Goal: Task Accomplishment & Management: Use online tool/utility

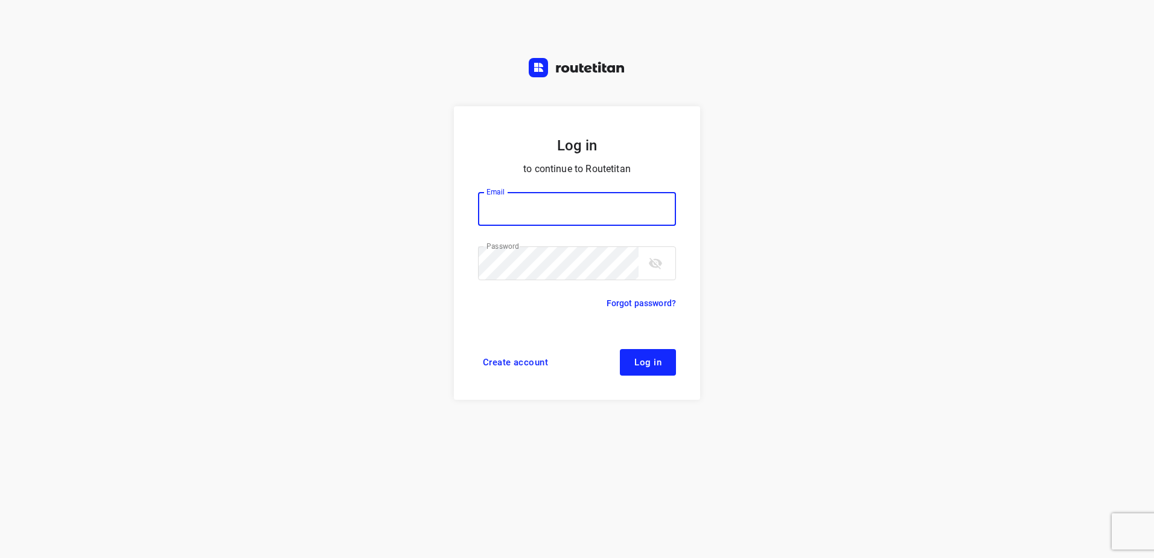
type input "[EMAIL_ADDRESS][DOMAIN_NAME]"
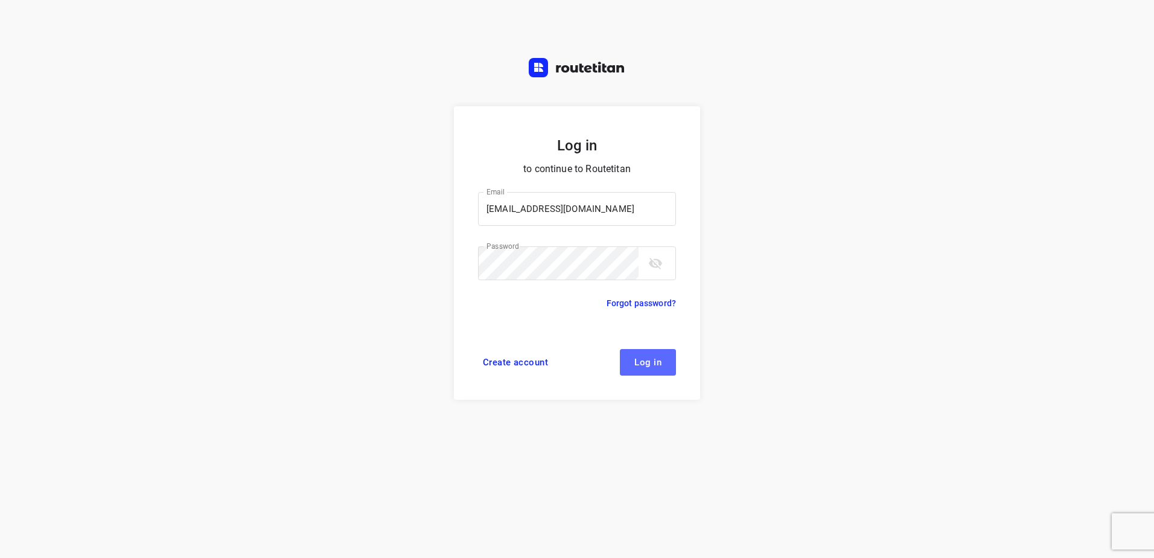
click at [652, 364] on span "Log in" at bounding box center [647, 362] width 27 height 10
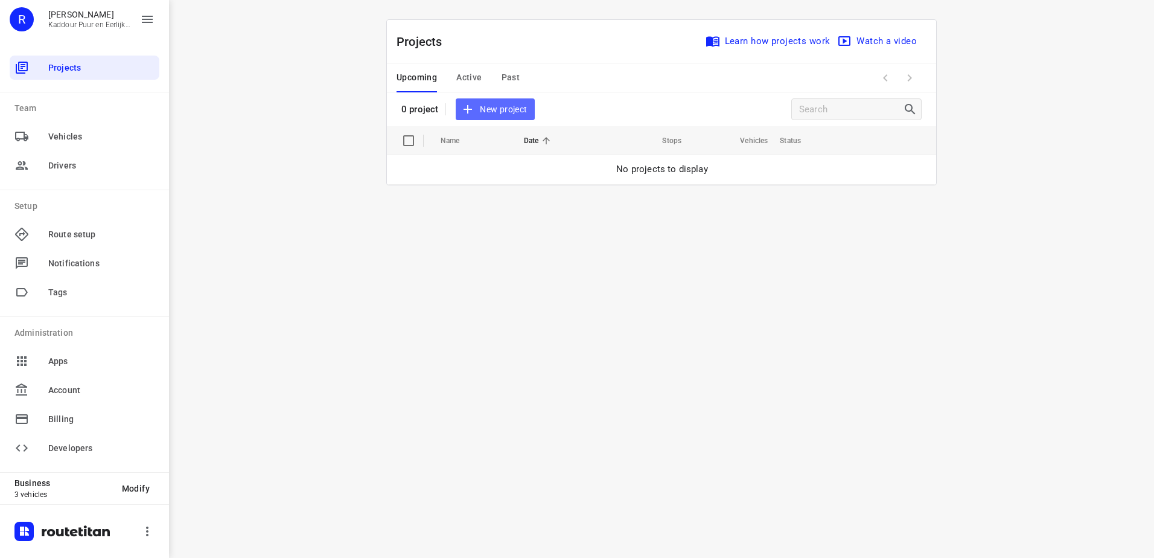
click at [522, 113] on span "New project" at bounding box center [495, 109] width 64 height 15
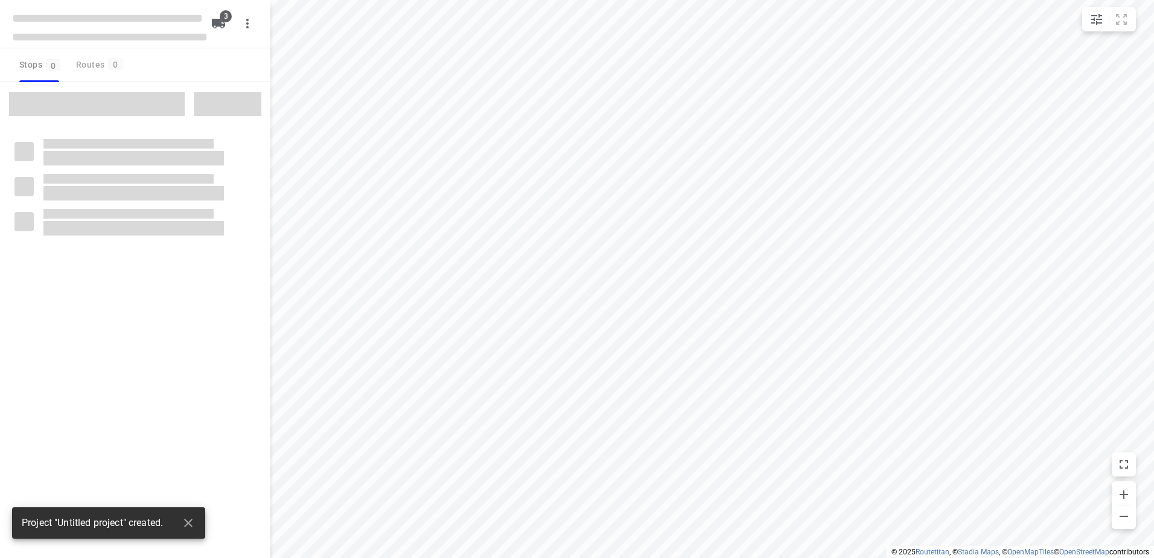
type input "distance"
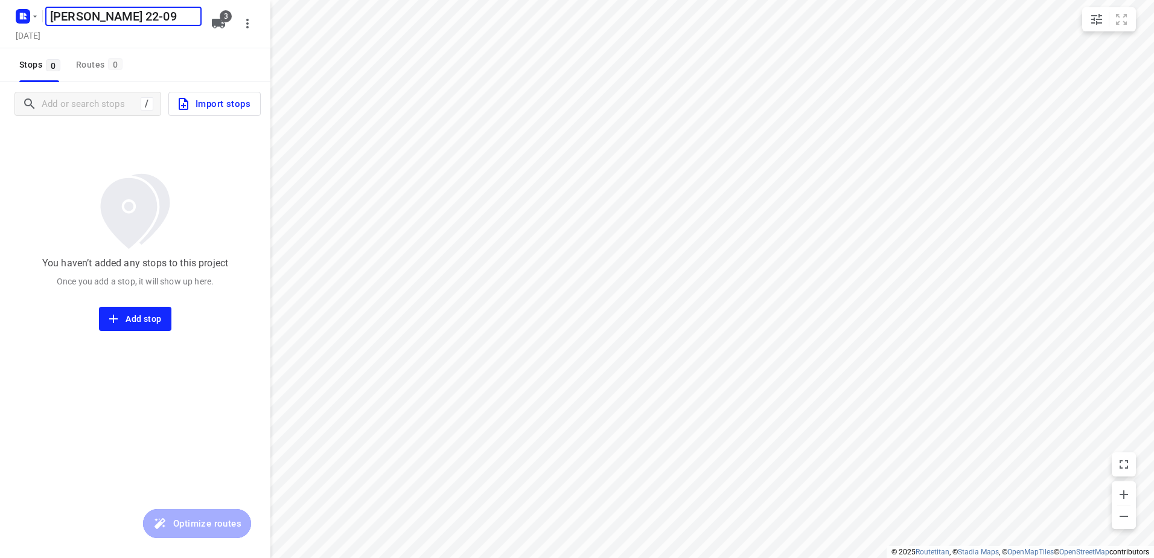
type input "[PERSON_NAME] 22-09"
click at [224, 21] on span "3" at bounding box center [226, 16] width 12 height 12
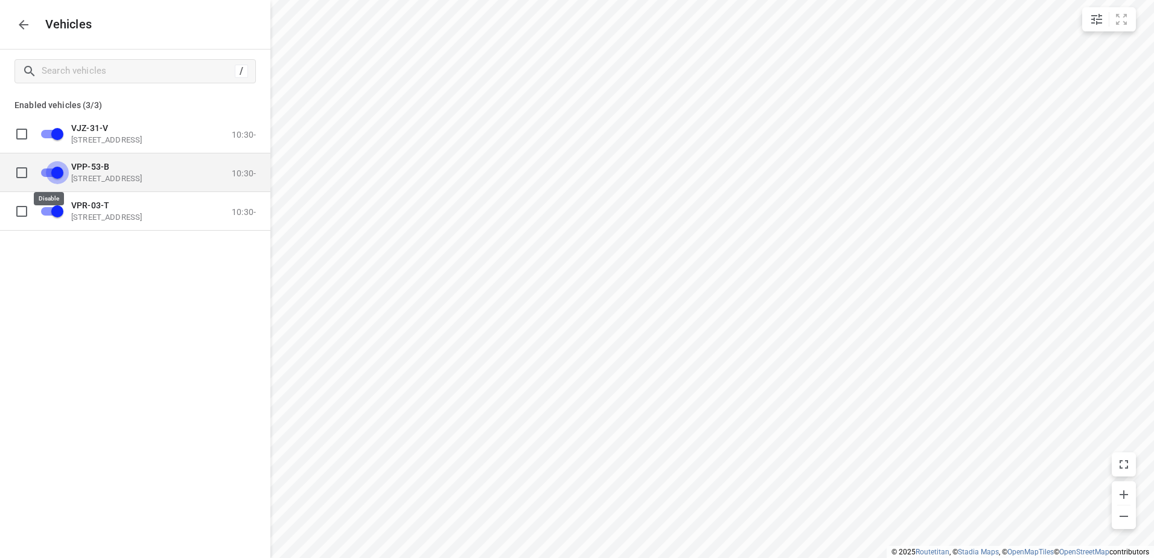
click at [50, 178] on input "grid" at bounding box center [57, 172] width 69 height 23
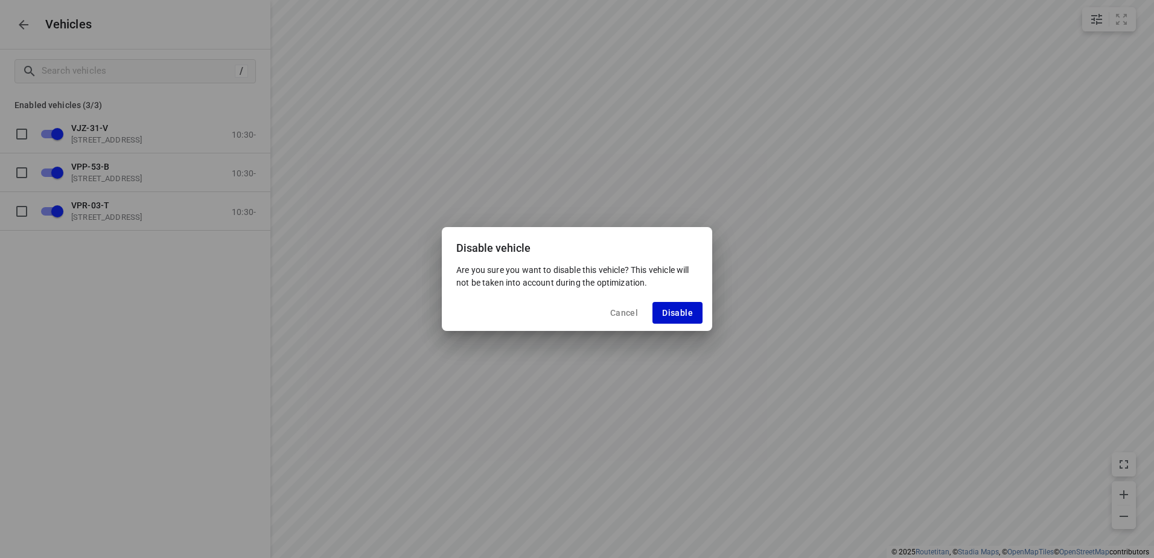
click at [687, 310] on span "Disable" at bounding box center [677, 313] width 31 height 10
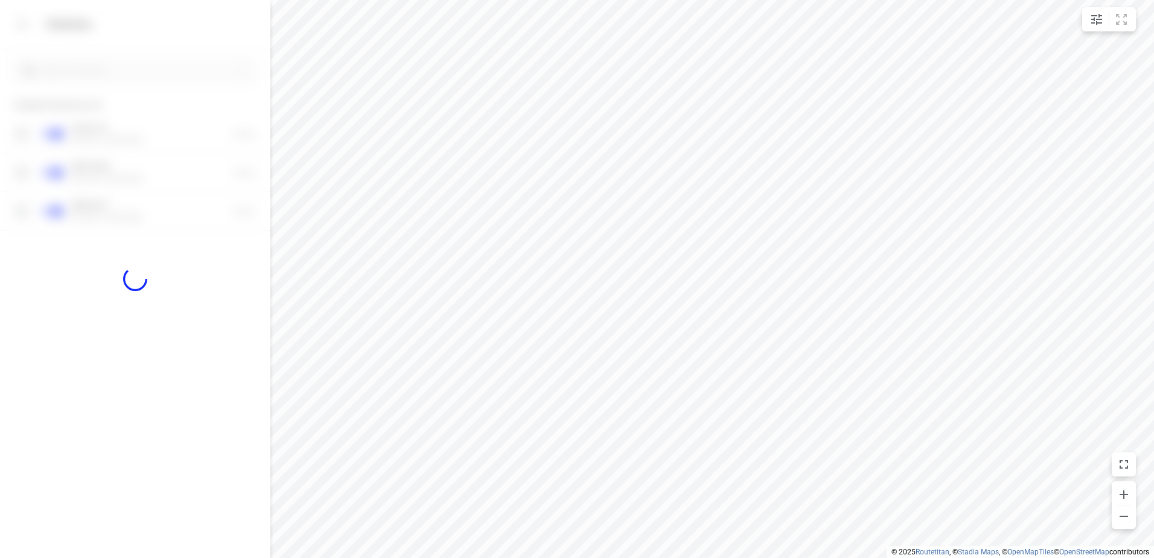
checkbox input "false"
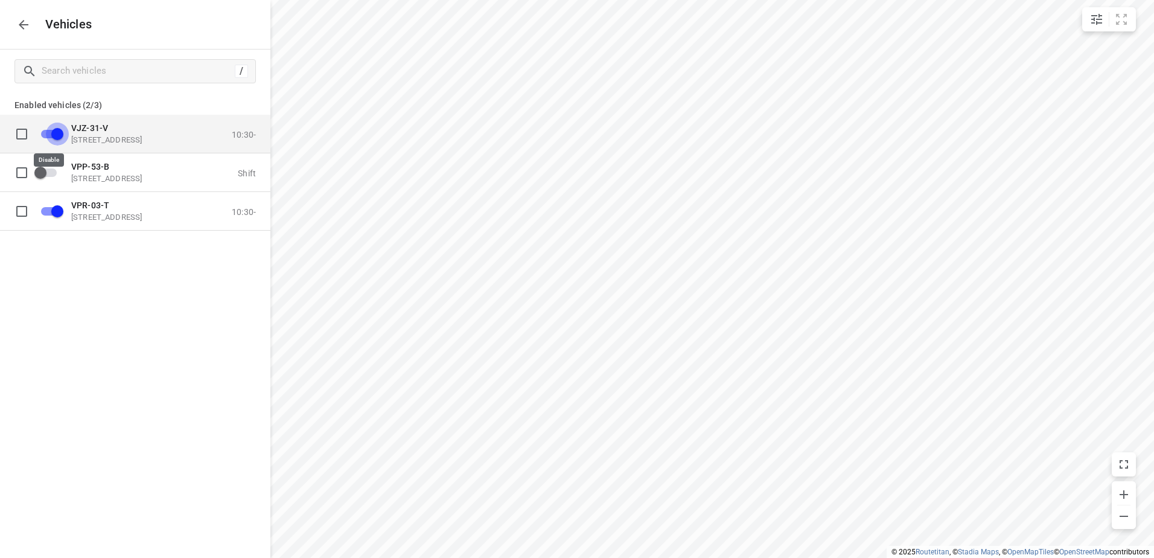
click at [51, 131] on input "grid" at bounding box center [57, 133] width 69 height 23
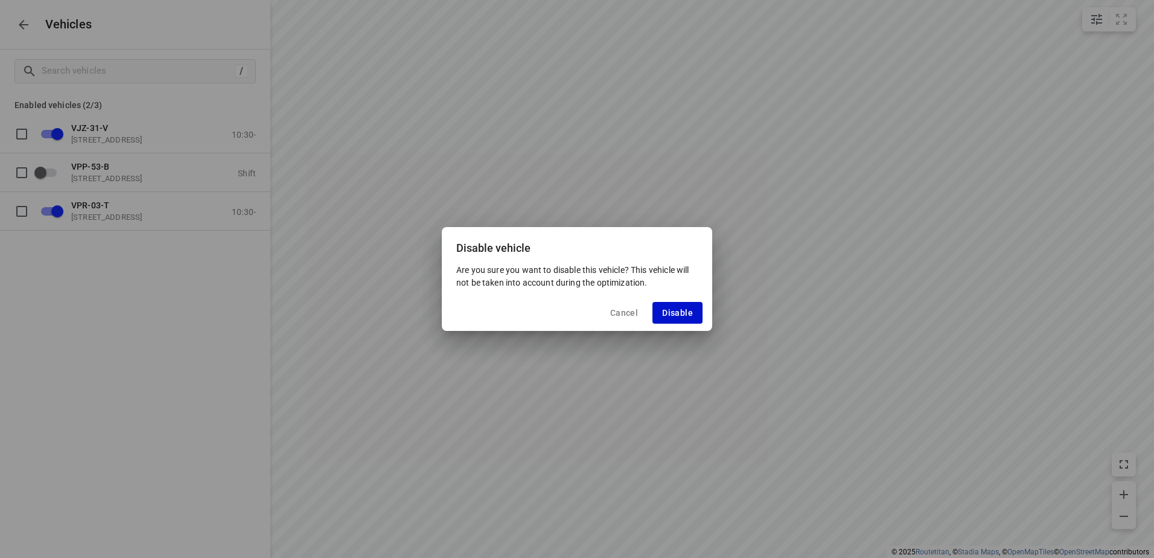
click at [693, 311] on button "Disable" at bounding box center [677, 313] width 50 height 22
checkbox input "false"
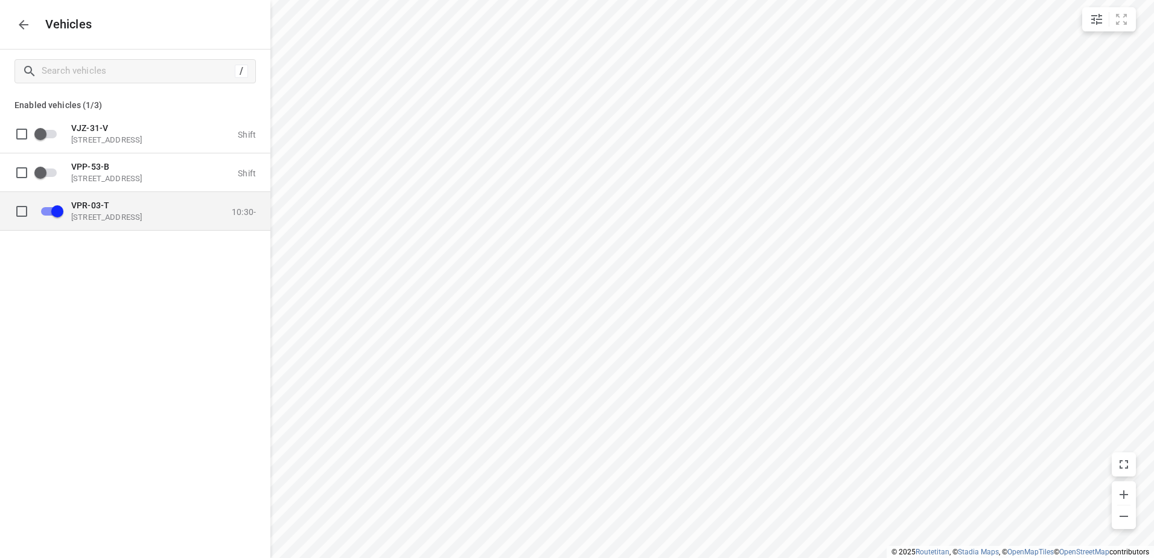
click at [199, 224] on div "VPR-03-T Eemmeerlaan 9b, 1382 KA Weesp, Netherlands 10:30-" at bounding box center [145, 211] width 222 height 38
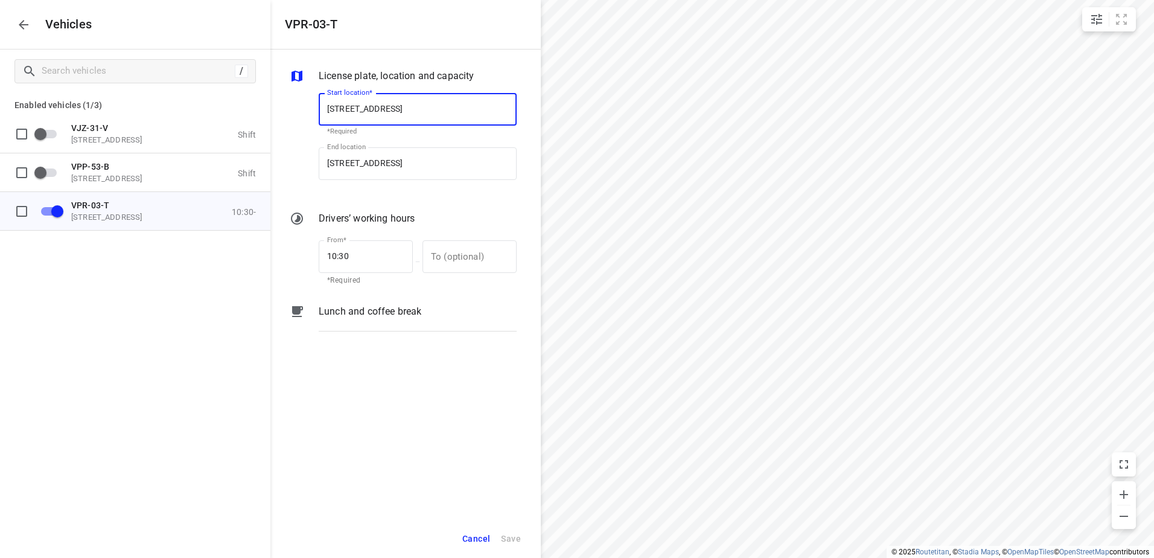
click at [351, 323] on div "Lunch and coffee break" at bounding box center [417, 322] width 203 height 41
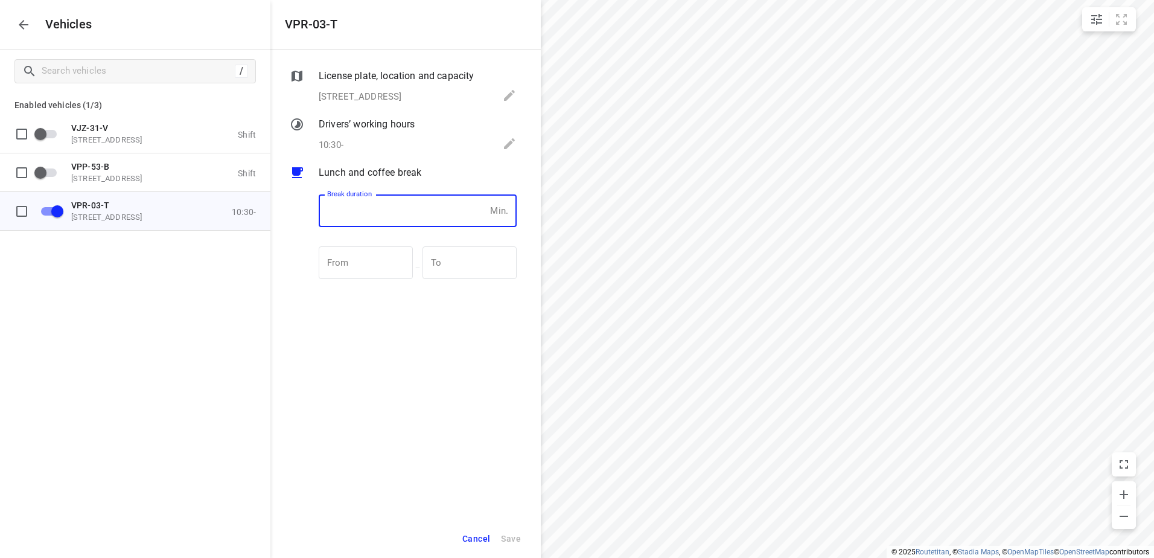
click at [387, 216] on input "number" at bounding box center [402, 210] width 167 height 33
type input "30"
click at [504, 536] on span "Save" at bounding box center [511, 538] width 20 height 15
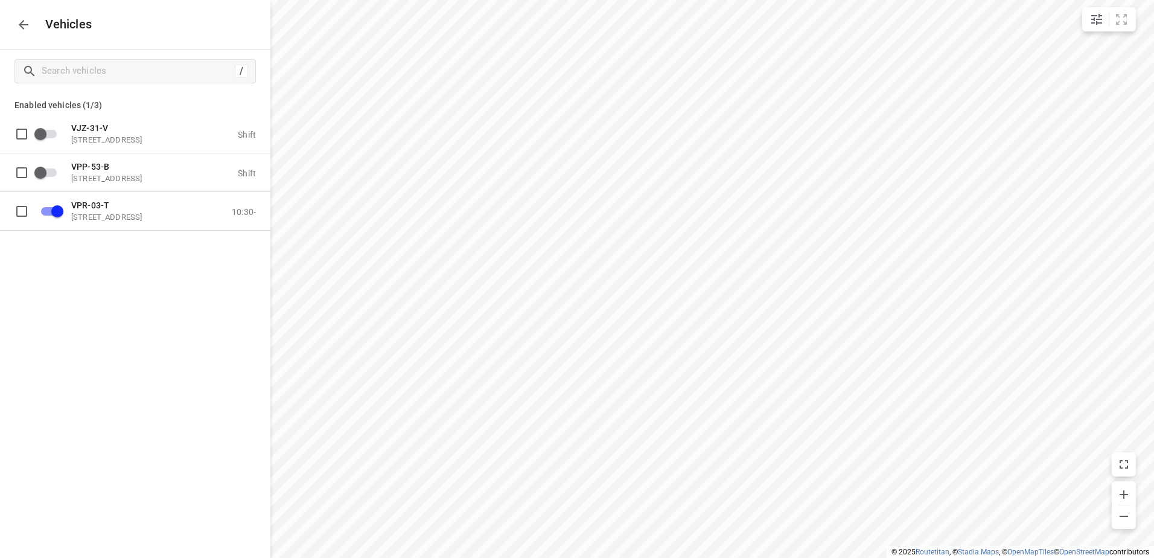
click at [22, 26] on icon "button" at bounding box center [23, 24] width 14 height 14
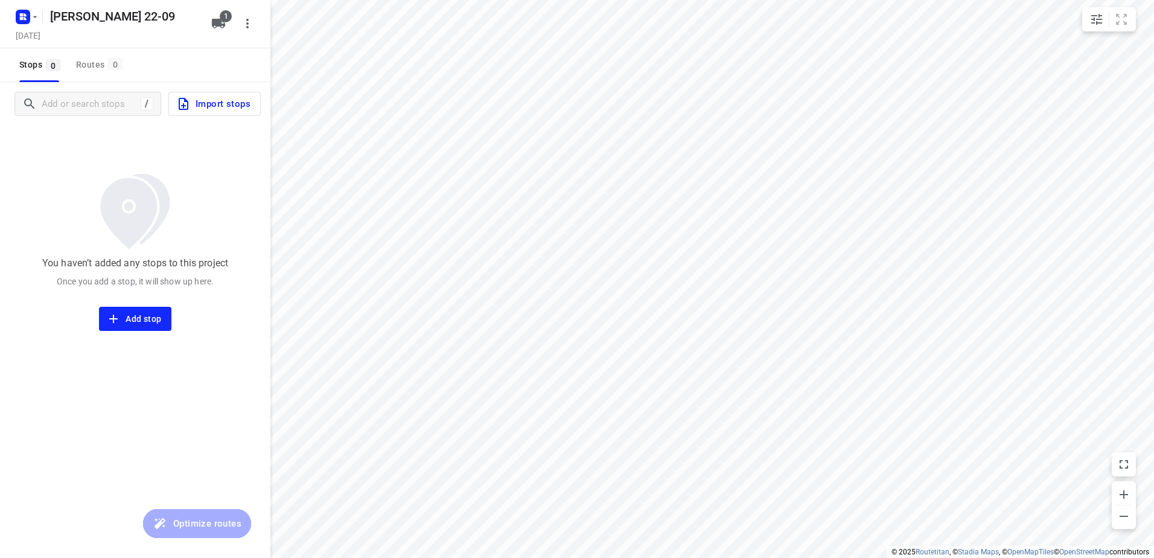
click at [196, 104] on span "Import stops" at bounding box center [213, 104] width 74 height 16
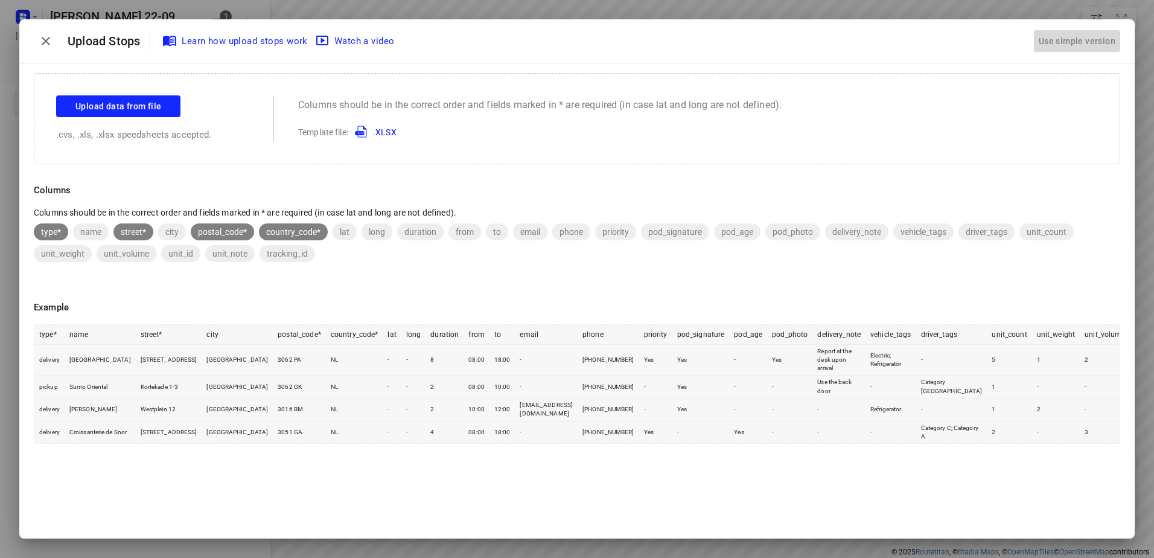
click at [1098, 39] on div "Use simple version" at bounding box center [1076, 41] width 81 height 20
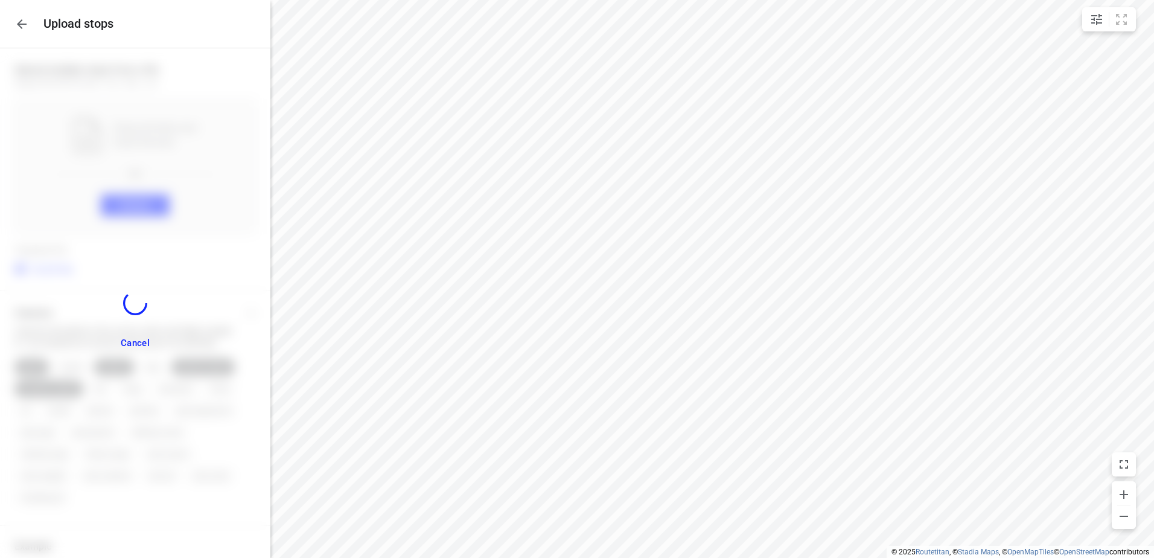
scroll to position [30, 0]
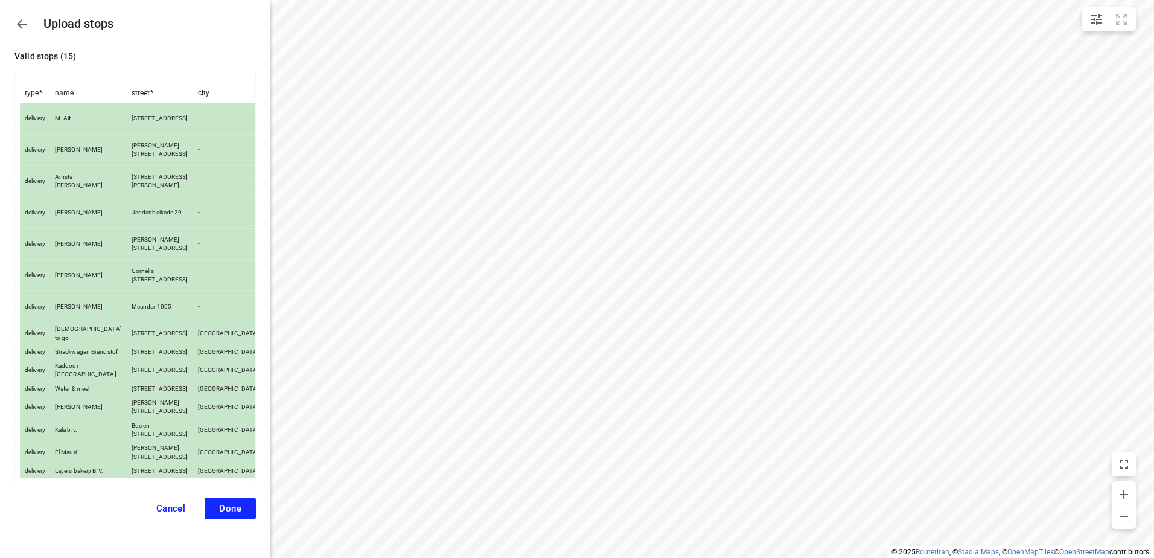
click at [223, 509] on span "Done" at bounding box center [230, 508] width 22 height 11
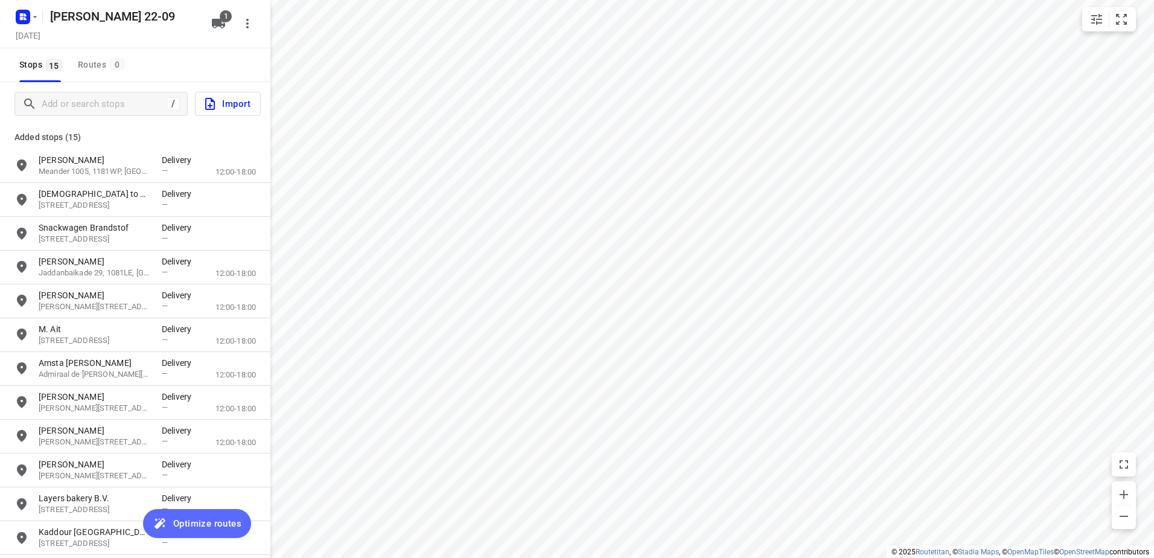
click at [212, 514] on button "Optimize routes" at bounding box center [197, 523] width 108 height 29
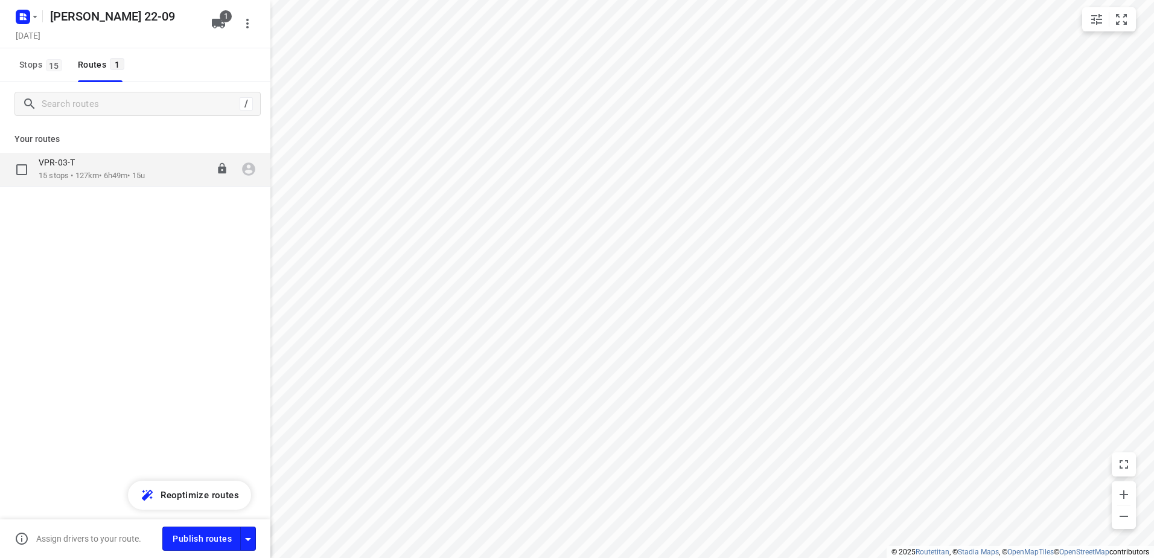
click at [248, 170] on icon "button" at bounding box center [248, 169] width 13 height 13
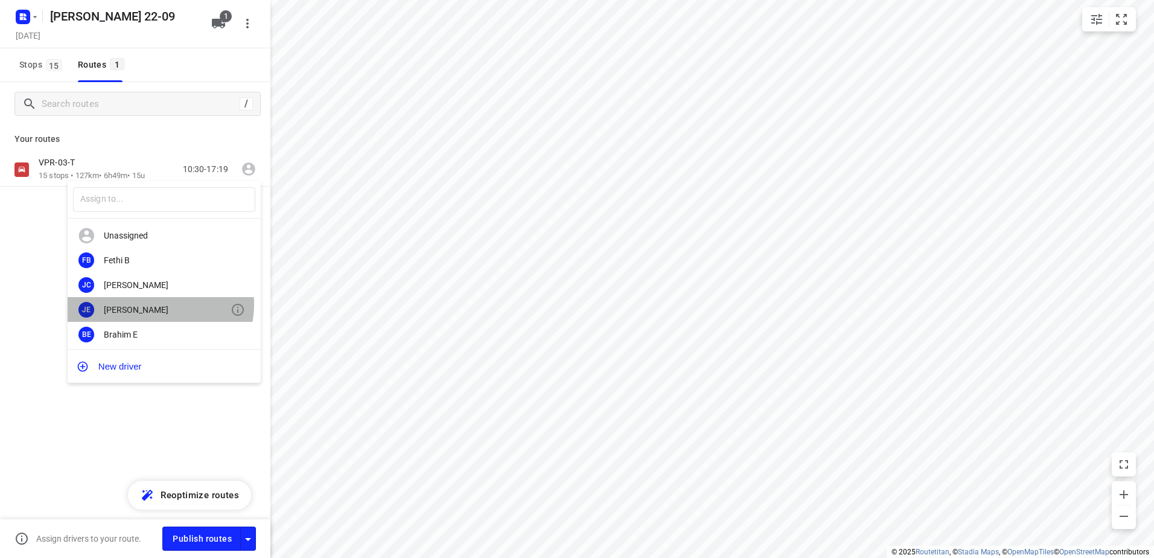
click at [157, 305] on div "Jeffrey E" at bounding box center [167, 310] width 127 height 10
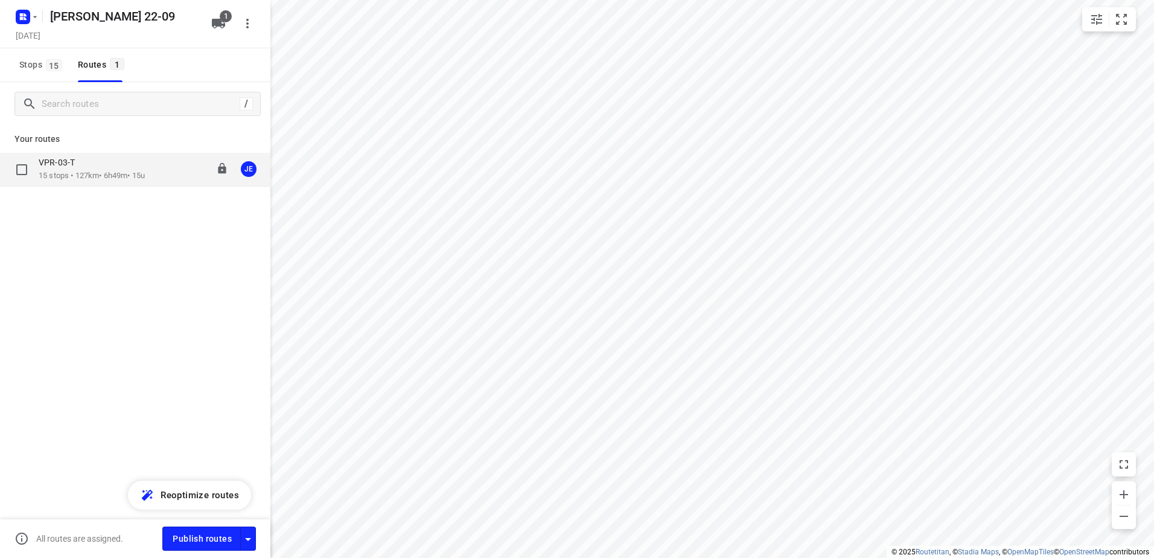
click at [68, 167] on p "VPR-03-T" at bounding box center [60, 162] width 43 height 11
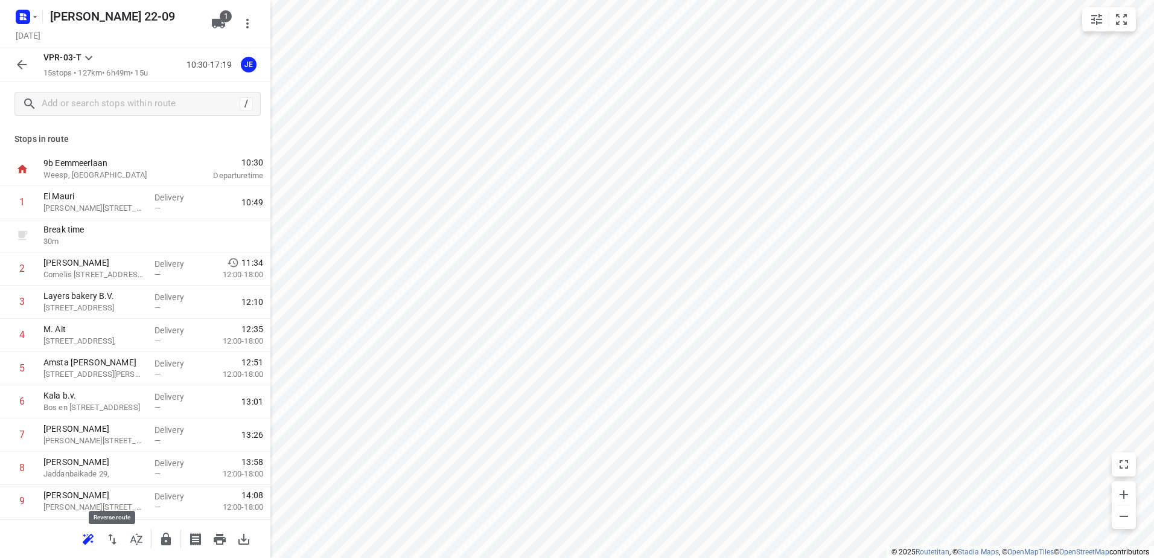
click at [119, 541] on icon "button" at bounding box center [112, 539] width 14 height 14
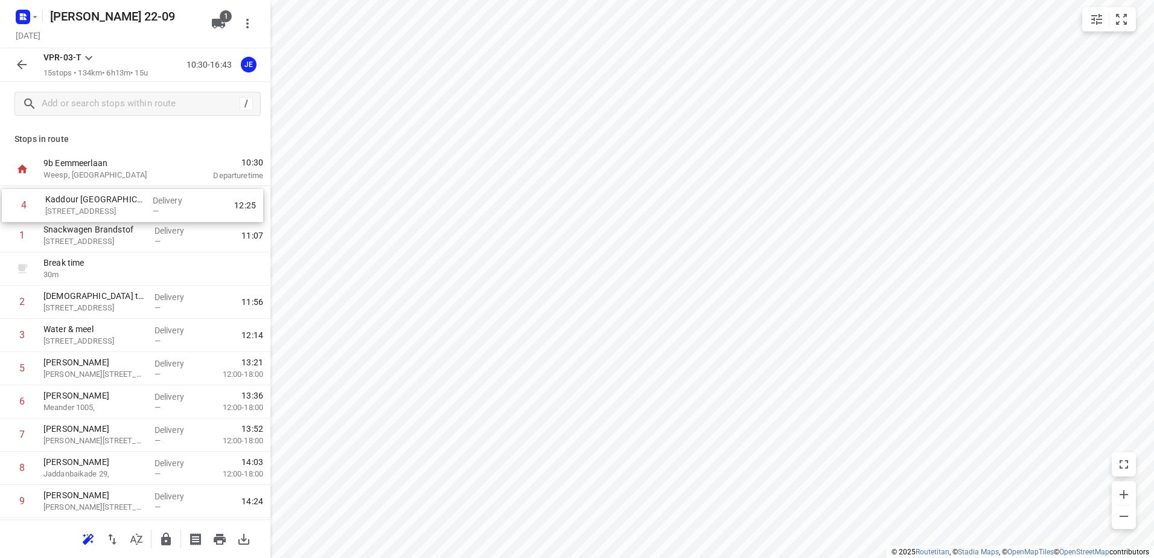
drag, startPoint x: 112, startPoint y: 335, endPoint x: 116, endPoint y: 182, distance: 153.9
click at [116, 182] on div "9b Eemmeerlaan Weesp, Netherlands 10:30 Departure time 1 Snackwagen Brandstof A…" at bounding box center [135, 451] width 270 height 597
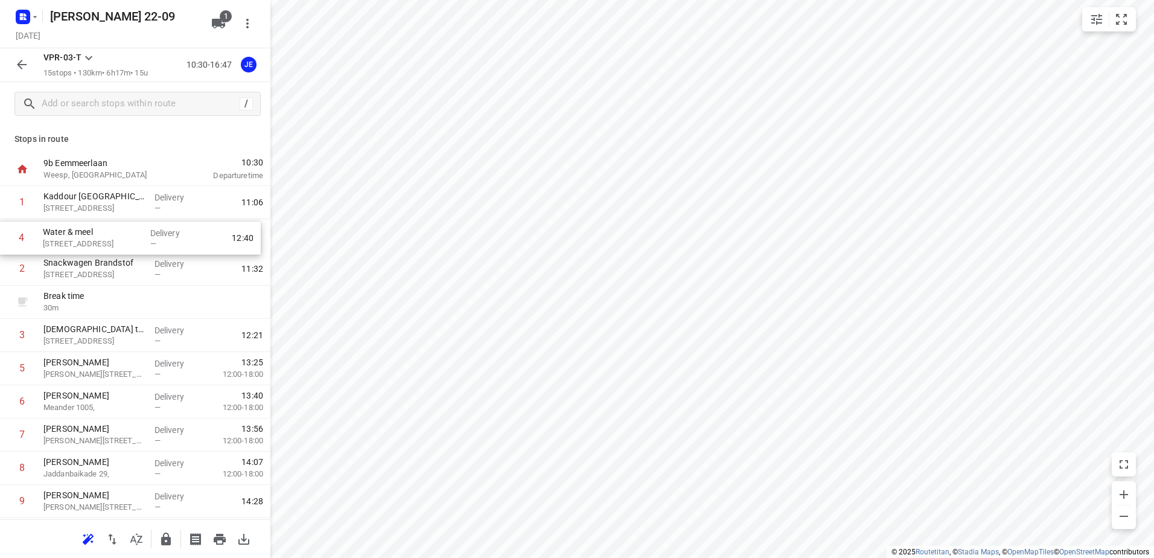
drag, startPoint x: 120, startPoint y: 328, endPoint x: 119, endPoint y: 218, distance: 110.4
click at [119, 218] on div "1 Kaddour Utrecht Haroekoeplein 111, Utrecht Delivery — 11:06 2 Snackwagen Bran…" at bounding box center [135, 451] width 270 height 531
click at [136, 231] on p "Water & meel" at bounding box center [93, 229] width 101 height 12
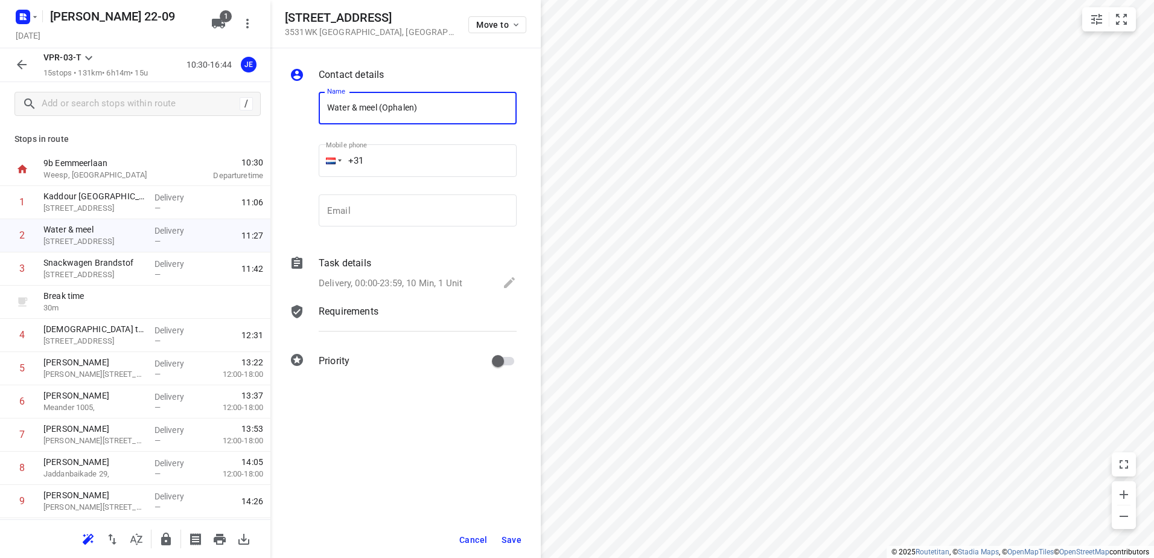
type input "Water & meel (Ophalen)"
click at [515, 535] on span "Save" at bounding box center [511, 540] width 20 height 10
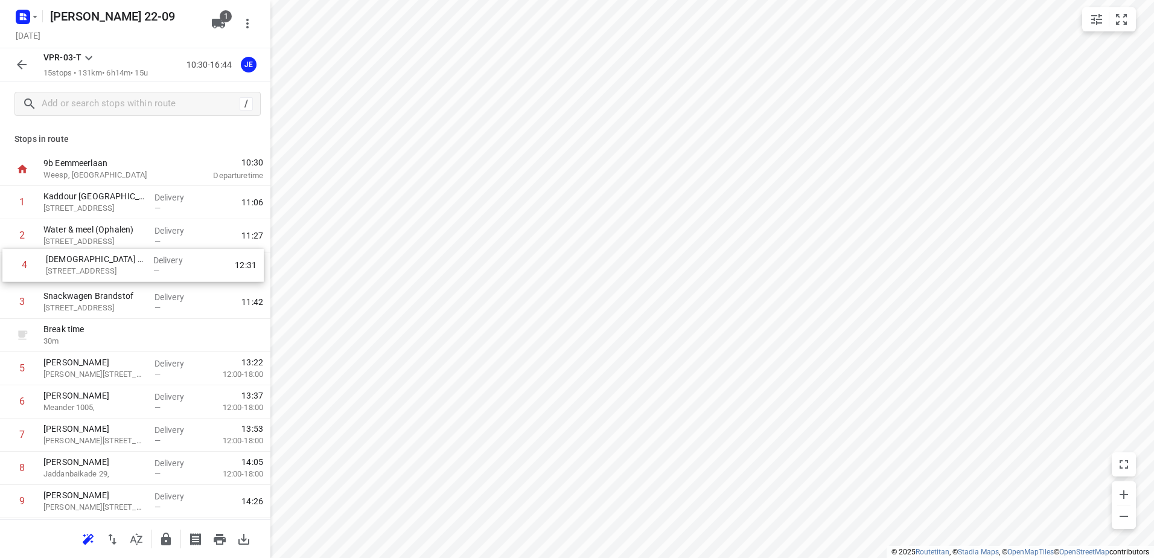
drag, startPoint x: 119, startPoint y: 333, endPoint x: 122, endPoint y: 260, distance: 73.1
click at [122, 260] on div "1 Kaddour Utrecht Haroekoeplein 111, Utrecht Delivery — 11:06 2 Water & meel (O…" at bounding box center [135, 451] width 270 height 531
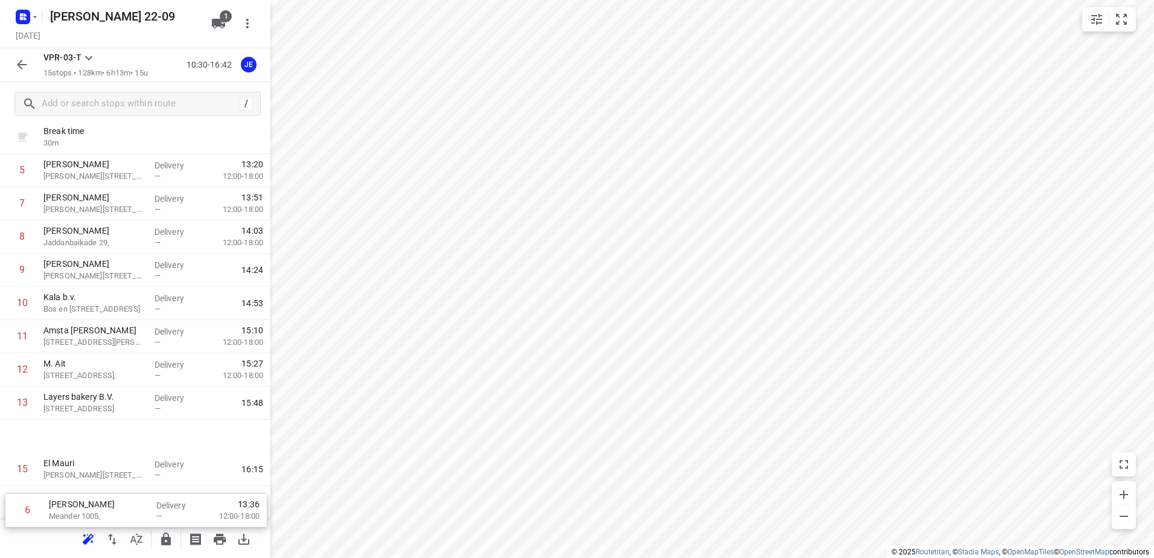
scroll to position [231, 0]
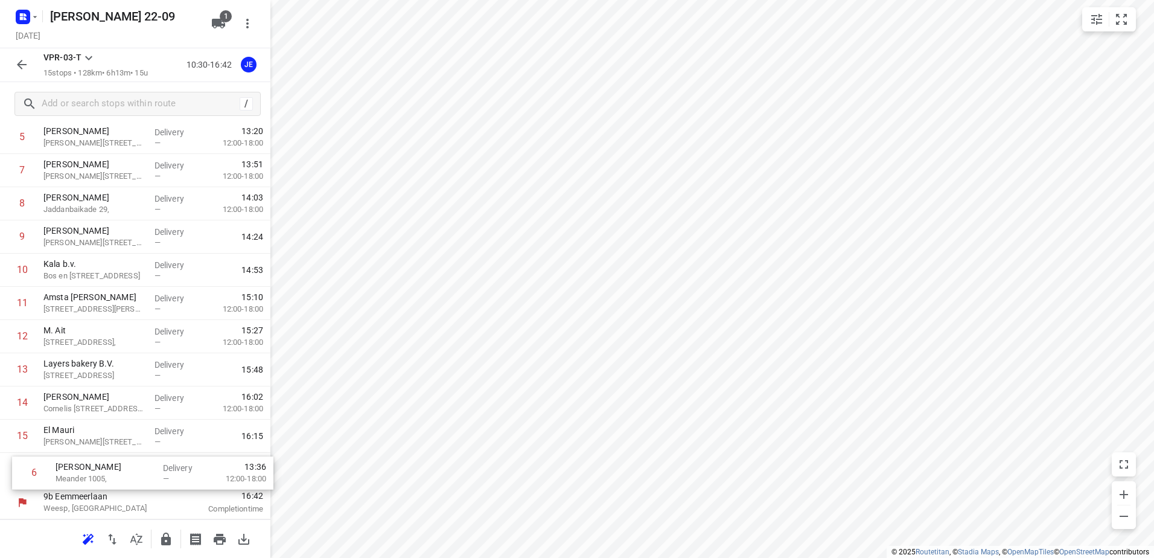
drag, startPoint x: 132, startPoint y: 405, endPoint x: 143, endPoint y: 483, distance: 79.3
click at [143, 483] on div "1 Kaddour Utrecht Haroekoeplein 111, Utrecht Delivery — 11:06 2 Water & meel (O…" at bounding box center [135, 220] width 270 height 531
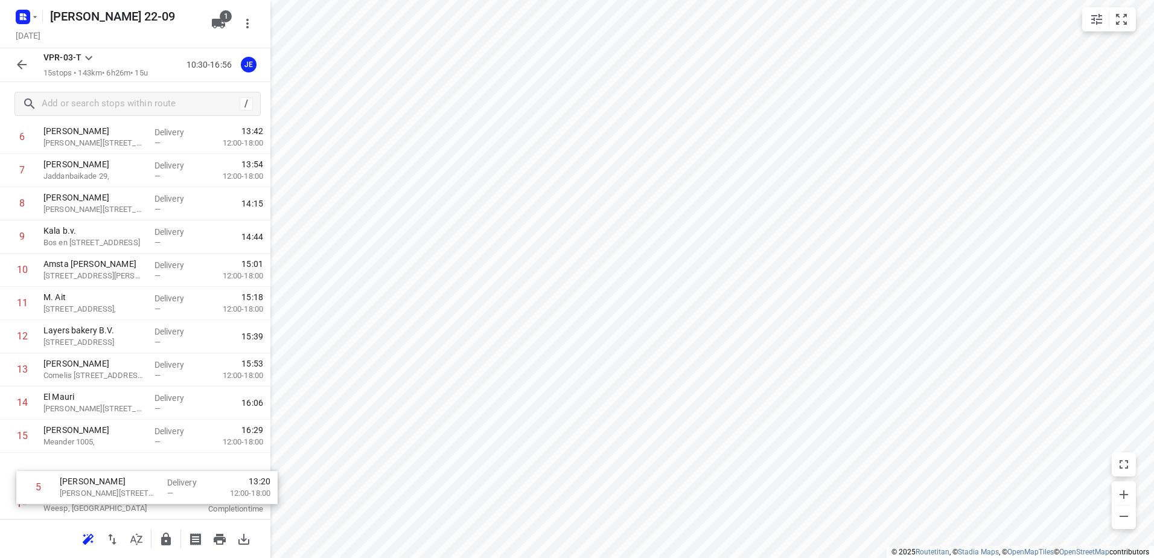
drag, startPoint x: 115, startPoint y: 144, endPoint x: 131, endPoint y: 476, distance: 332.9
click at [131, 476] on div "1 Kaddour Utrecht Haroekoeplein 111, Utrecht Delivery — 11:06 2 Water & meel (O…" at bounding box center [135, 220] width 270 height 531
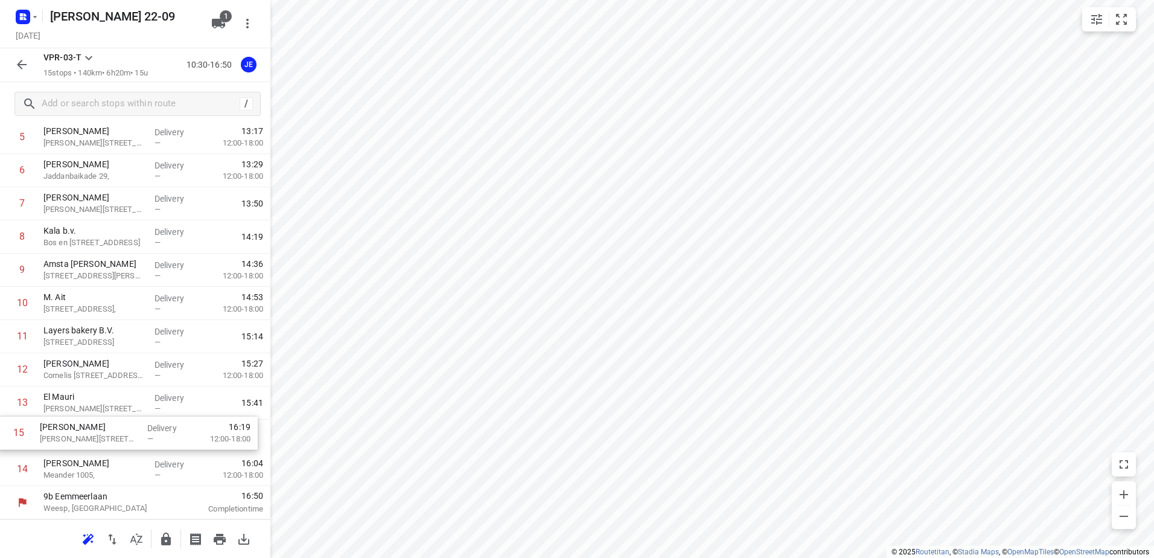
drag, startPoint x: 131, startPoint y: 476, endPoint x: 127, endPoint y: 433, distance: 43.1
click at [127, 433] on div "1 Kaddour Utrecht Haroekoeplein 111, Utrecht Delivery — 11:06 2 Water & meel (O…" at bounding box center [135, 220] width 270 height 531
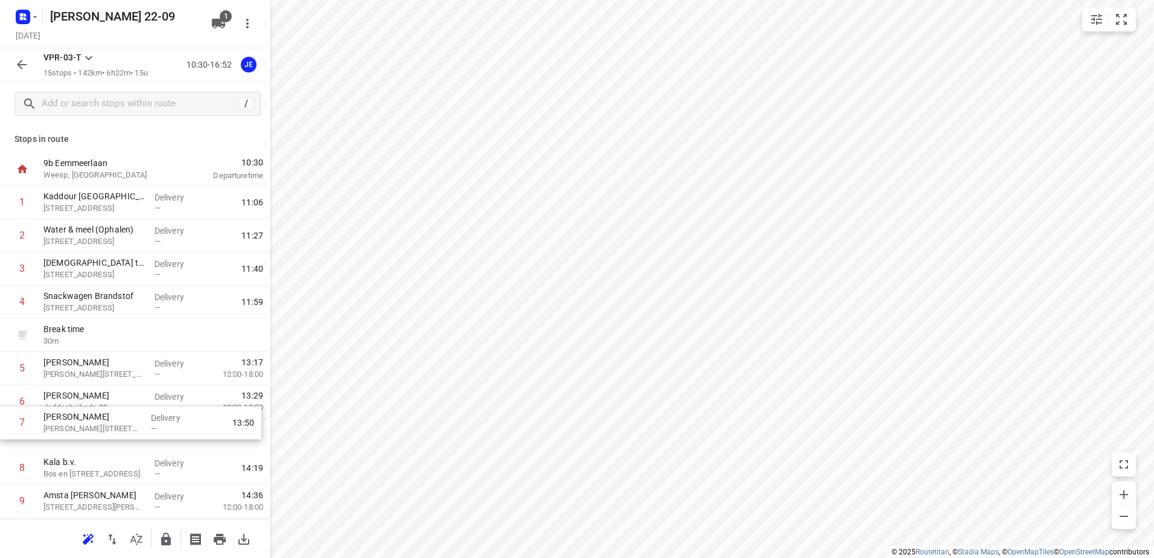
scroll to position [1, 0]
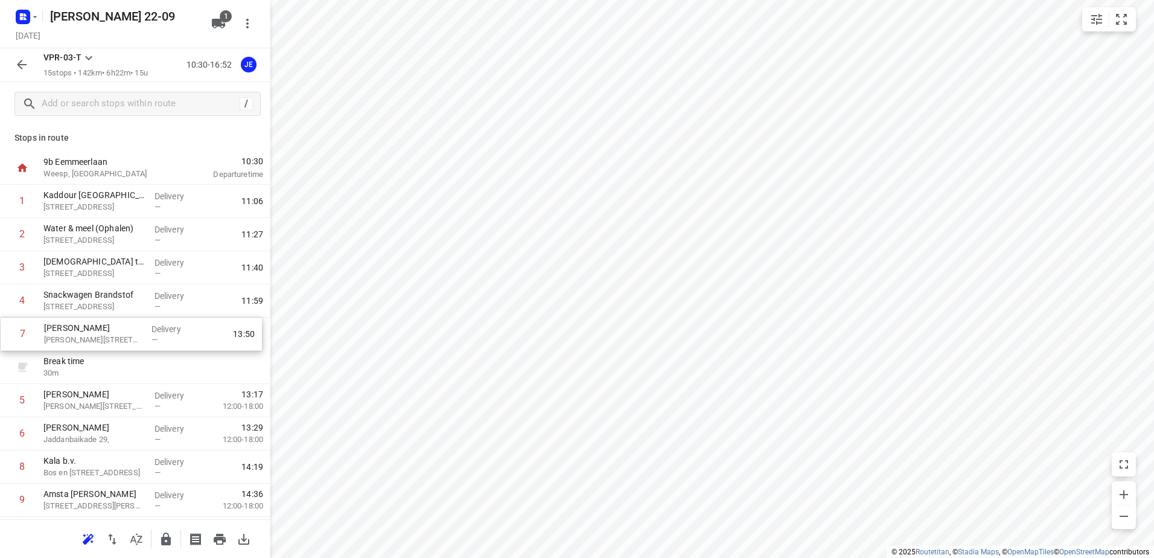
drag, startPoint x: 145, startPoint y: 425, endPoint x: 146, endPoint y: 317, distance: 108.0
click at [146, 317] on div "1 Kaddour Utrecht Haroekoeplein 111, Utrecht Delivery — 11:06 2 Water & meel (O…" at bounding box center [135, 450] width 270 height 531
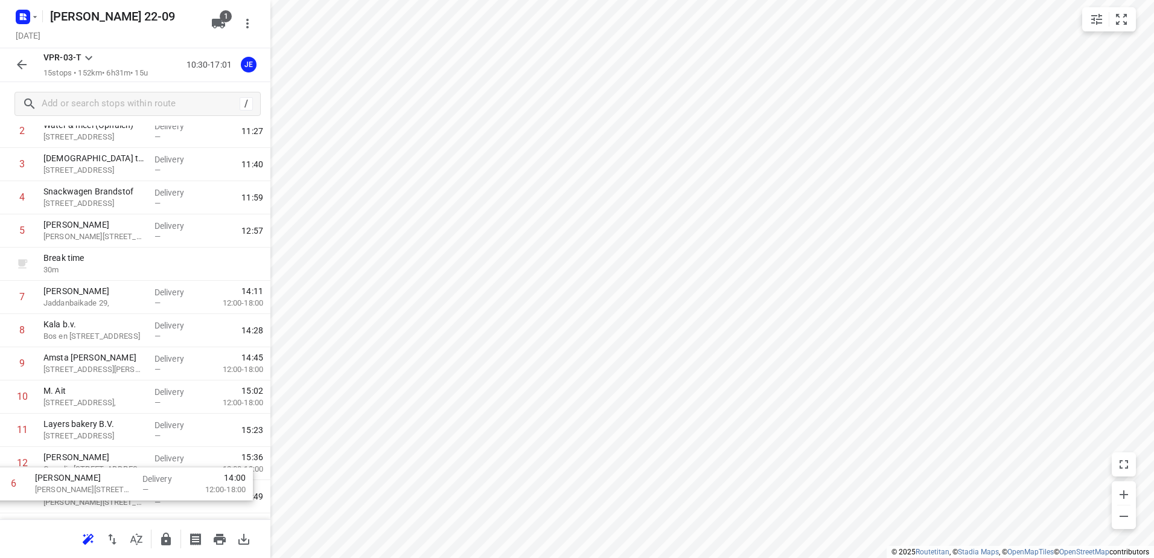
scroll to position [231, 0]
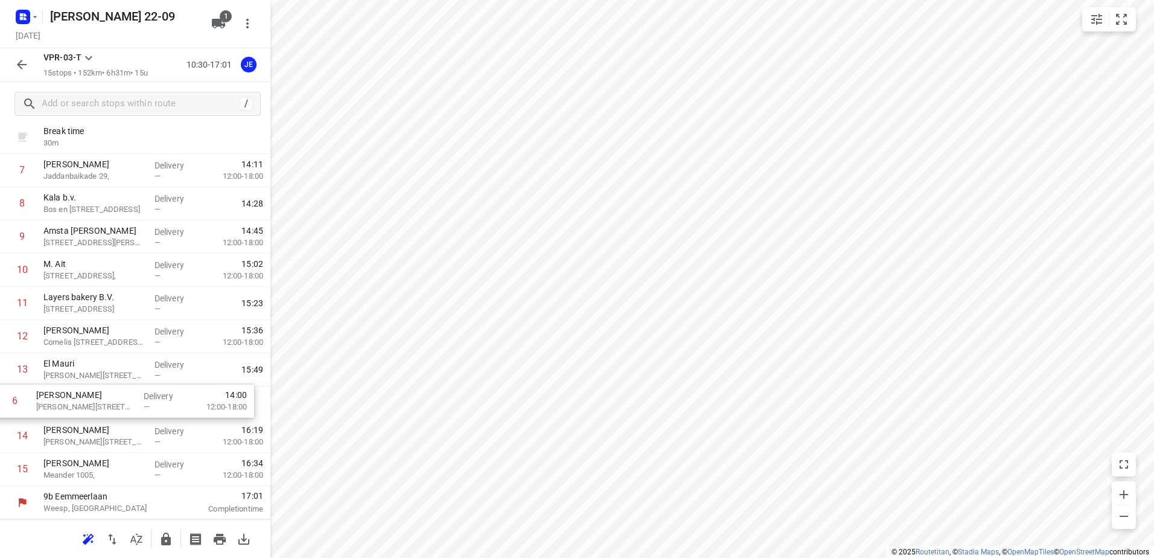
drag, startPoint x: 158, startPoint y: 406, endPoint x: 148, endPoint y: 414, distance: 12.4
click at [148, 414] on div "1 Kaddour Utrecht Haroekoeplein 111, Utrecht Delivery — 11:06 2 Water & meel (O…" at bounding box center [135, 220] width 270 height 531
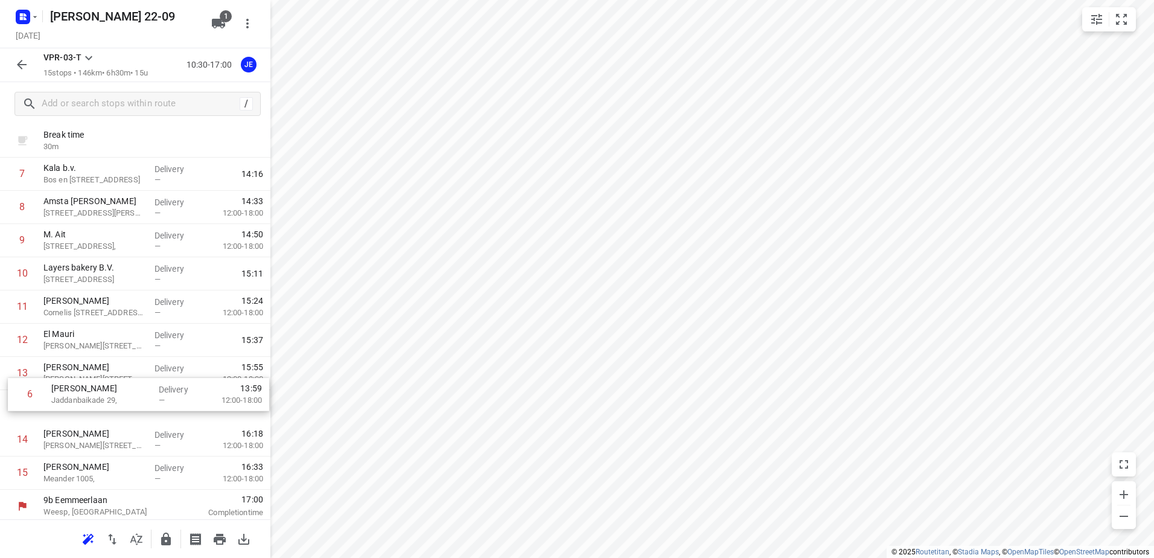
drag, startPoint x: 115, startPoint y: 175, endPoint x: 123, endPoint y: 405, distance: 230.0
click at [123, 405] on div "1 Kaddour Utrecht Haroekoeplein 111, Utrecht Delivery — 11:06 2 Water & meel (O…" at bounding box center [135, 223] width 270 height 531
drag, startPoint x: 63, startPoint y: 472, endPoint x: 79, endPoint y: 423, distance: 51.3
click at [79, 423] on div "1 Kaddour Utrecht Haroekoeplein 111, Utrecht Delivery — 11:06 2 Water & meel (O…" at bounding box center [135, 220] width 270 height 531
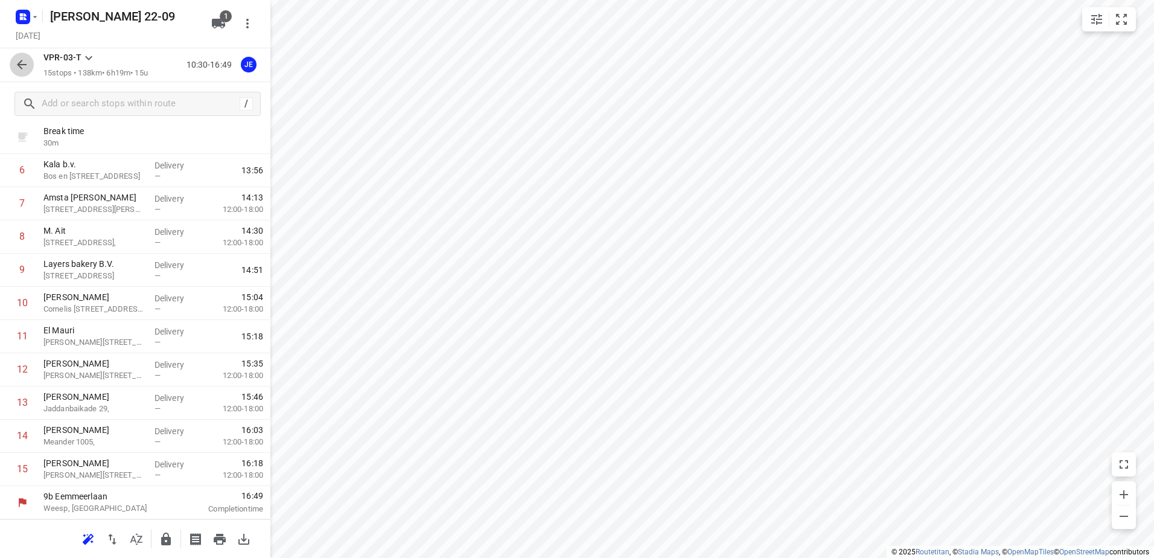
click at [29, 62] on button "button" at bounding box center [22, 64] width 24 height 24
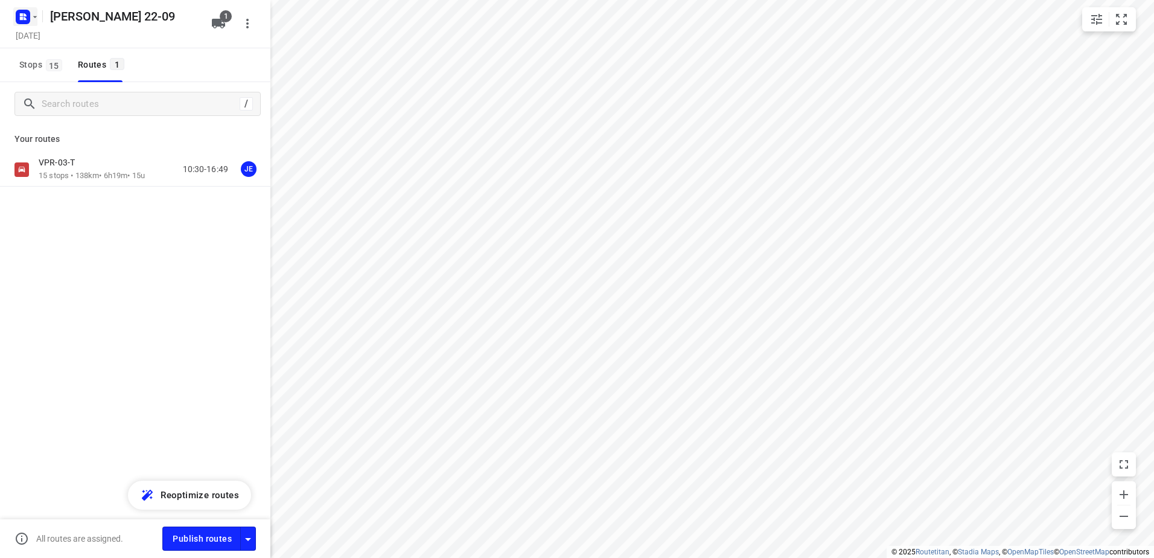
click at [18, 10] on rect "button" at bounding box center [23, 17] width 14 height 14
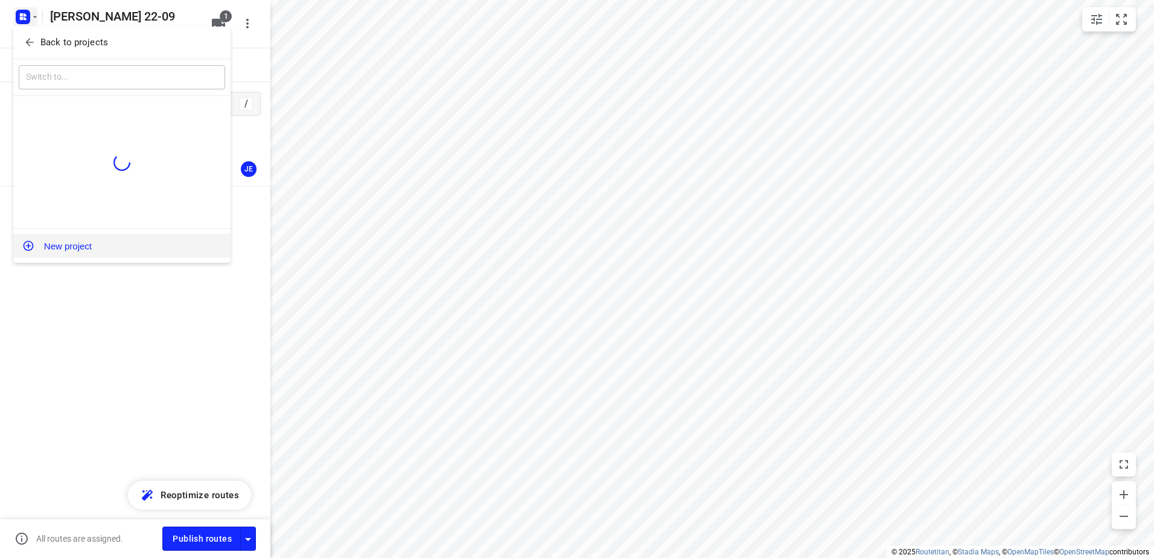
click at [129, 239] on button "New project" at bounding box center [121, 246] width 217 height 24
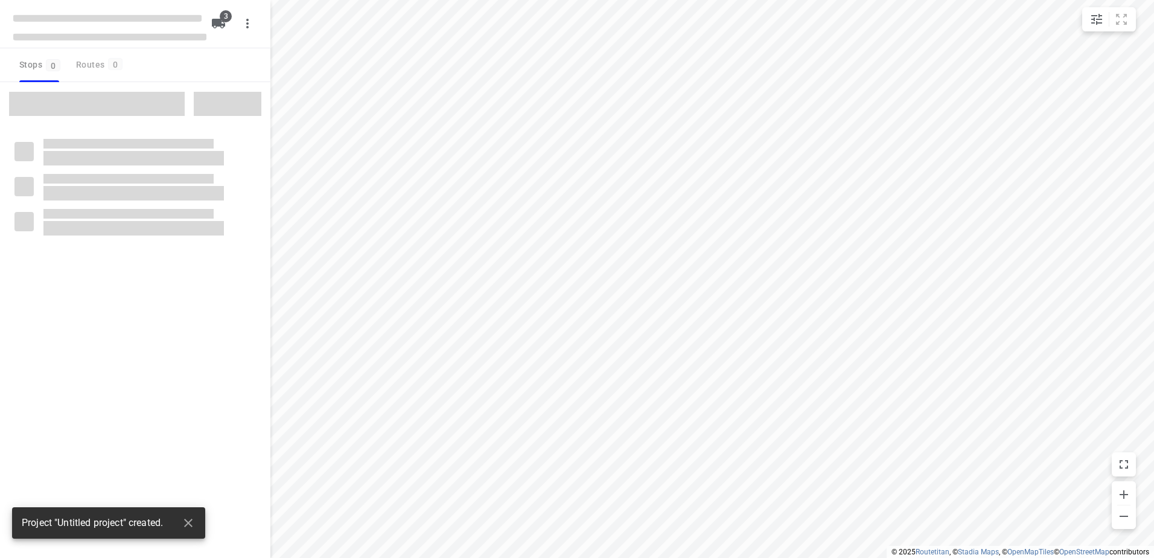
type input "distance"
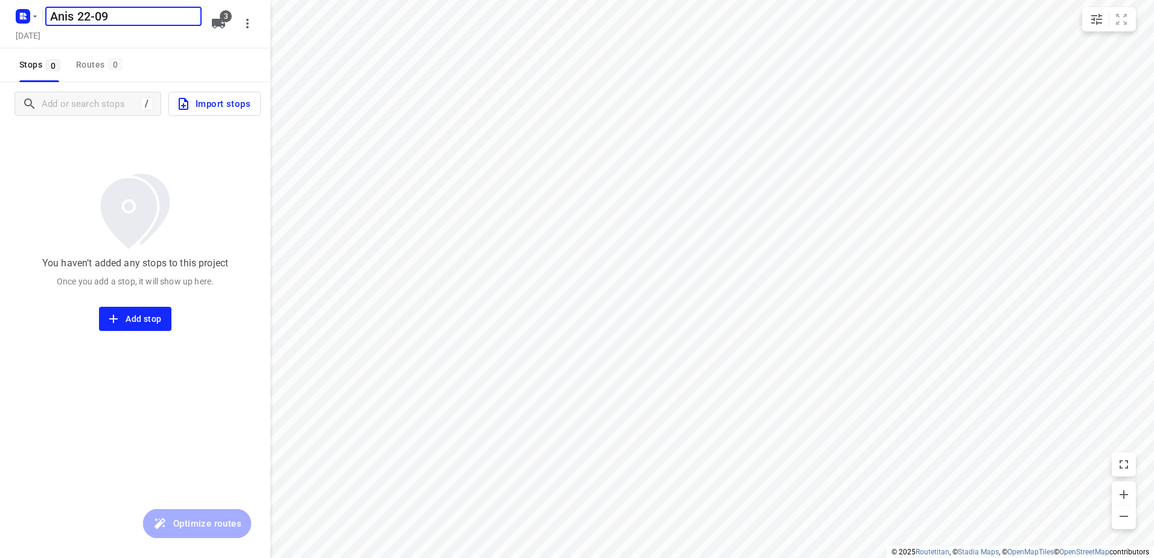
type input "Anis 22-09"
click at [212, 18] on icon "button" at bounding box center [218, 23] width 14 height 14
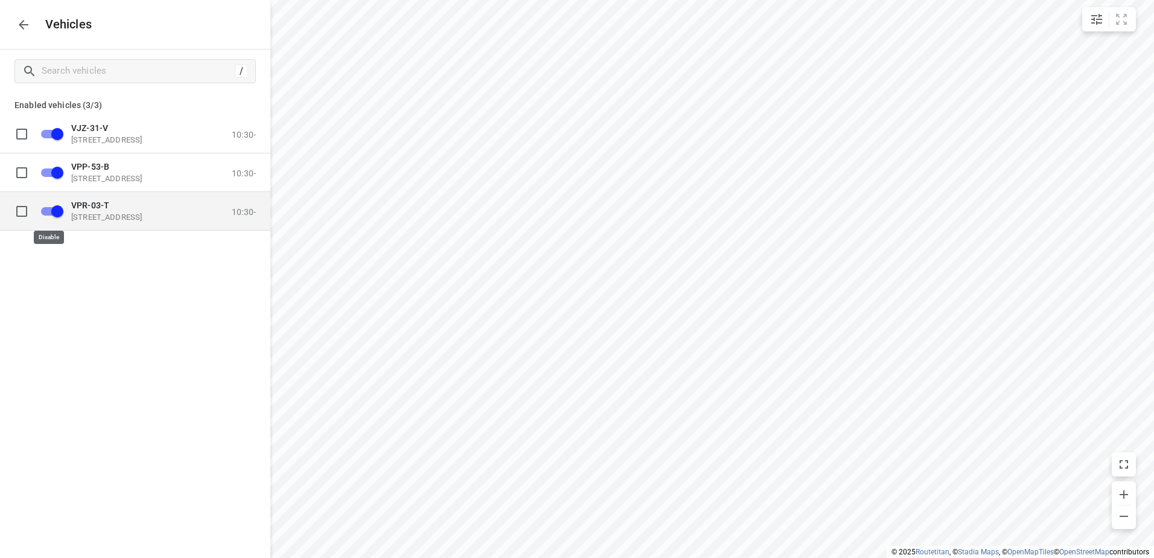
click at [52, 209] on input "grid" at bounding box center [57, 210] width 69 height 23
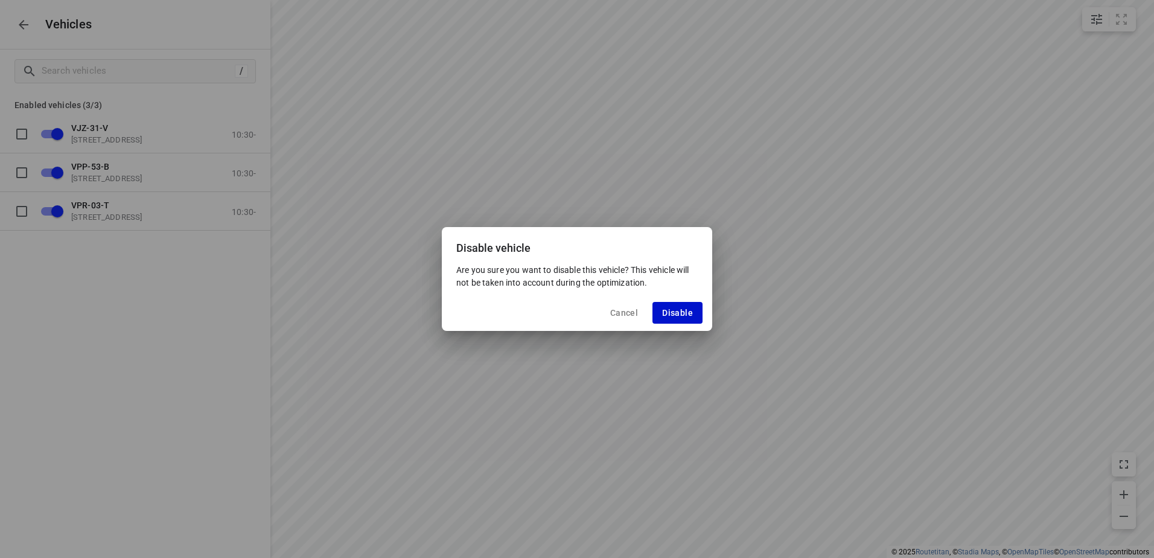
click at [682, 311] on span "Disable" at bounding box center [677, 313] width 31 height 10
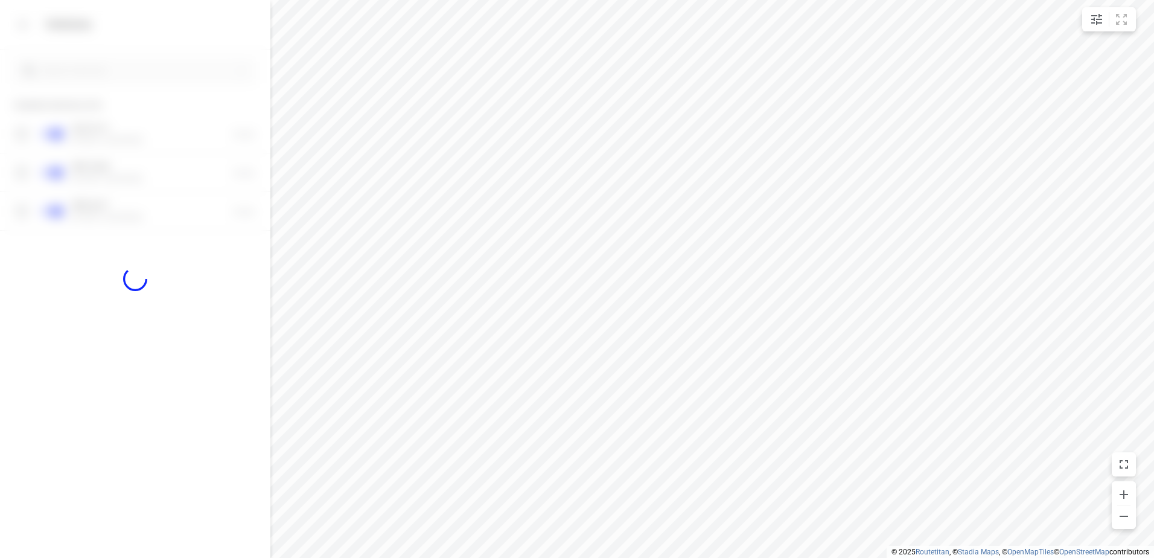
checkbox input "false"
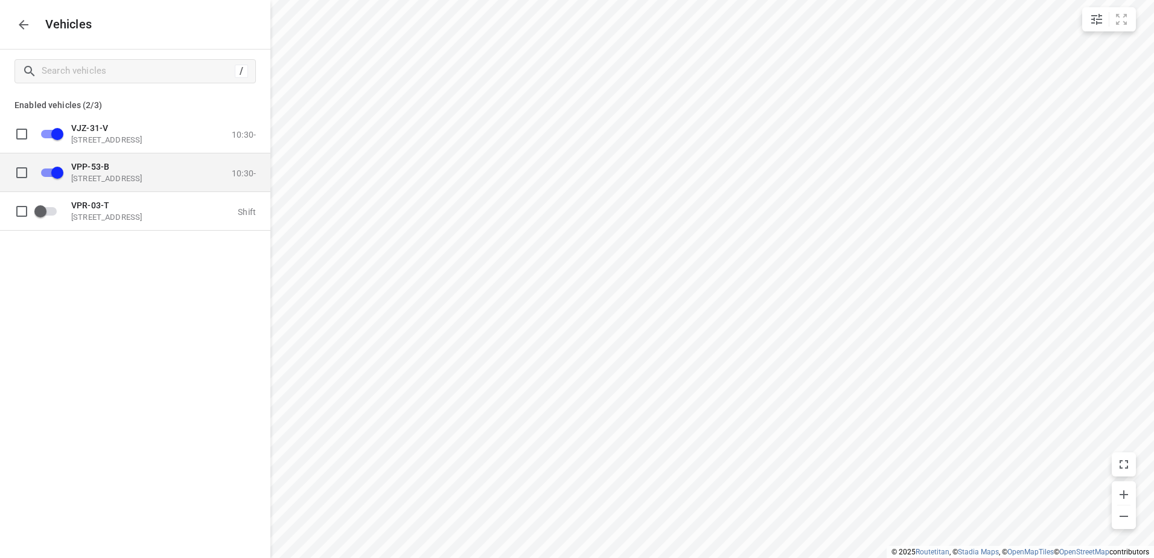
click at [54, 170] on input "grid" at bounding box center [57, 172] width 69 height 23
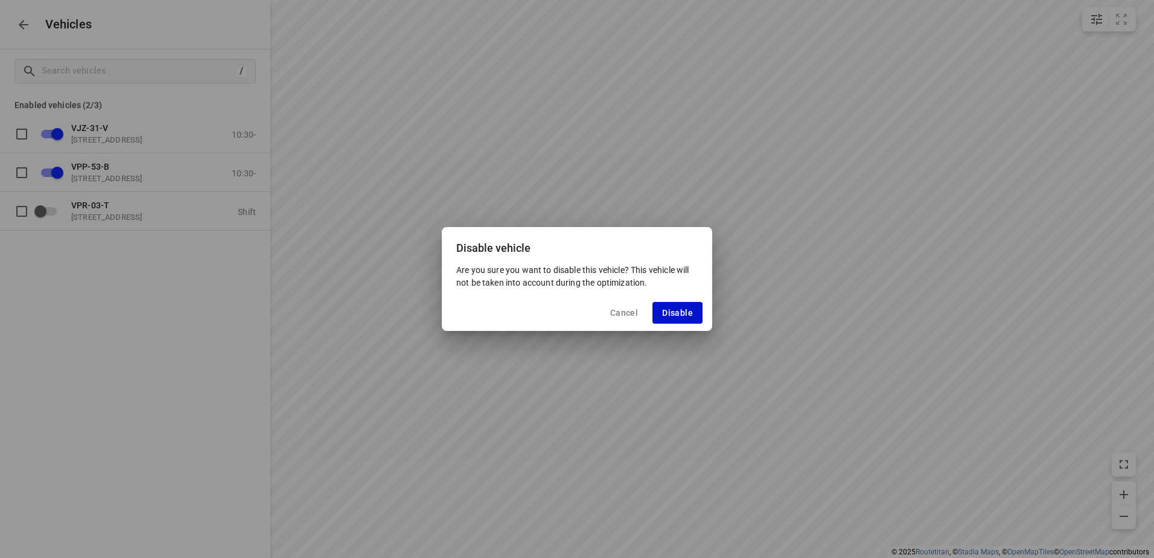
click at [700, 313] on button "Disable" at bounding box center [677, 313] width 50 height 22
checkbox input "false"
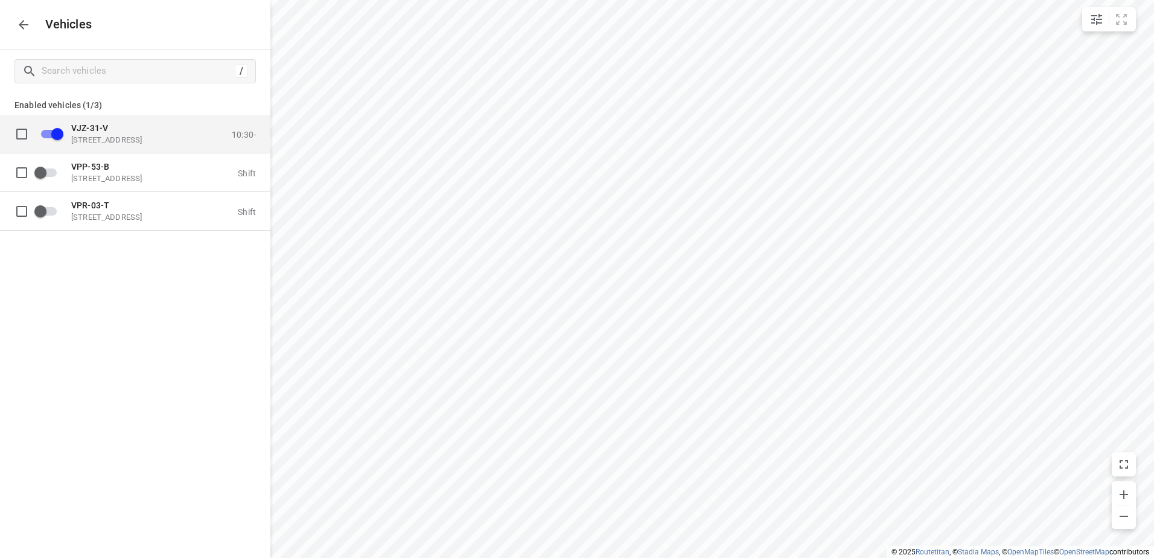
click at [166, 136] on p "Eemmeerlaan 9, 1382 KA Weesp, Netherlands" at bounding box center [131, 140] width 121 height 10
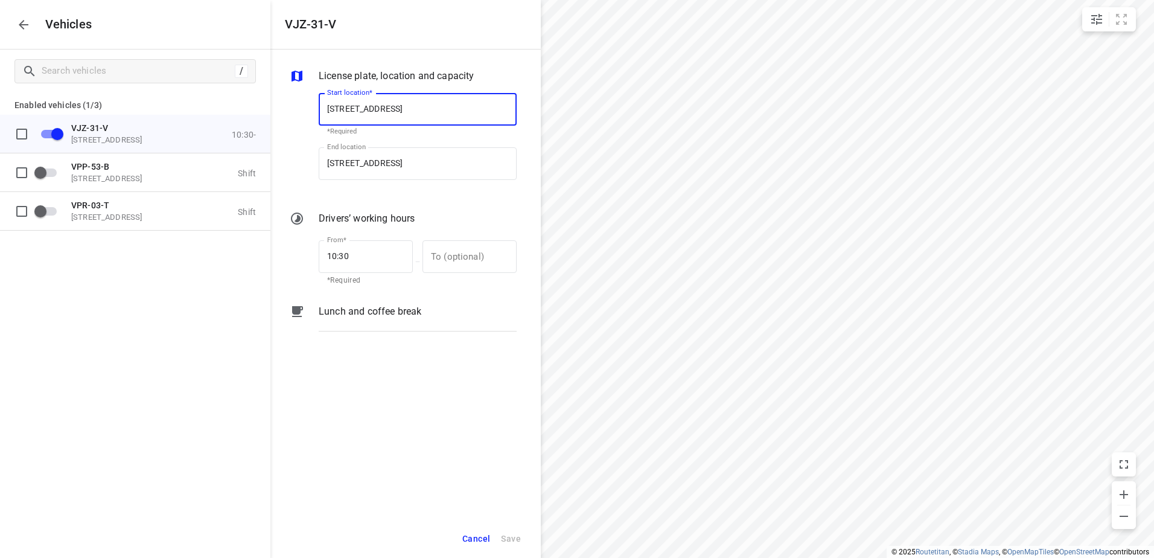
click at [345, 303] on div "Lunch and coffee break" at bounding box center [417, 322] width 203 height 41
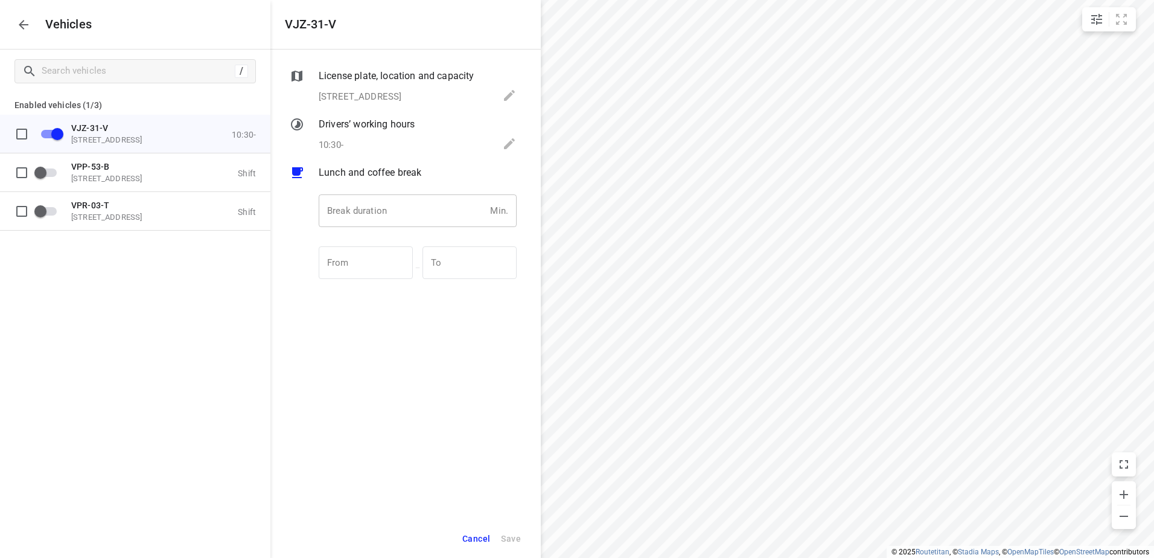
click at [406, 210] on input "number" at bounding box center [402, 210] width 167 height 33
type input "30"
click at [507, 540] on span "Save" at bounding box center [511, 538] width 20 height 15
click at [21, 35] on button "button" at bounding box center [23, 25] width 24 height 24
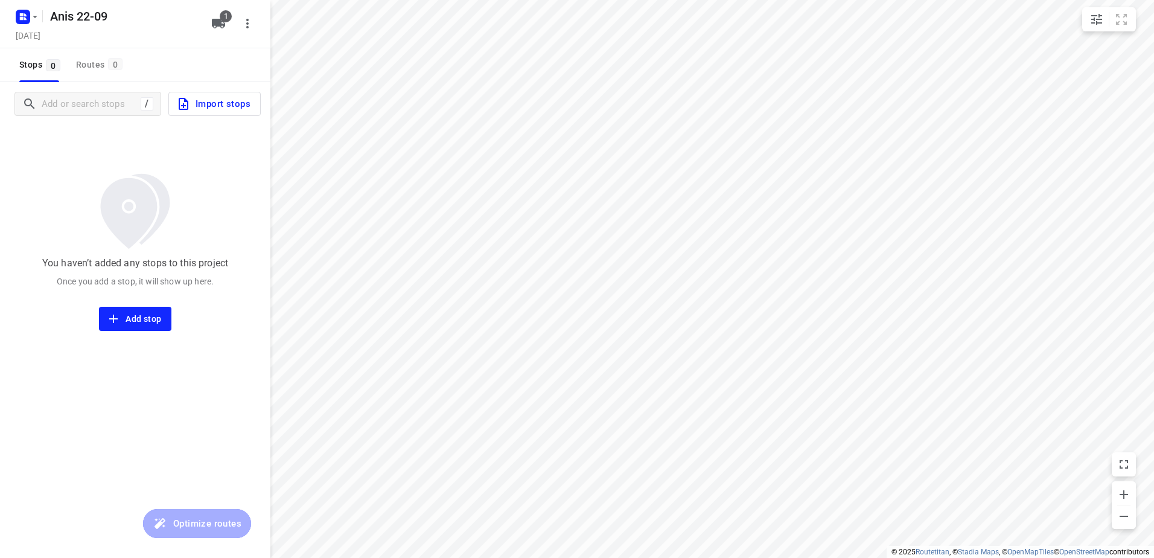
click at [226, 112] on span "Import stops" at bounding box center [213, 104] width 74 height 16
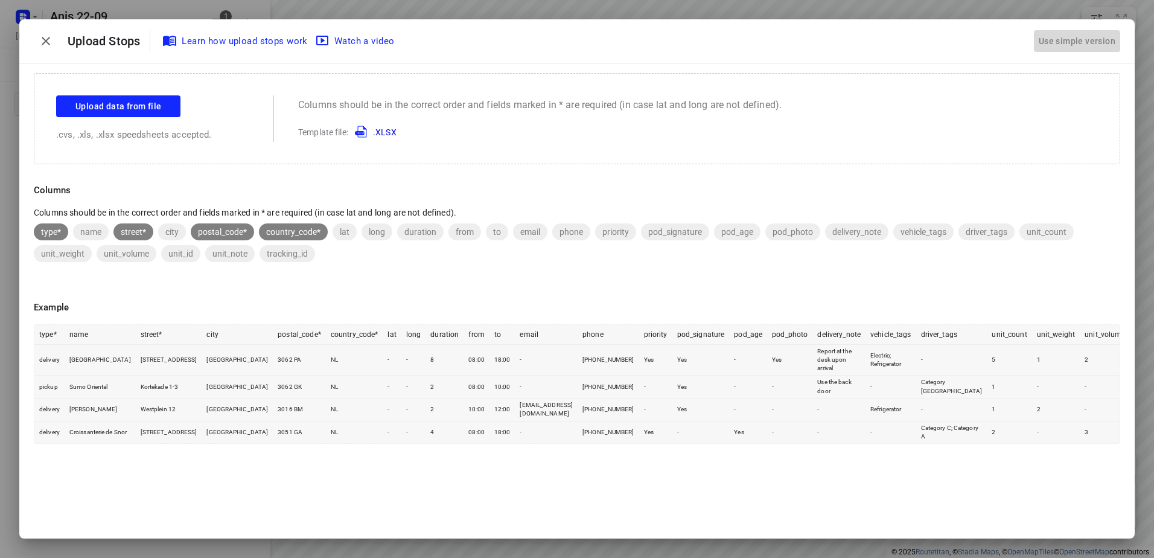
click at [1070, 36] on div "Use simple version" at bounding box center [1076, 41] width 81 height 20
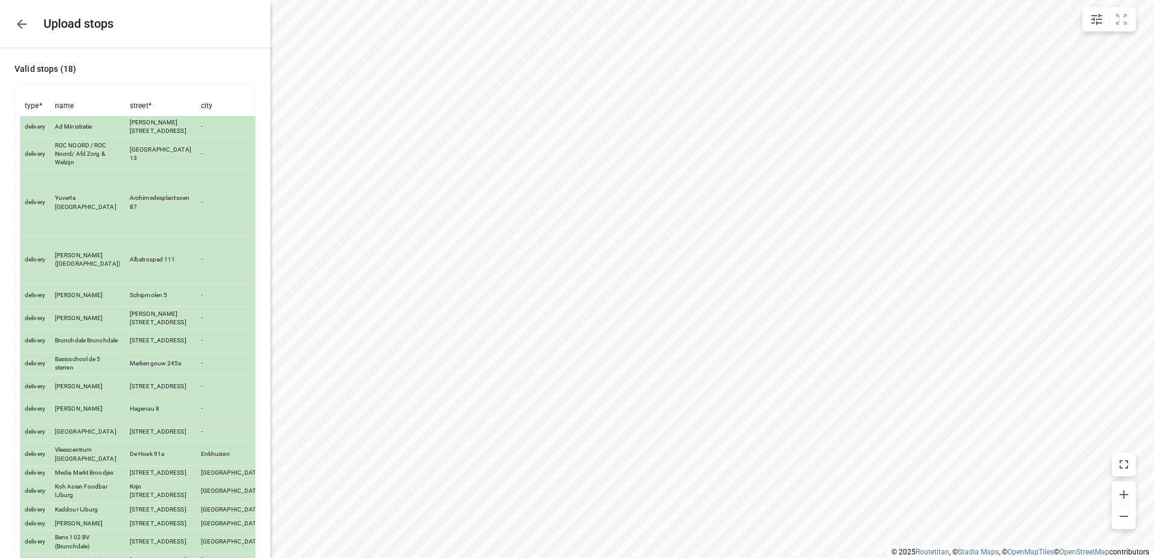
scroll to position [245, 0]
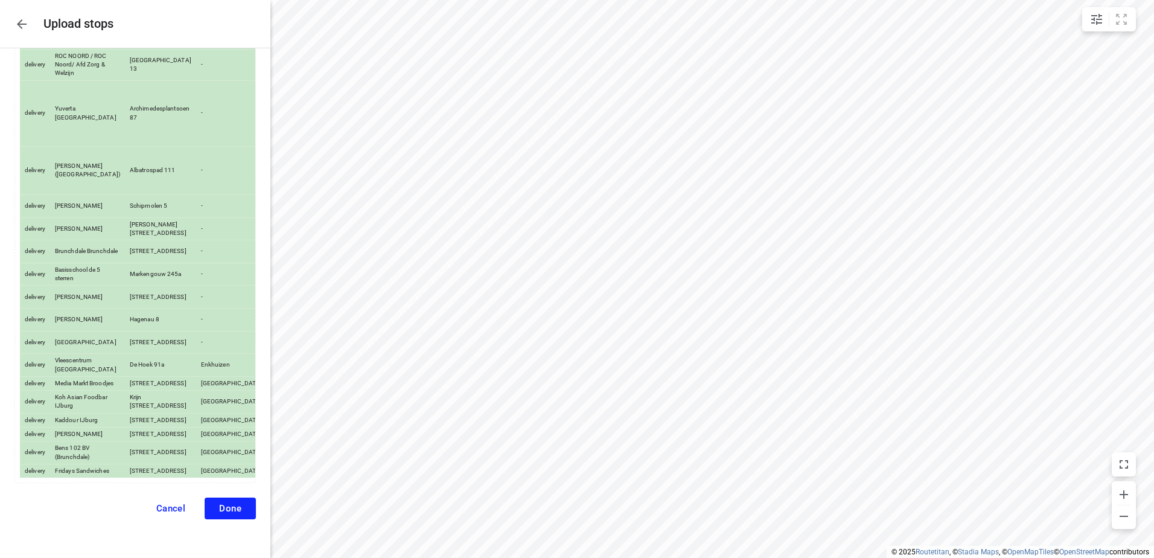
click at [219, 505] on span "Done" at bounding box center [230, 508] width 22 height 11
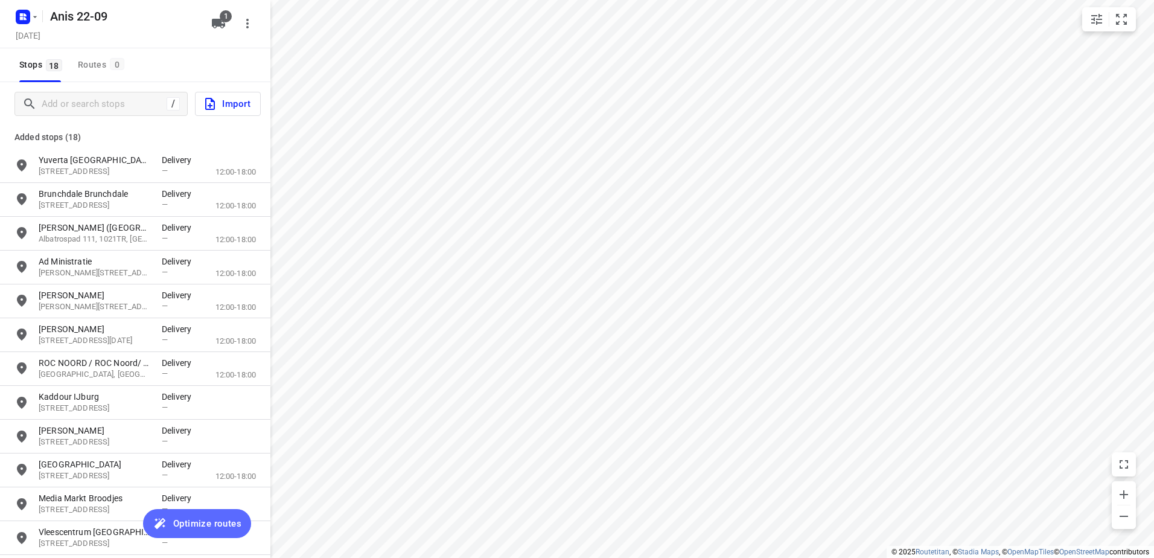
click at [191, 529] on span "Optimize routes" at bounding box center [207, 523] width 68 height 16
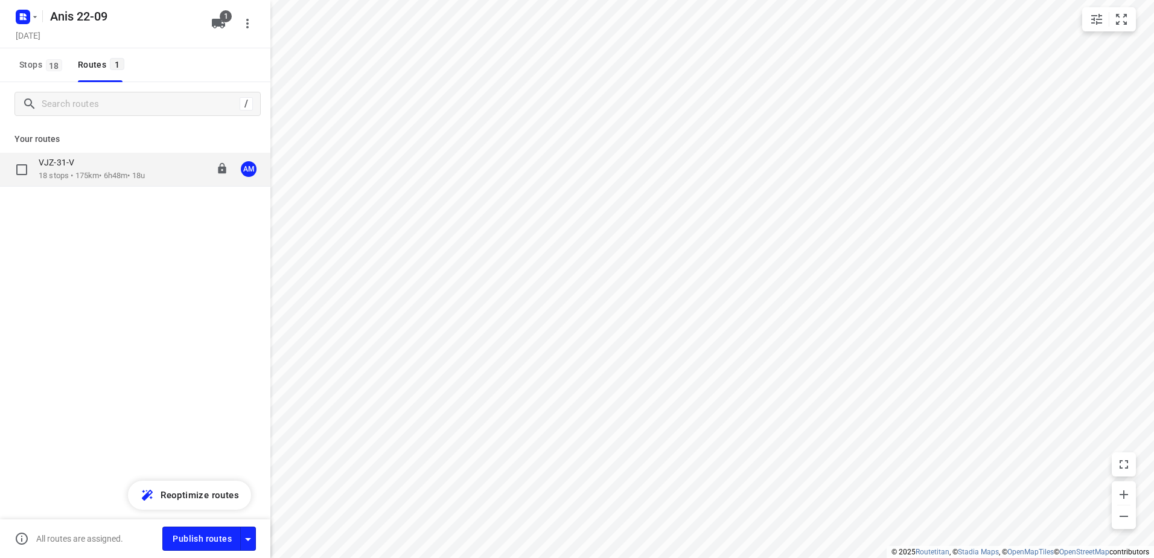
click at [128, 167] on div "VJZ-31-V" at bounding box center [92, 163] width 106 height 13
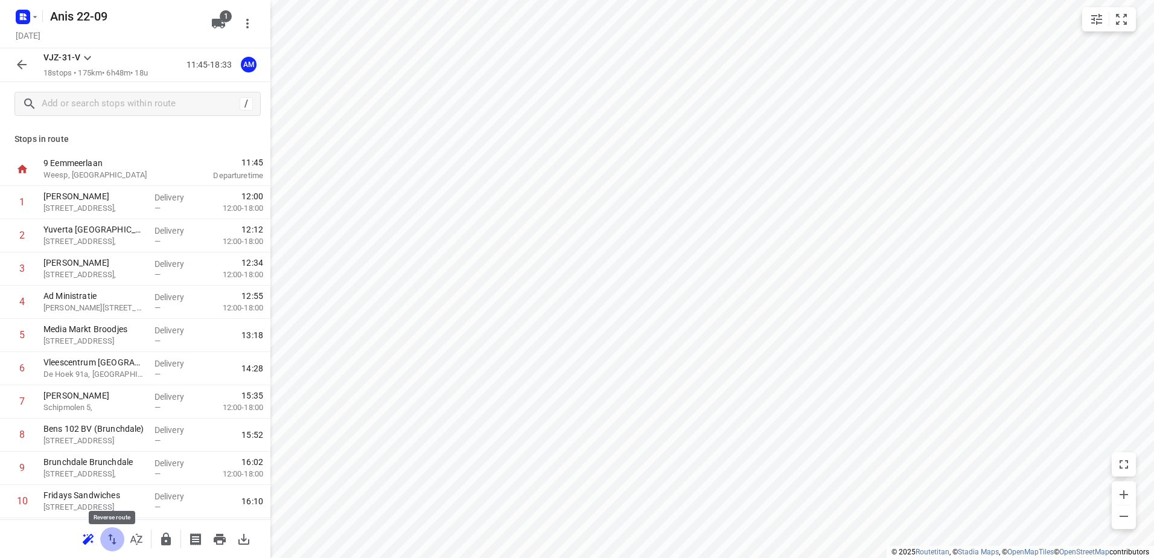
click at [101, 539] on button "button" at bounding box center [112, 539] width 24 height 24
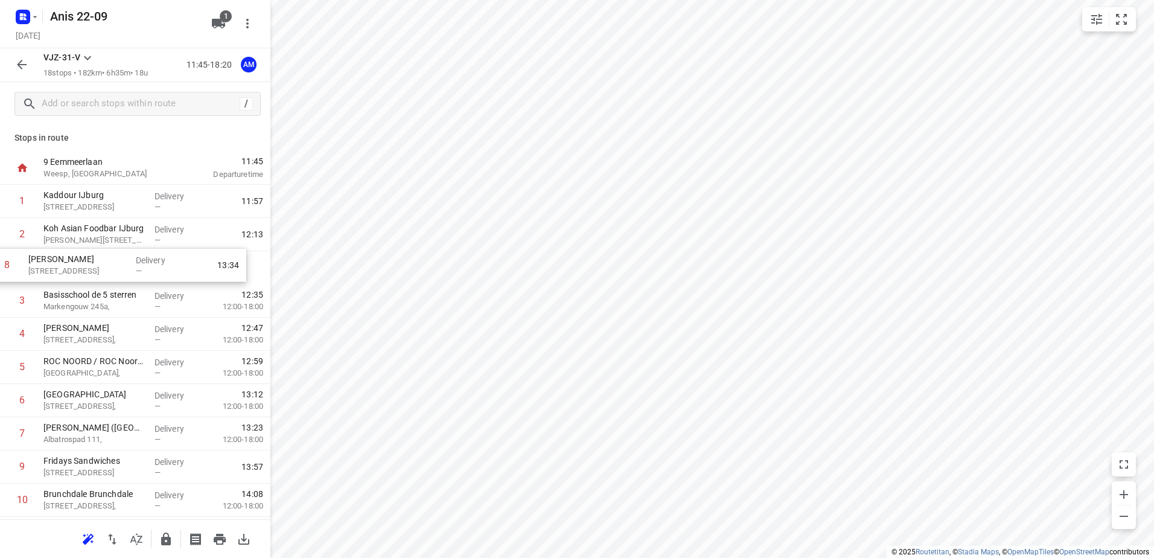
drag, startPoint x: 145, startPoint y: 430, endPoint x: 130, endPoint y: 251, distance: 179.9
click at [130, 251] on div "1 Kaddour IJburg Pampuslaan 22, Amsterdam Delivery — 11:57 2 Koh Asian Foodbar …" at bounding box center [135, 483] width 270 height 597
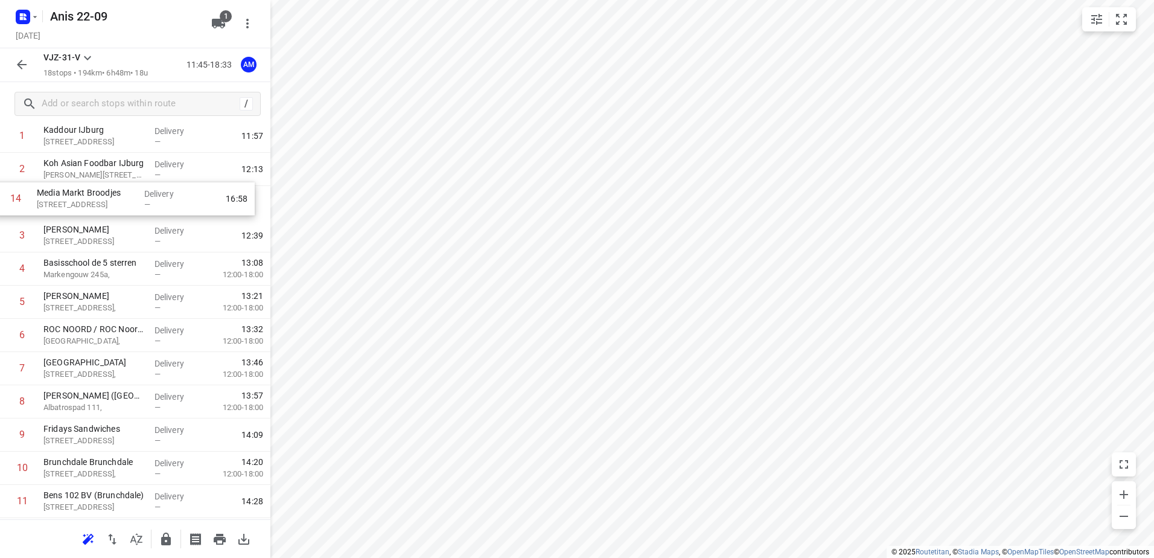
scroll to position [60, 0]
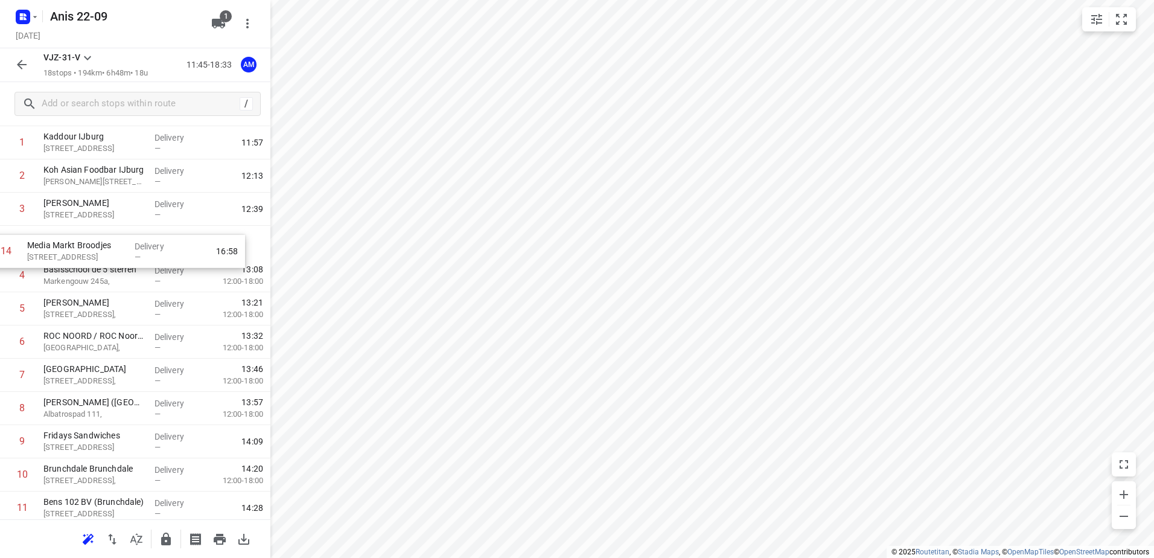
drag, startPoint x: 127, startPoint y: 454, endPoint x: 111, endPoint y: 250, distance: 204.6
click at [111, 250] on div "1 Kaddour IJburg Pampuslaan 22, Amsterdam Delivery — 11:57 2 Koh Asian Foodbar …" at bounding box center [135, 424] width 270 height 597
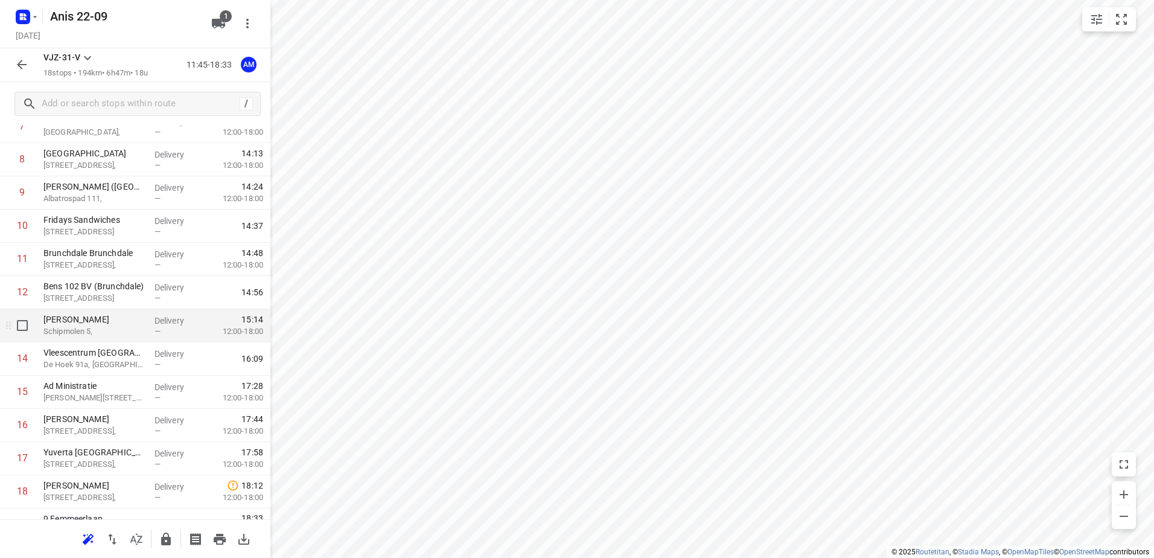
scroll to position [297, 0]
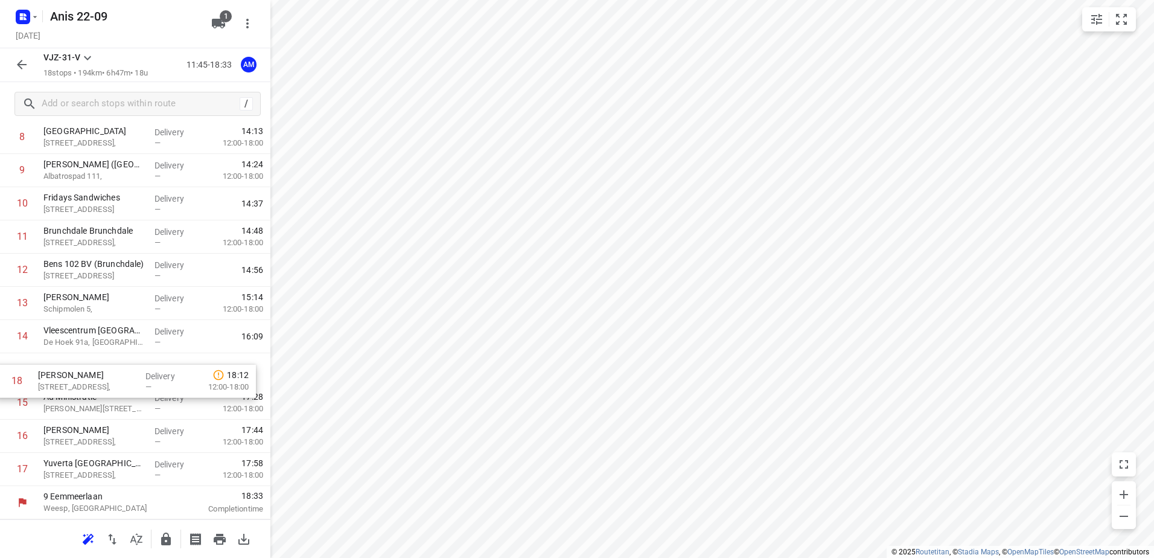
drag, startPoint x: 170, startPoint y: 477, endPoint x: 164, endPoint y: 371, distance: 105.8
click at [164, 371] on div "1 Kaddour IJburg Pampuslaan 22, Amsterdam Delivery — 11:57 2 Koh Asian Foodbar …" at bounding box center [135, 186] width 270 height 597
drag, startPoint x: 158, startPoint y: 465, endPoint x: 158, endPoint y: 363, distance: 102.0
click at [158, 363] on div "1 Kaddour IJburg Pampuslaan 22, Amsterdam Delivery — 11:57 2 Koh Asian Foodbar …" at bounding box center [135, 186] width 270 height 597
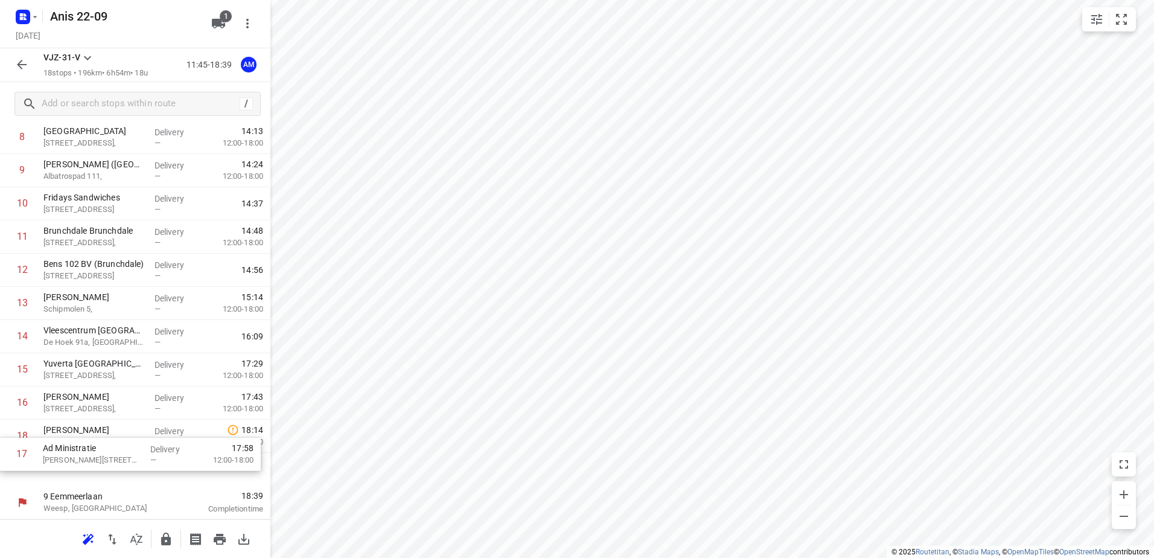
drag, startPoint x: 141, startPoint y: 447, endPoint x: 140, endPoint y: 469, distance: 22.9
click at [140, 469] on div "1 Kaddour IJburg Pampuslaan 22, Amsterdam Delivery — 11:57 2 Koh Asian Foodbar …" at bounding box center [135, 186] width 270 height 597
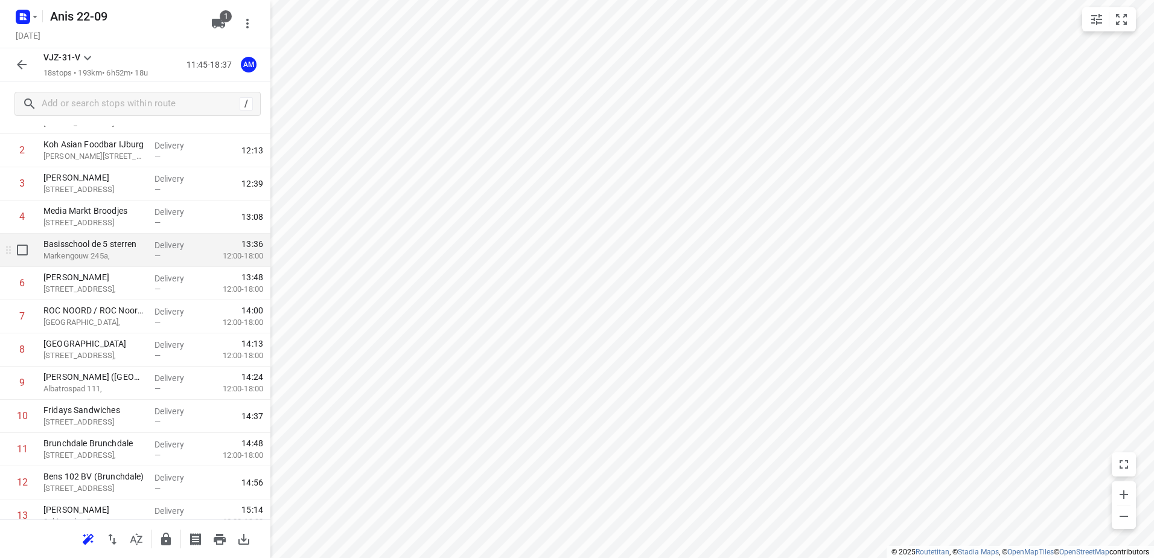
scroll to position [56, 0]
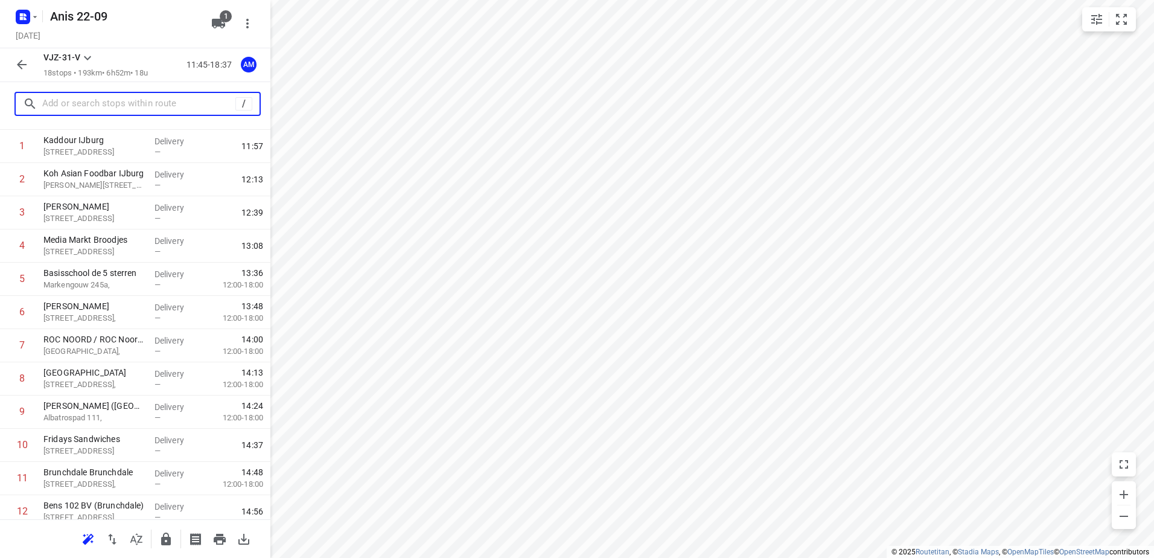
click at [113, 105] on input "text" at bounding box center [138, 104] width 193 height 19
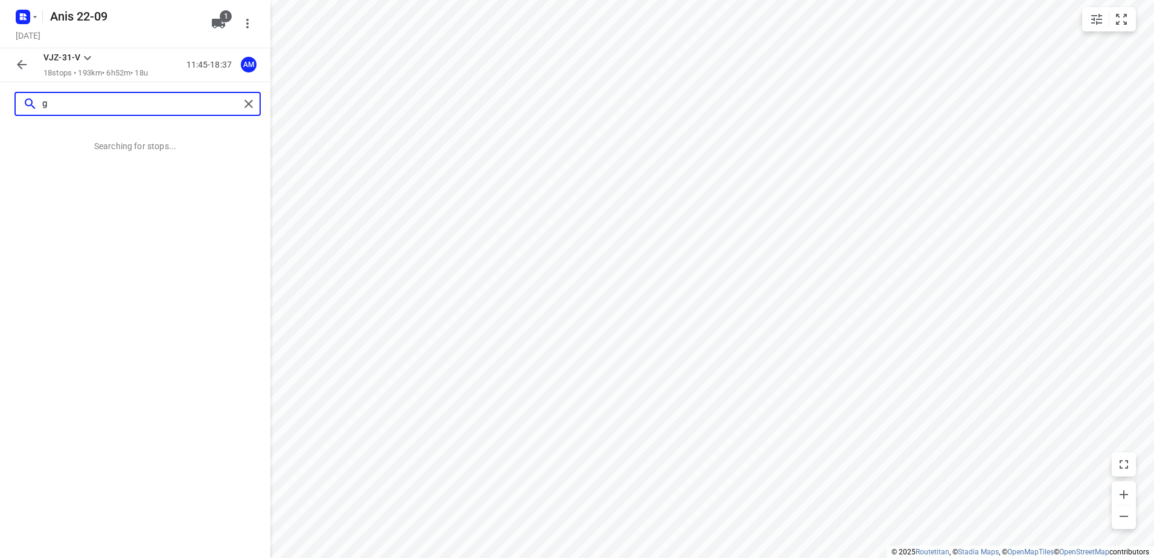
scroll to position [0, 0]
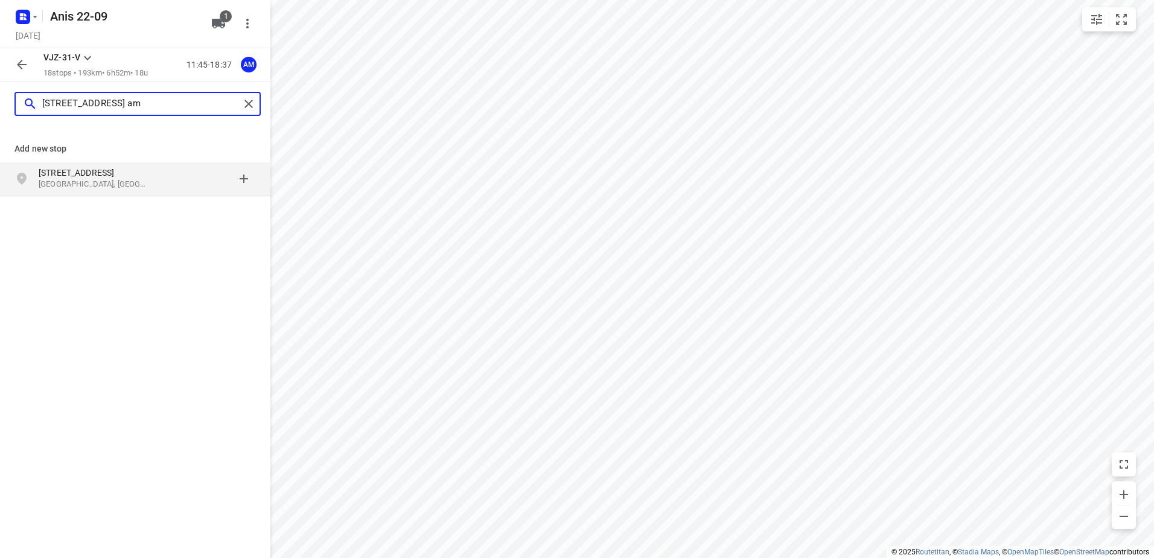
type input "gentiaanstraat 13 am"
click at [89, 170] on p "Gentiaanstraat 13" at bounding box center [94, 173] width 111 height 12
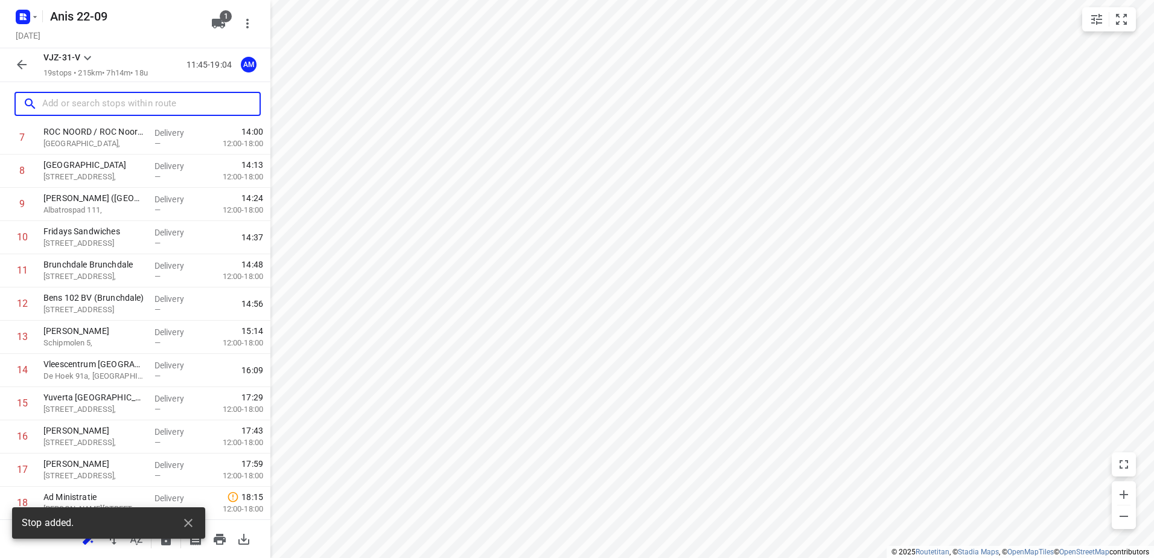
scroll to position [331, 0]
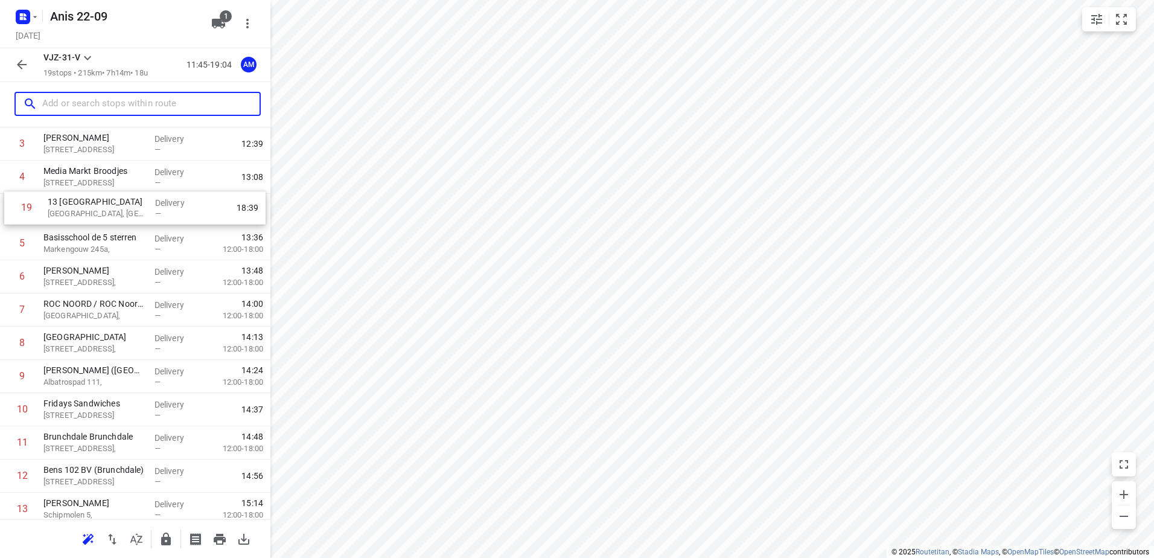
drag, startPoint x: 133, startPoint y: 465, endPoint x: 138, endPoint y: 194, distance: 271.0
click at [138, 194] on div "1 Kaddour IJburg Pampuslaan 22, Amsterdam Delivery — 11:57 2 Koh Asian Foodbar …" at bounding box center [135, 376] width 270 height 631
click at [113, 209] on p "13 Gentiaanstraat" at bounding box center [93, 206] width 101 height 12
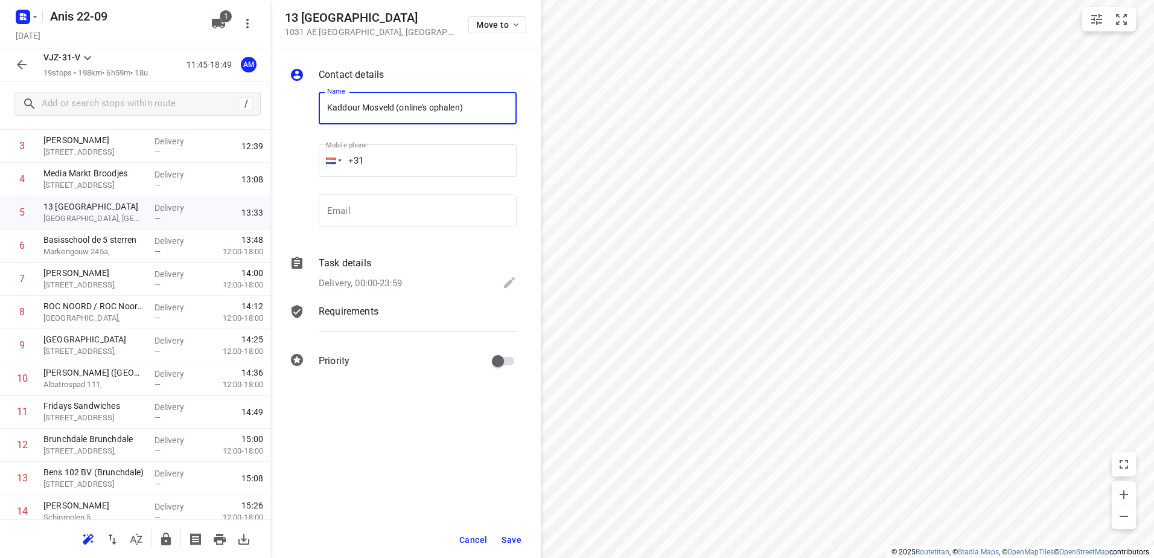
type input "Kaddour Mosveld (online's ophalen)"
click at [420, 279] on div "Delivery, 00:00-23:59" at bounding box center [418, 283] width 198 height 17
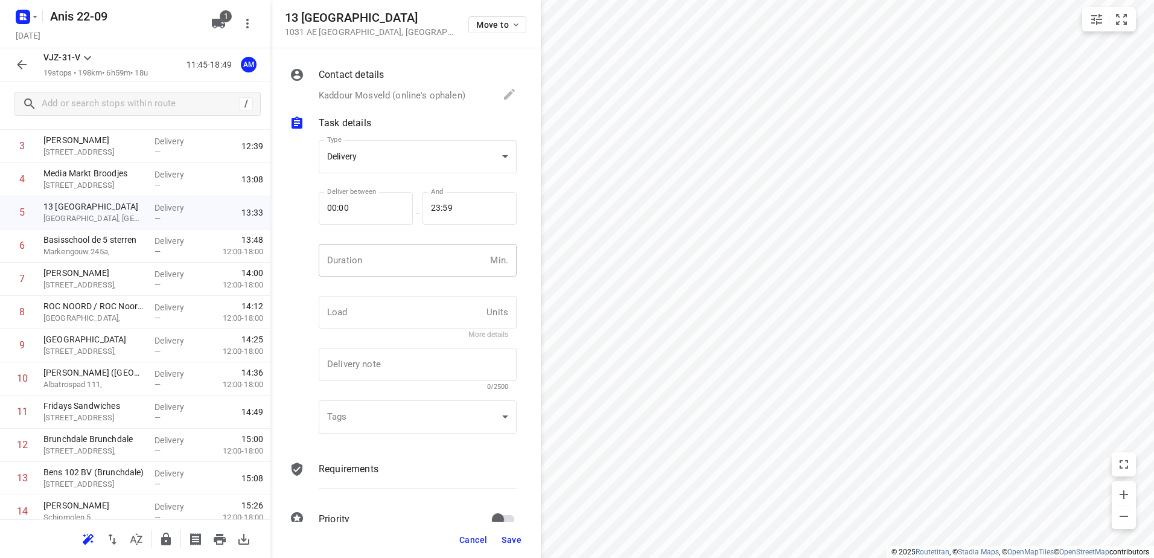
click at [403, 252] on input "number" at bounding box center [402, 260] width 167 height 33
type input "15"
click at [504, 535] on span "Save" at bounding box center [511, 540] width 20 height 10
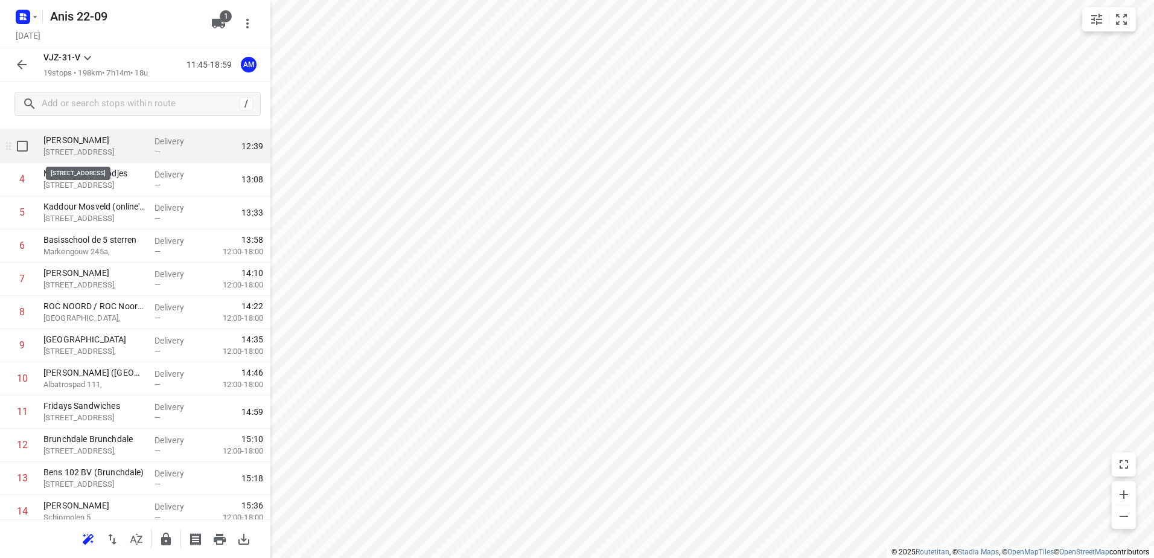
click at [130, 150] on p "Gentiaanstraat 13, Amsterdam" at bounding box center [93, 152] width 101 height 12
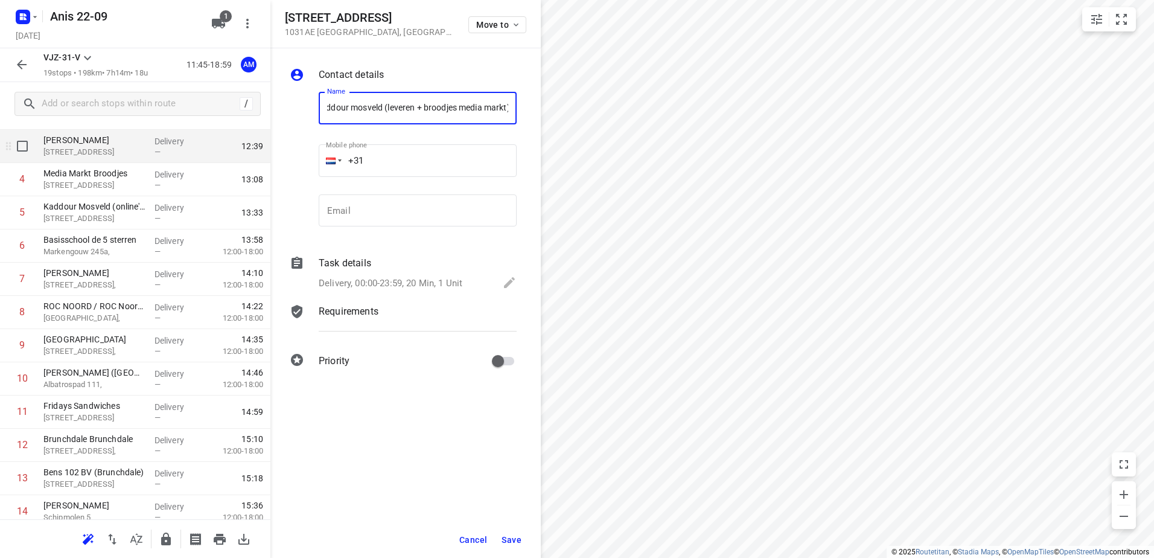
scroll to position [0, 14]
type input "Kaddour mosveld (leveren + broodjes media markt)"
click at [523, 535] on button "Save" at bounding box center [512, 540] width 30 height 22
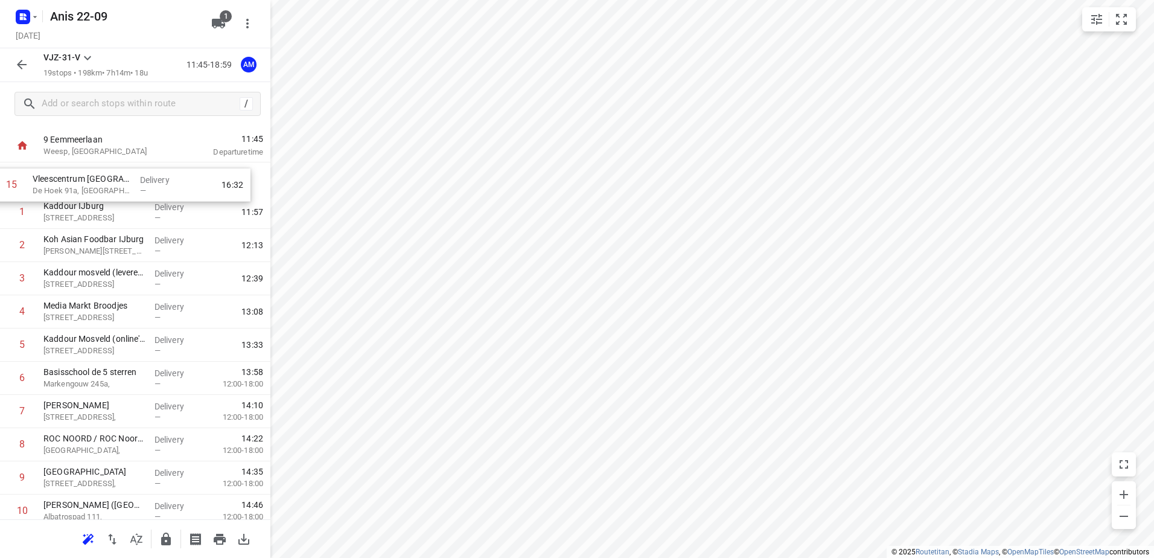
scroll to position [0, 0]
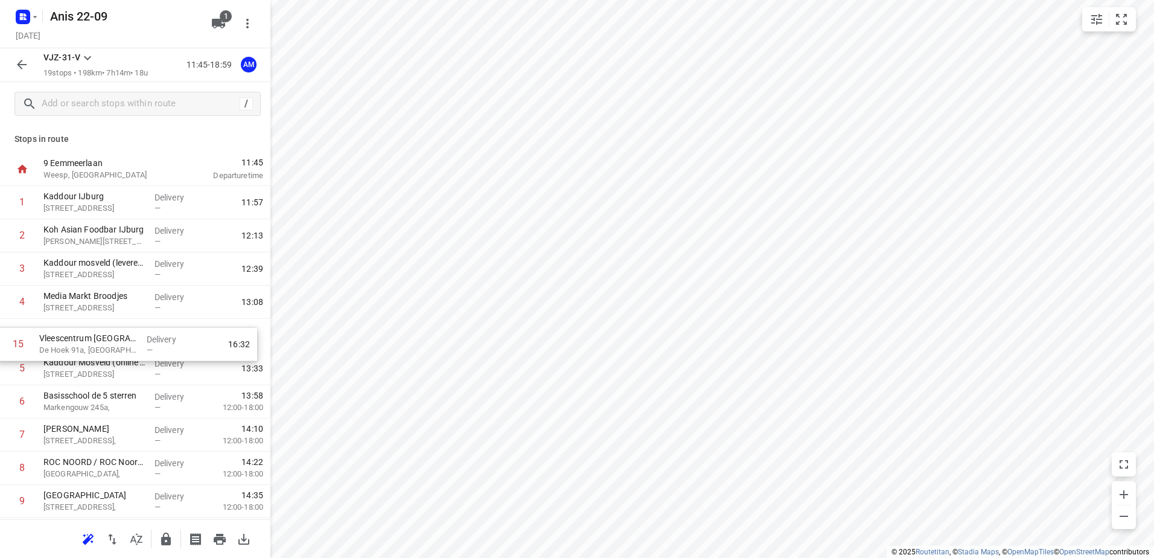
click at [153, 337] on div "1 Kaddour IJburg Pampuslaan 22, Amsterdam Delivery — 11:57 2 Koh Asian Foodbar …" at bounding box center [135, 501] width 270 height 631
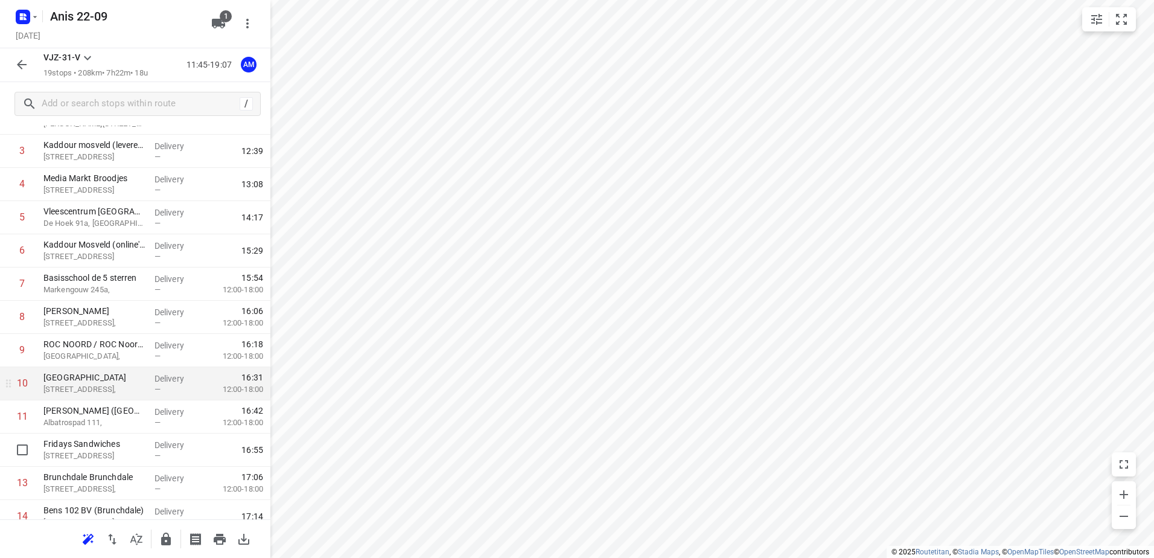
scroll to position [121, 0]
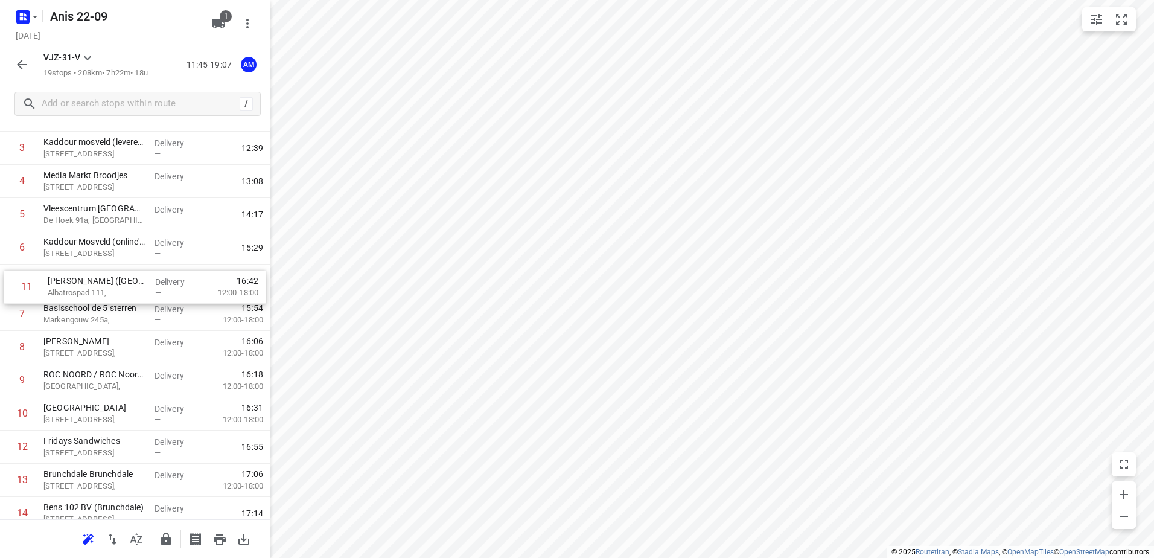
drag, startPoint x: 126, startPoint y: 411, endPoint x: 130, endPoint y: 278, distance: 132.8
click at [130, 278] on div "1 Kaddour IJburg Pampuslaan 22, Amsterdam Delivery — 11:57 2 Koh Asian Foodbar …" at bounding box center [135, 380] width 270 height 631
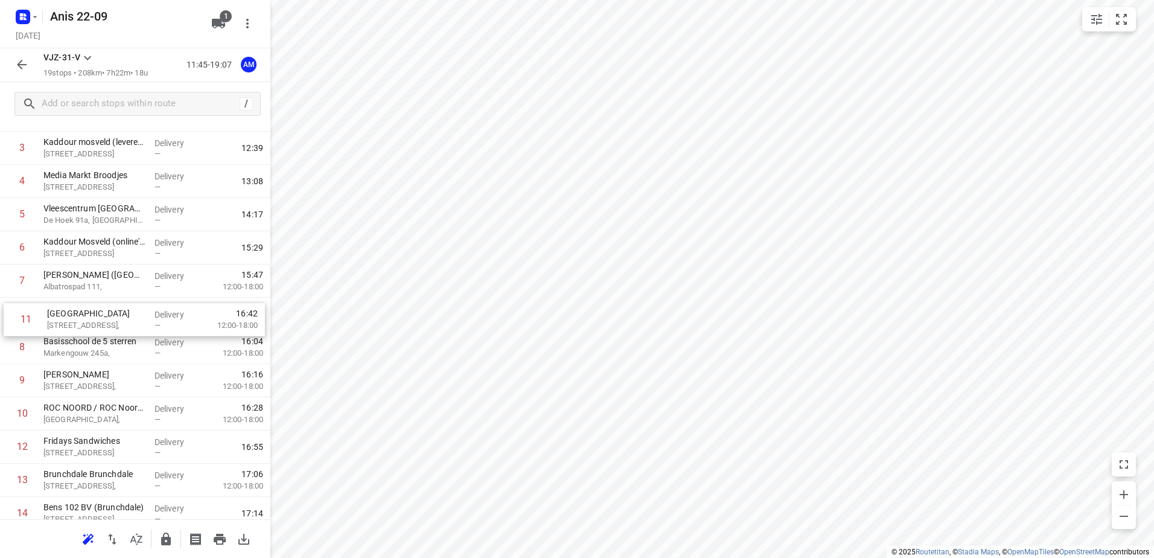
drag, startPoint x: 107, startPoint y: 413, endPoint x: 112, endPoint y: 310, distance: 103.9
click at [112, 310] on div "1 Kaddour IJburg Pampuslaan 22, Amsterdam Delivery — 11:57 2 Koh Asian Foodbar …" at bounding box center [135, 380] width 270 height 631
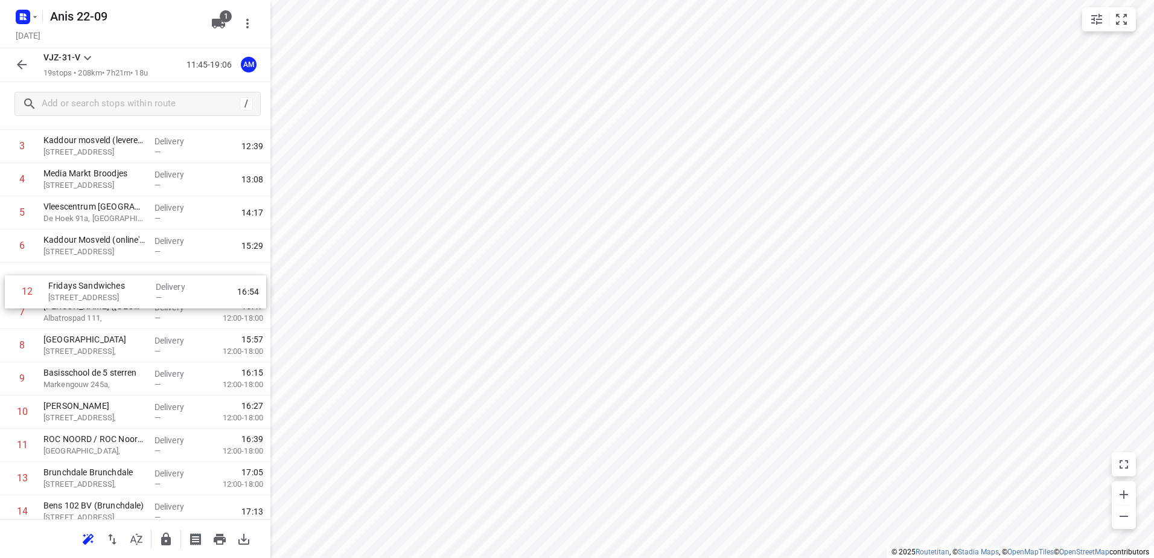
drag, startPoint x: 114, startPoint y: 453, endPoint x: 119, endPoint y: 280, distance: 172.6
click at [119, 280] on div "1 Kaddour IJburg Pampuslaan 22, Amsterdam Delivery — 11:57 2 Koh Asian Foodbar …" at bounding box center [135, 378] width 270 height 631
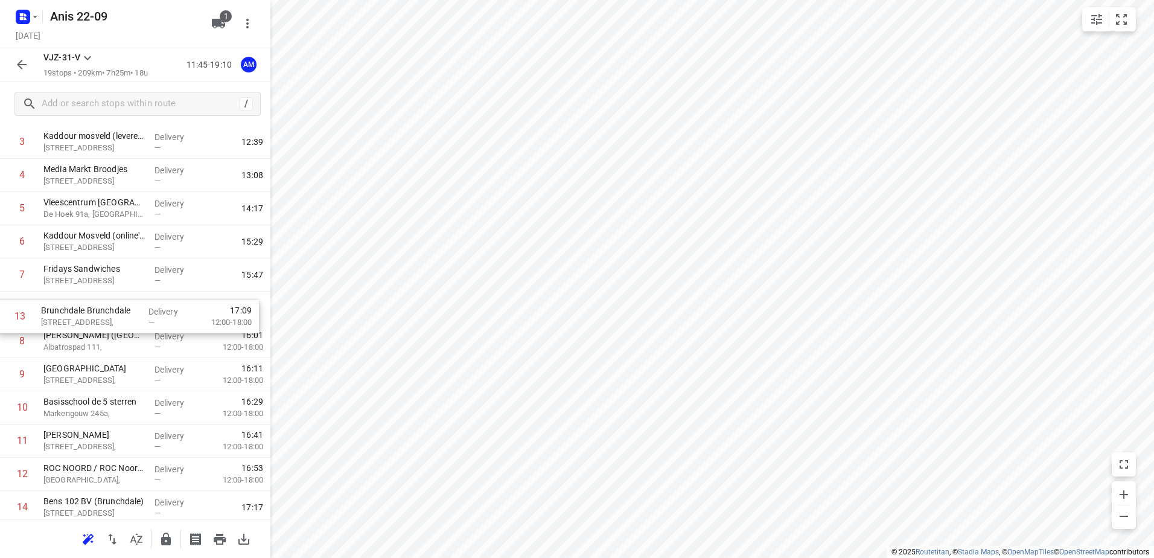
drag, startPoint x: 119, startPoint y: 469, endPoint x: 117, endPoint y: 301, distance: 168.4
click at [117, 301] on div "1 Kaddour IJburg Pampuslaan 22, Amsterdam Delivery — 11:57 2 Koh Asian Foodbar …" at bounding box center [135, 374] width 270 height 631
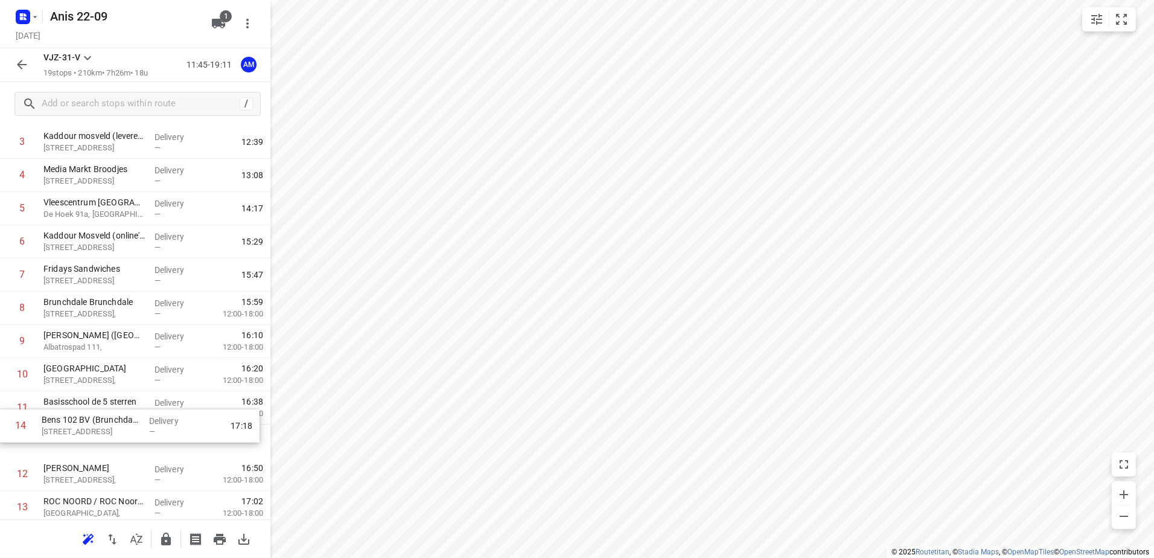
scroll to position [132, 0]
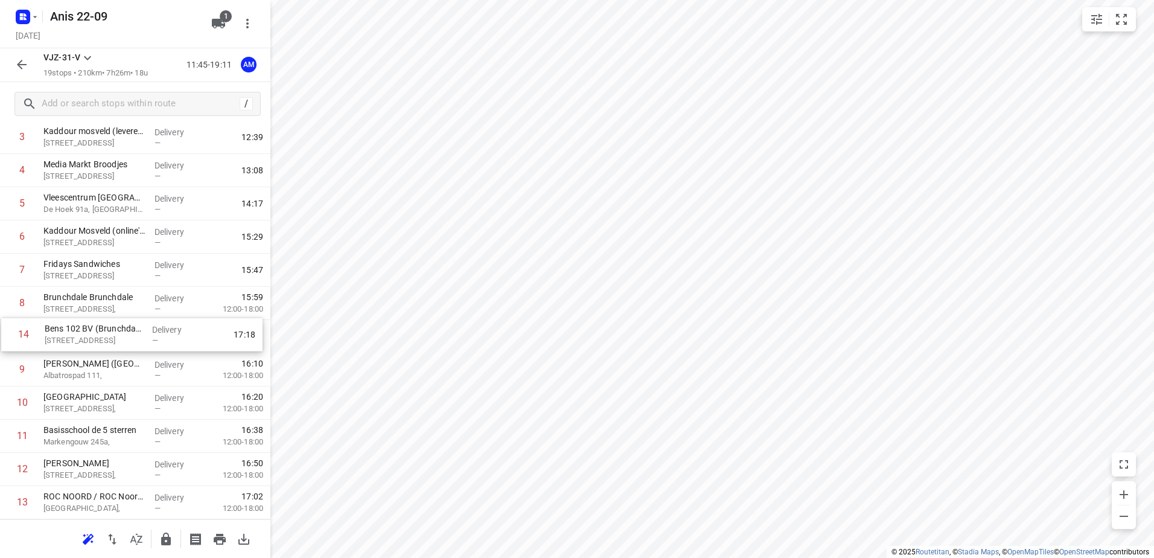
drag, startPoint x: 115, startPoint y: 504, endPoint x: 116, endPoint y: 327, distance: 176.8
click at [116, 327] on div "1 Kaddour IJburg Pampuslaan 22, Amsterdam Delivery — 11:57 2 Koh Asian Foodbar …" at bounding box center [135, 369] width 270 height 631
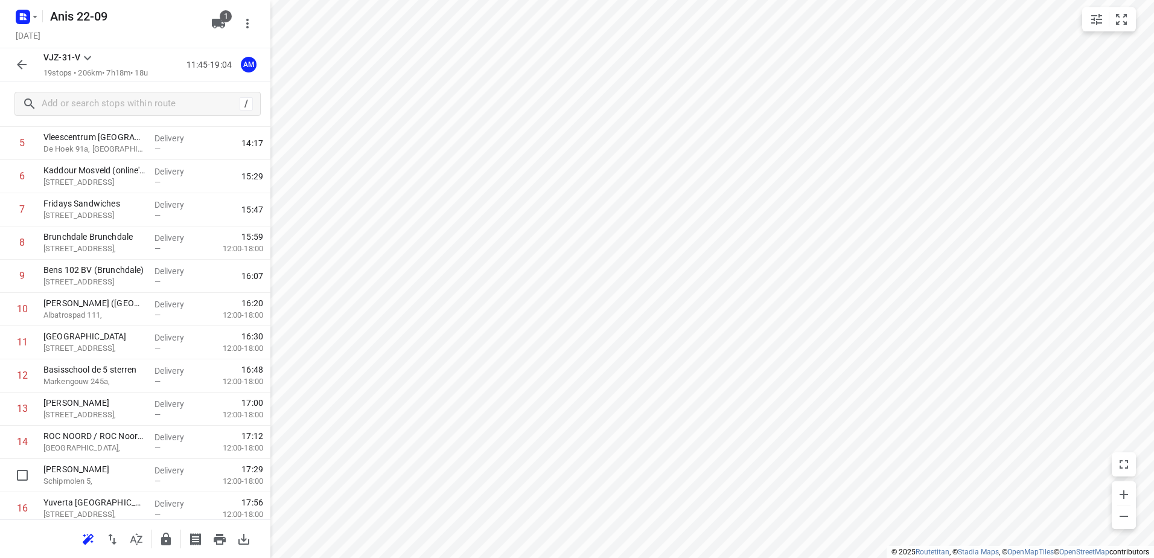
scroll to position [195, 0]
drag, startPoint x: 121, startPoint y: 472, endPoint x: 123, endPoint y: 269, distance: 203.4
click at [123, 269] on div "1 Kaddour IJburg Pampuslaan 22, Amsterdam Delivery — 11:57 2 Koh Asian Foodbar …" at bounding box center [135, 306] width 270 height 631
drag, startPoint x: 124, startPoint y: 282, endPoint x: 124, endPoint y: 309, distance: 27.2
click at [124, 309] on div "1 Kaddour IJburg Pampuslaan 22, Amsterdam Delivery — 11:57 2 Koh Asian Foodbar …" at bounding box center [135, 306] width 270 height 631
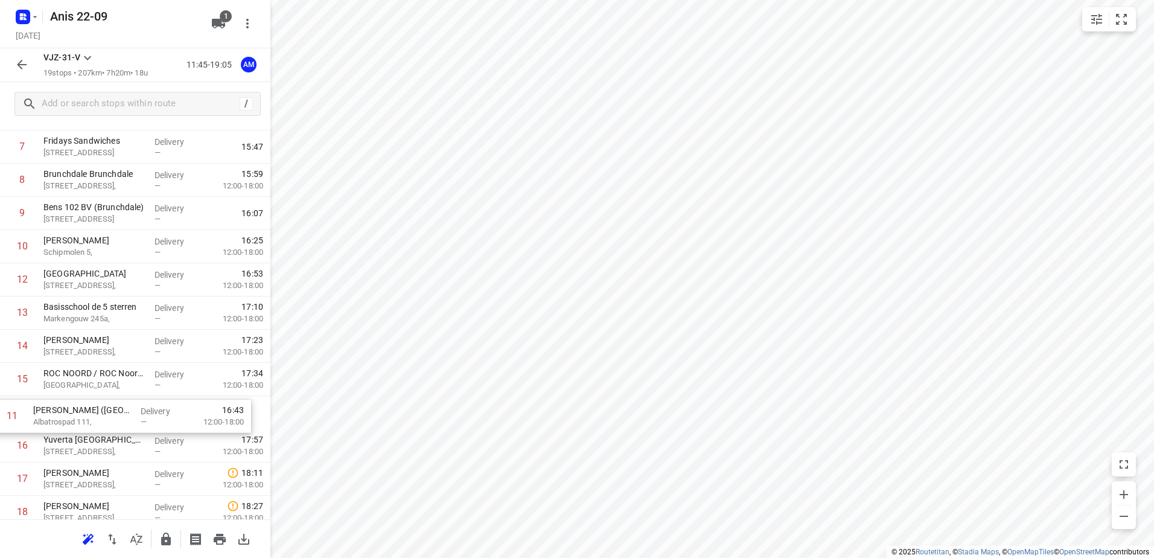
scroll to position [256, 0]
drag, startPoint x: 134, startPoint y: 343, endPoint x: 122, endPoint y: 415, distance: 72.7
click at [122, 415] on div "1 Kaddour IJburg Pampuslaan 22, Amsterdam Delivery — 11:57 2 Koh Asian Foodbar …" at bounding box center [135, 245] width 270 height 631
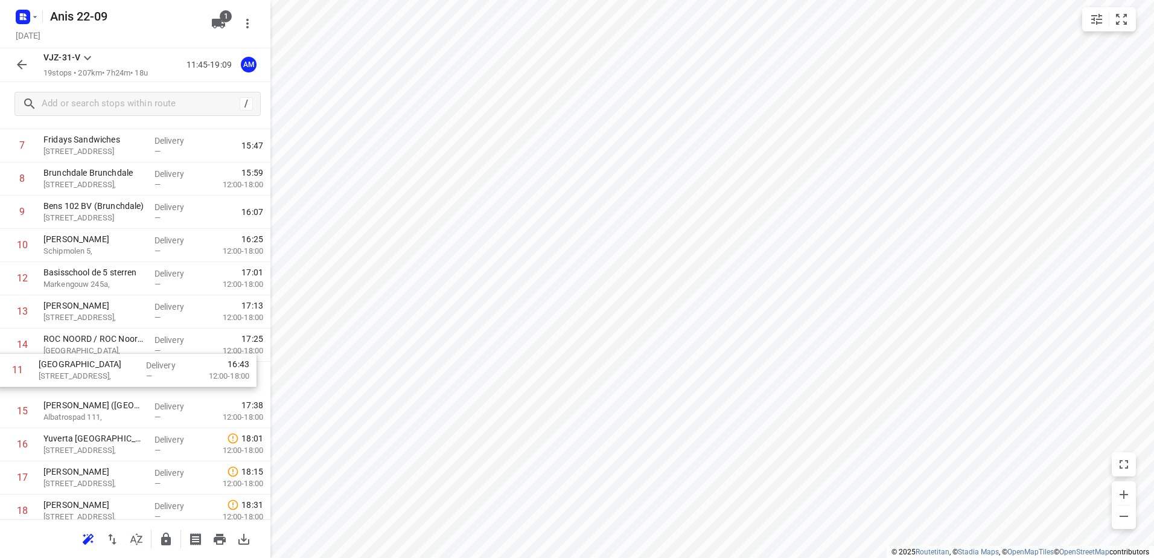
drag, startPoint x: 134, startPoint y: 282, endPoint x: 129, endPoint y: 378, distance: 96.1
click at [129, 378] on div "1 Kaddour IJburg Pampuslaan 22, Amsterdam Delivery — 11:57 2 Koh Asian Foodbar …" at bounding box center [135, 245] width 270 height 631
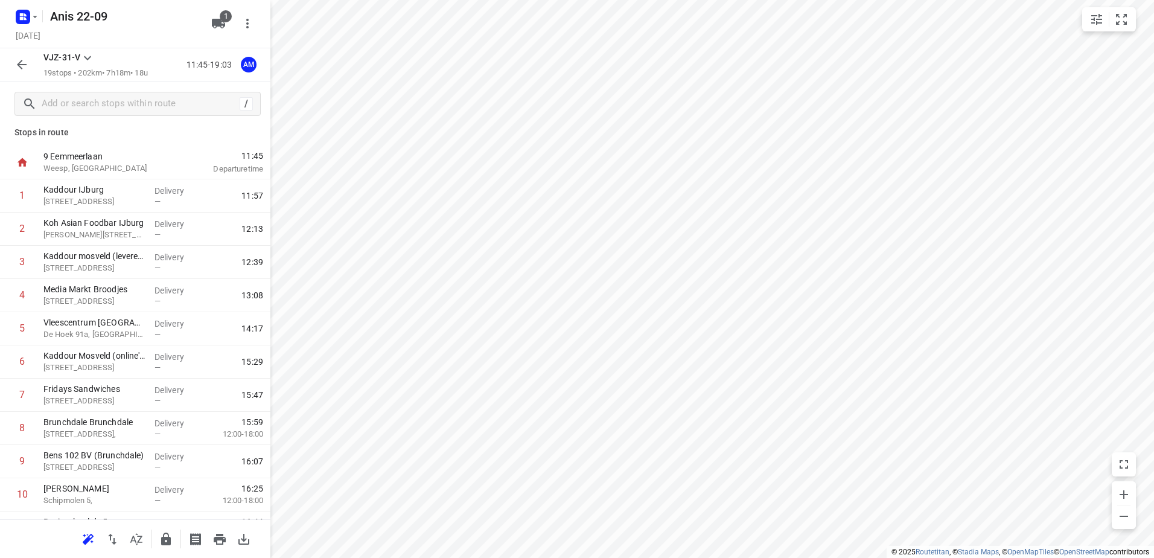
scroll to position [0, 0]
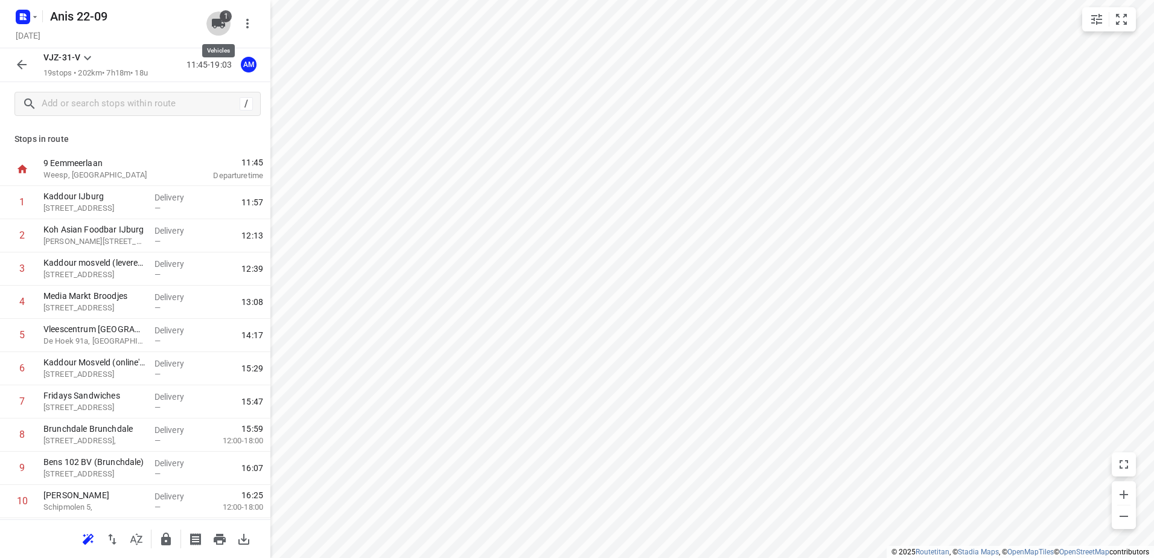
click at [226, 13] on span "1" at bounding box center [226, 16] width 12 height 12
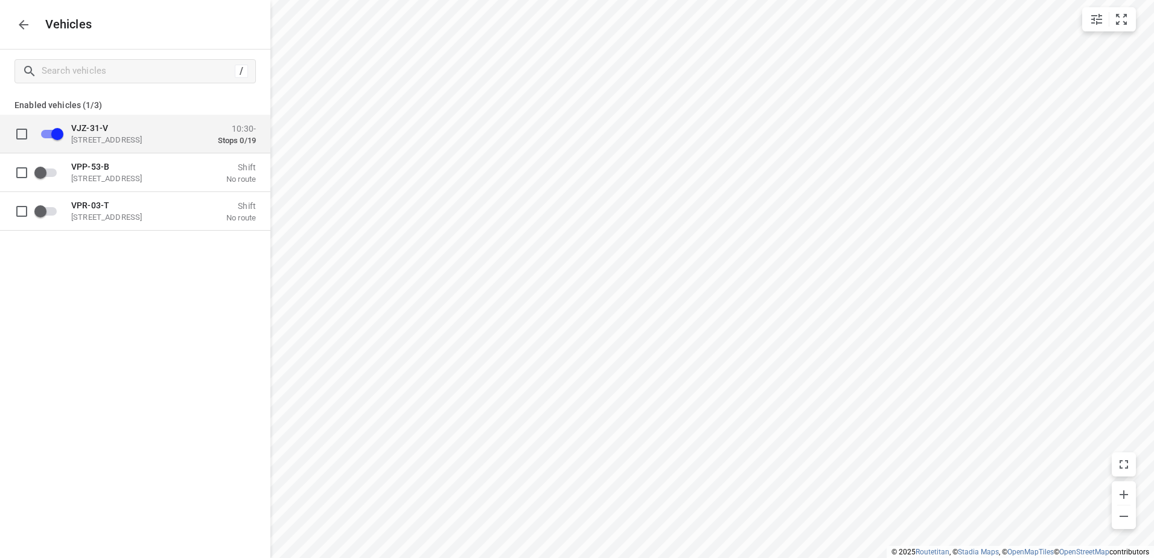
click at [172, 142] on p "Eemmeerlaan 9, 1382 KA Weesp, Netherlands" at bounding box center [131, 140] width 121 height 10
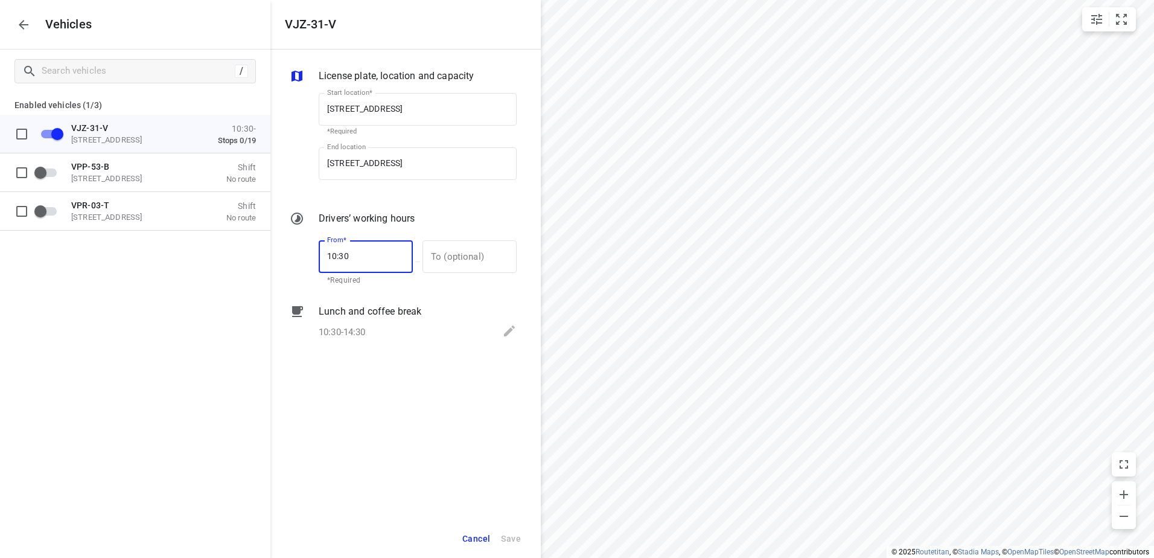
drag, startPoint x: 380, startPoint y: 253, endPoint x: 169, endPoint y: 247, distance: 210.7
click at [169, 247] on div "VJZ-31-V License plate, location and capacity Start location* Eemmeerlaan 9, 13…" at bounding box center [135, 279] width 270 height 558
type input "10:00"
click at [516, 532] on span "Save" at bounding box center [511, 538] width 20 height 15
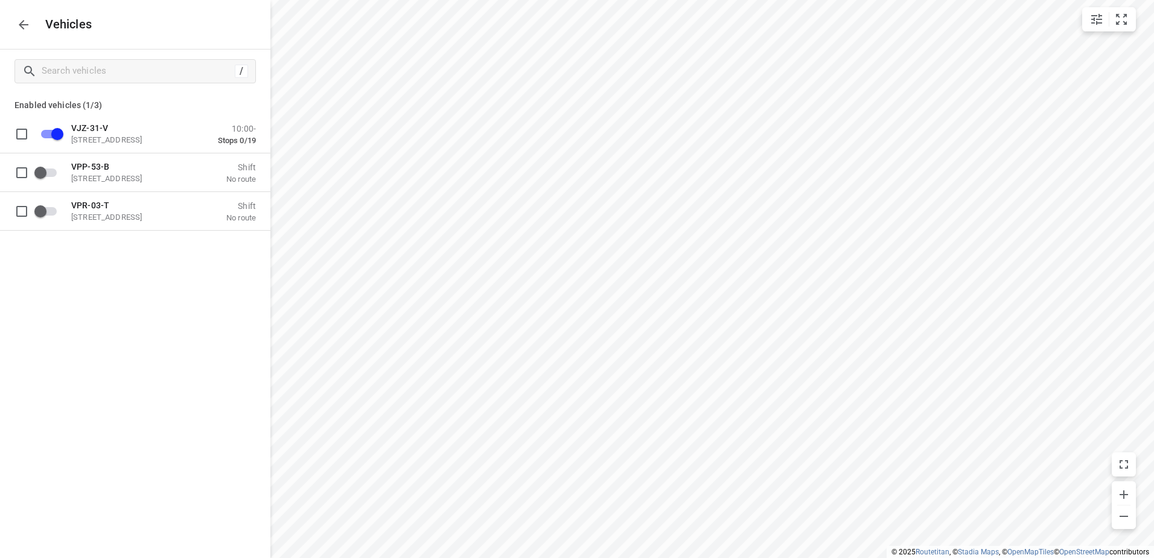
click at [31, 27] on button "button" at bounding box center [23, 25] width 24 height 24
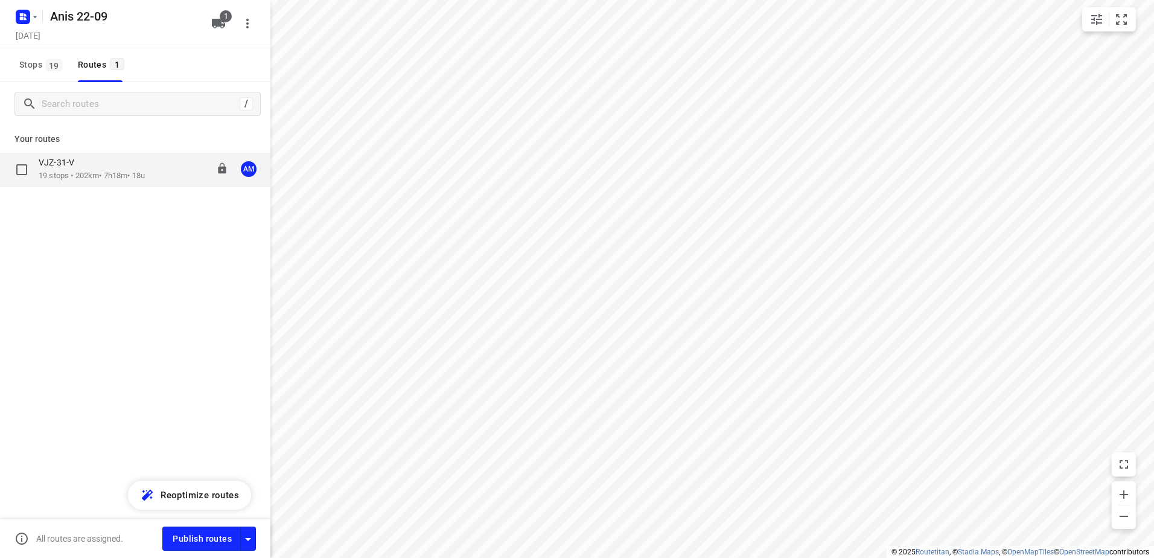
click at [118, 174] on p "19 stops • 202km • 7h18m • 18u" at bounding box center [92, 175] width 106 height 11
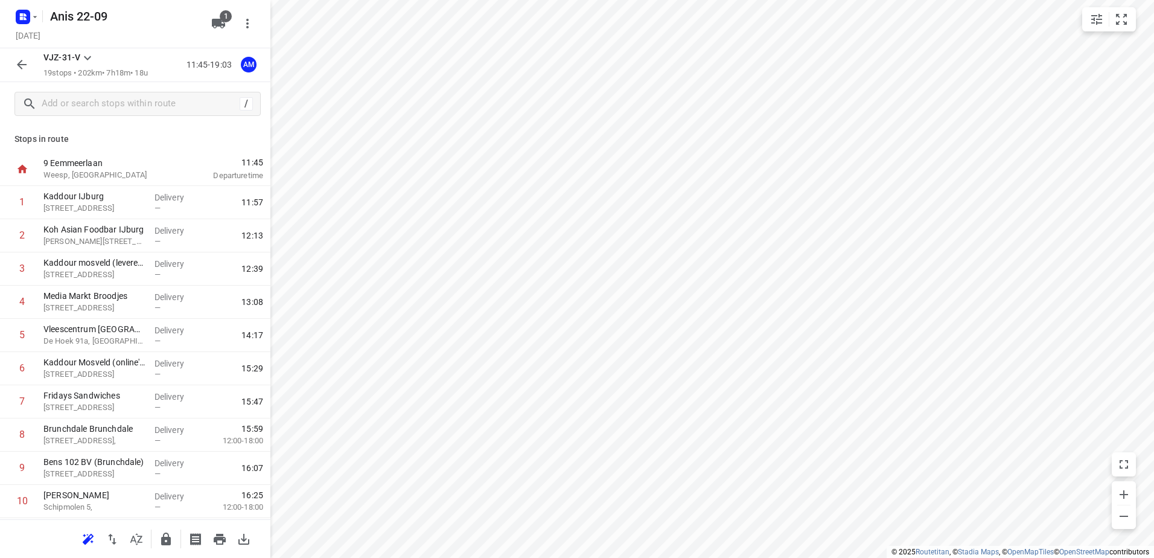
click at [26, 62] on icon "button" at bounding box center [21, 64] width 14 height 14
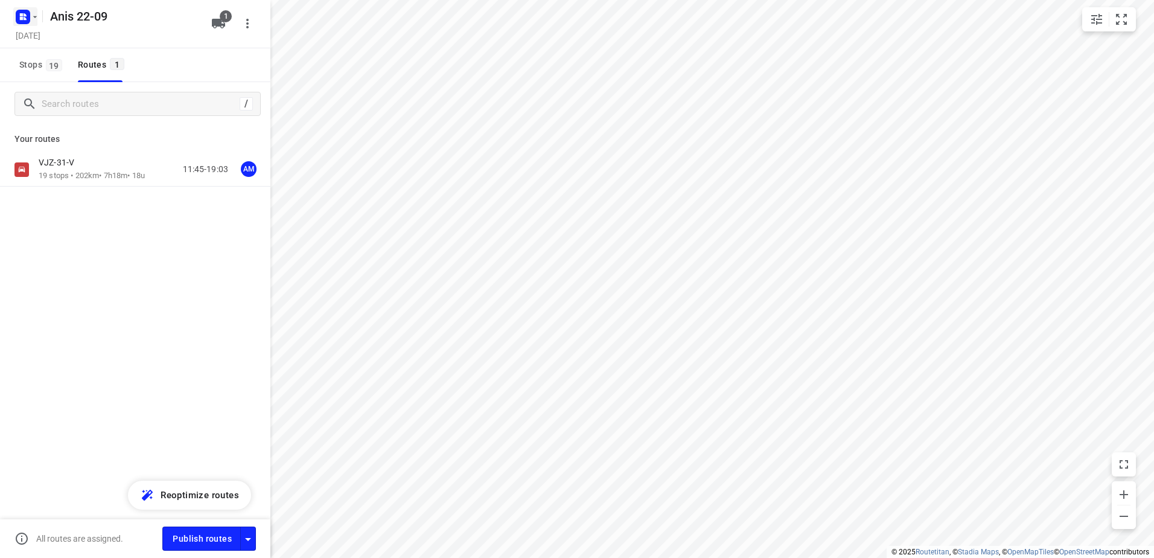
click at [25, 14] on icon "button" at bounding box center [25, 14] width 3 height 3
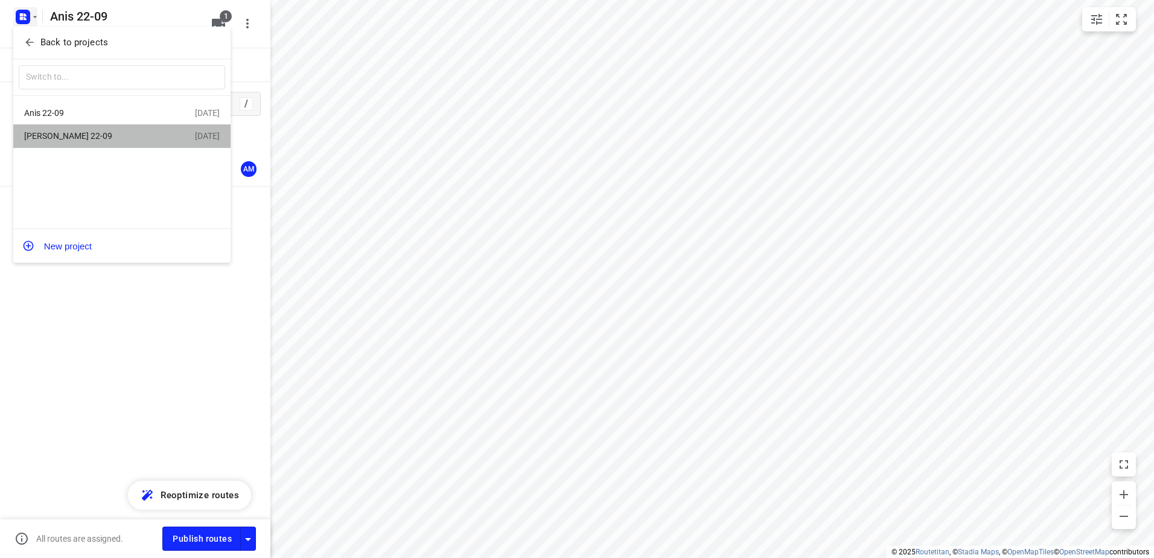
click at [59, 138] on div "Jeffrey 22-09" at bounding box center [93, 136] width 139 height 10
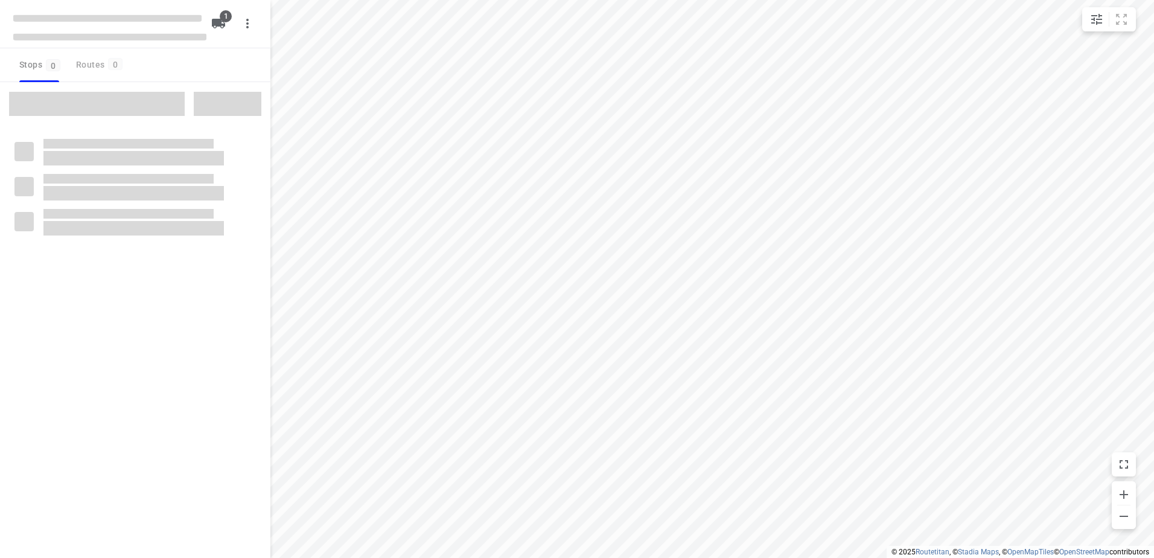
type input "distance"
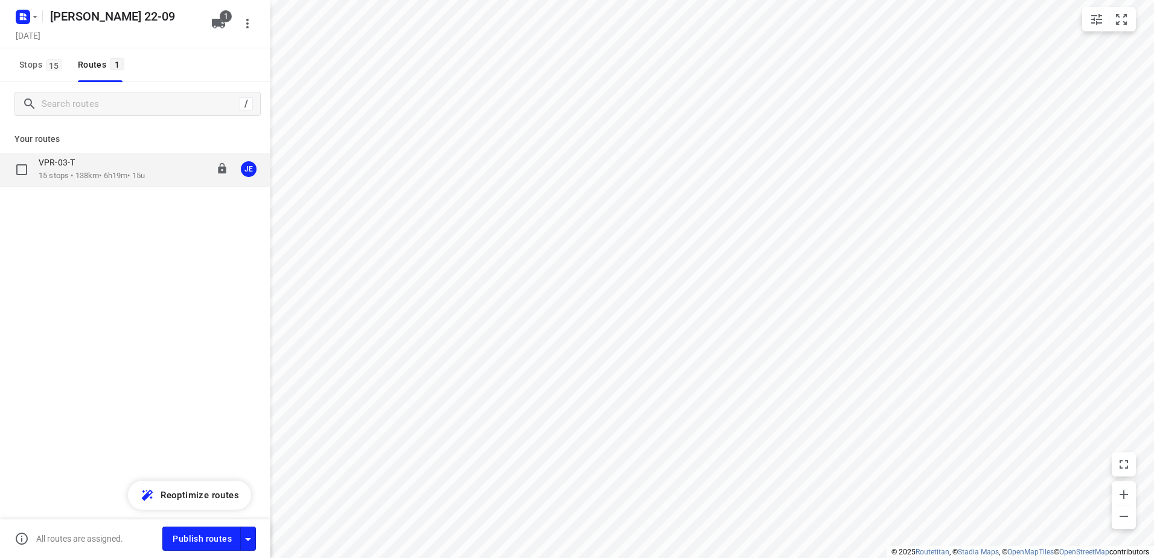
click at [75, 176] on p "15 stops • 138km • 6h19m • 15u" at bounding box center [92, 175] width 106 height 11
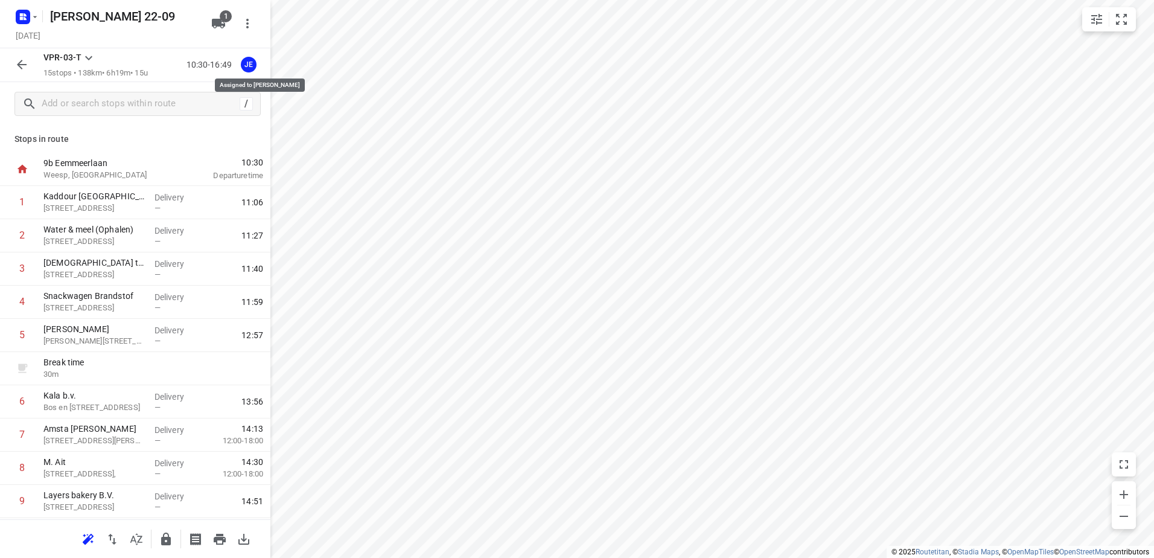
click at [255, 63] on div "JE" at bounding box center [249, 65] width 16 height 16
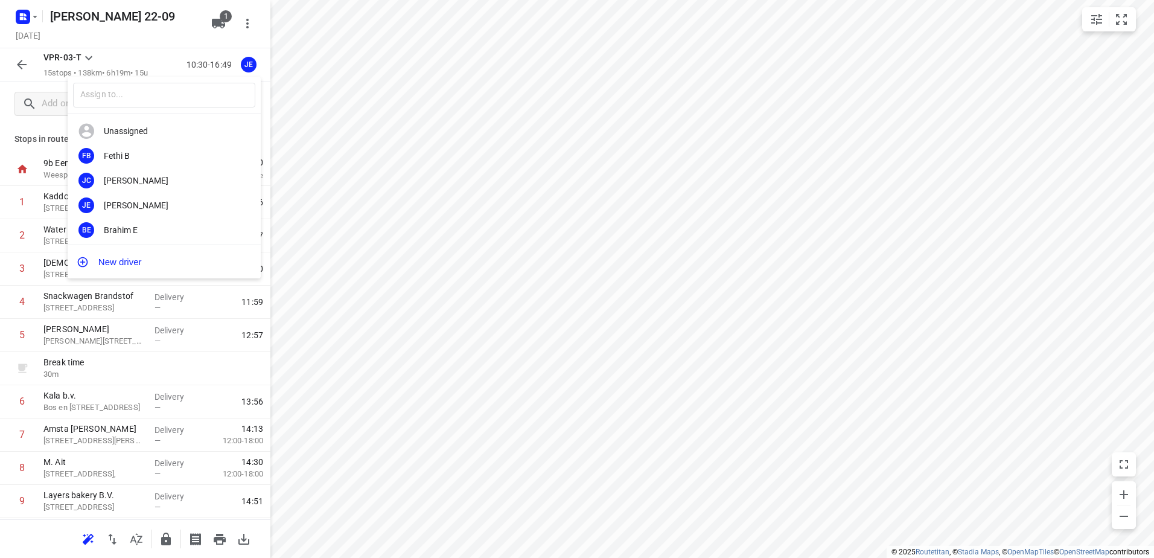
click at [138, 38] on div at bounding box center [577, 279] width 1154 height 558
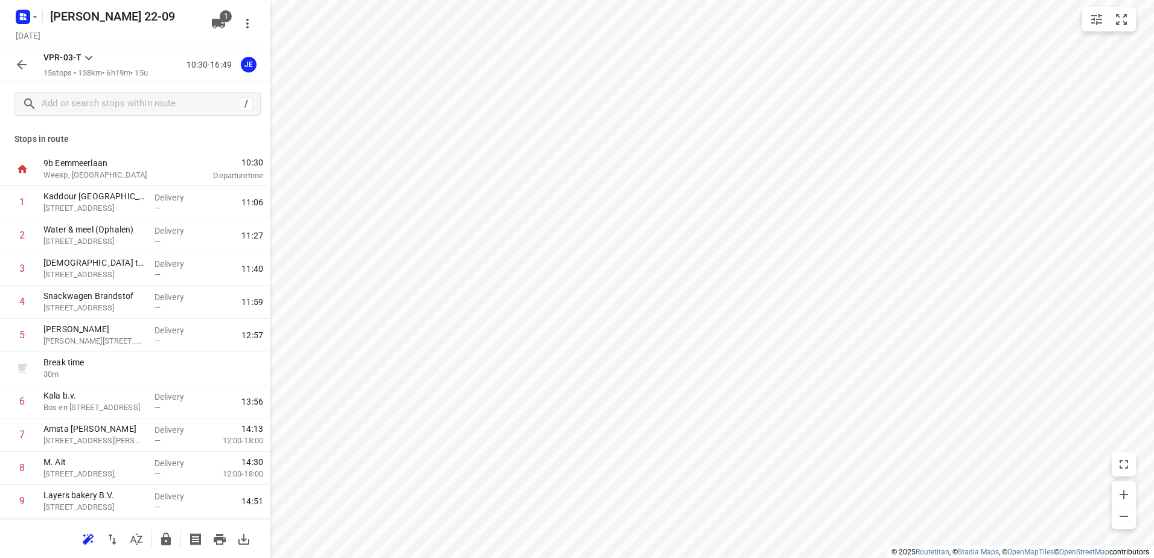
click at [91, 55] on icon at bounding box center [88, 58] width 14 height 14
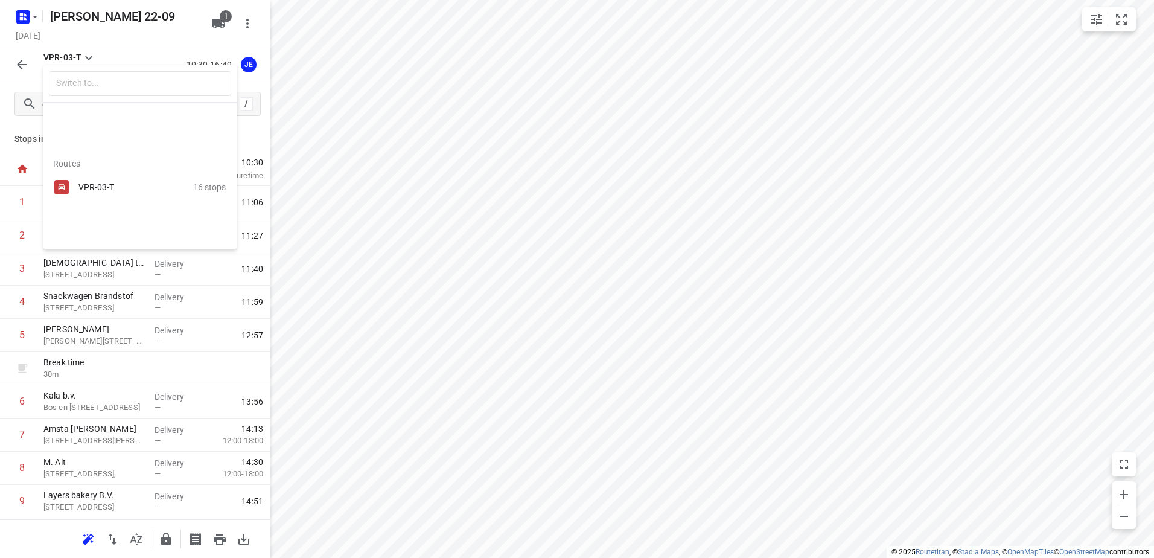
click at [122, 48] on div at bounding box center [577, 279] width 1154 height 558
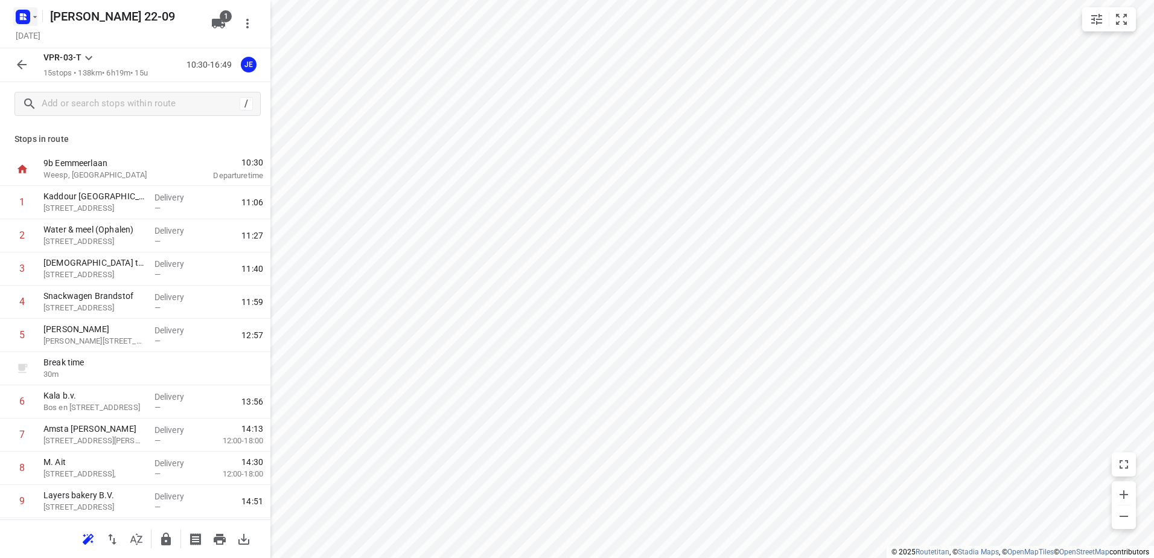
click at [14, 9] on icon "button" at bounding box center [22, 16] width 19 height 19
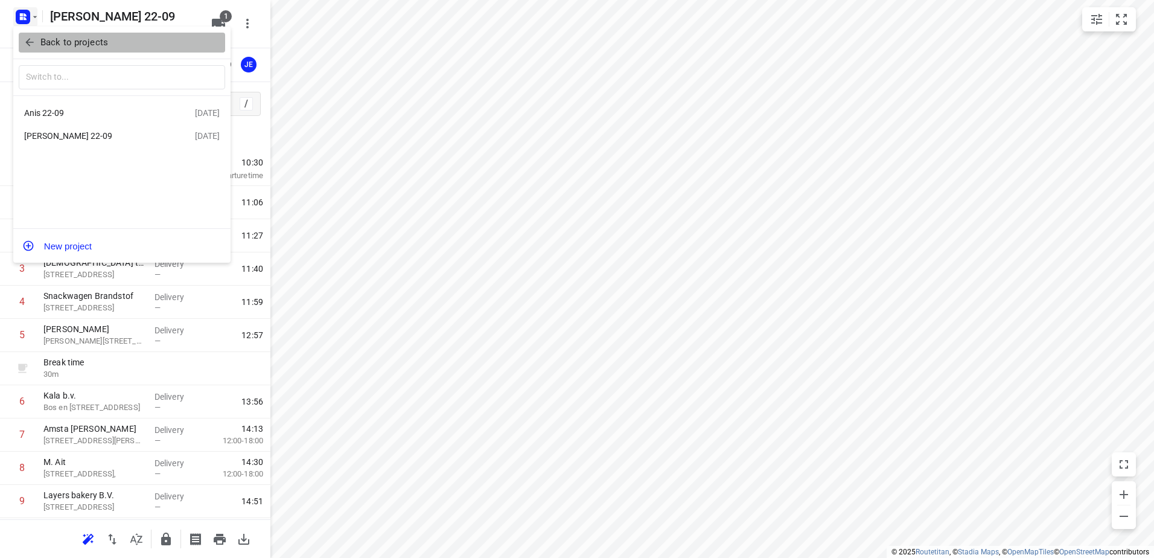
click at [78, 42] on p "Back to projects" at bounding box center [74, 43] width 68 height 14
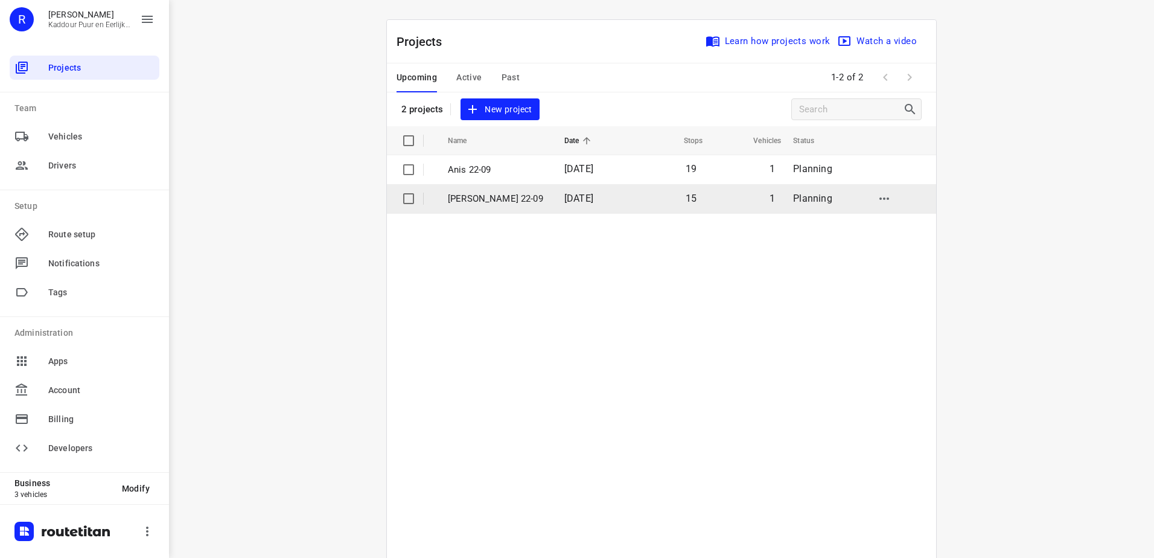
click at [483, 190] on td "Jeffrey 22-09" at bounding box center [495, 198] width 119 height 29
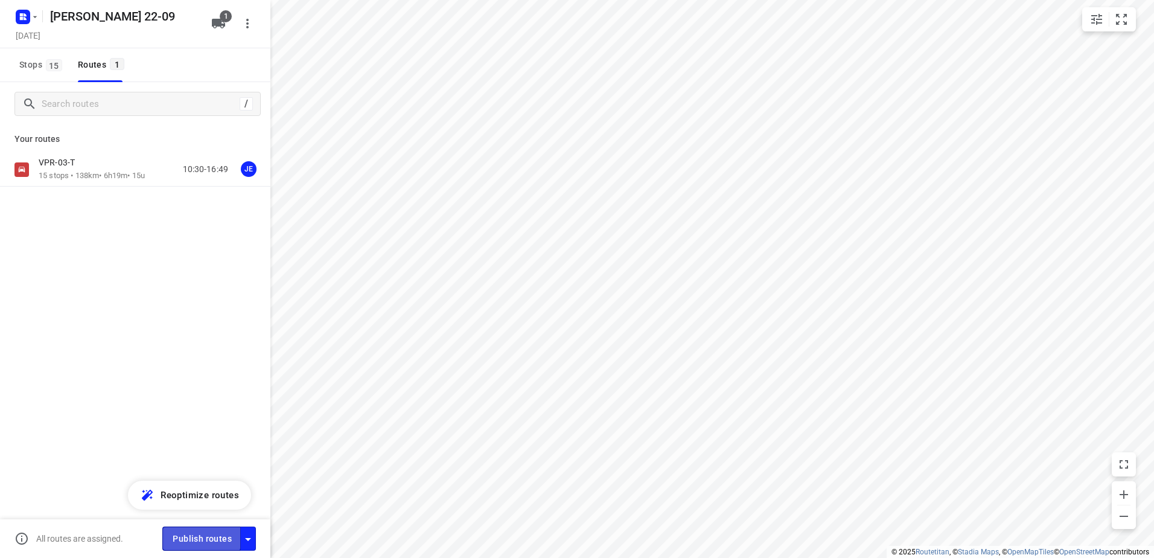
click at [194, 535] on span "Publish routes" at bounding box center [202, 538] width 59 height 15
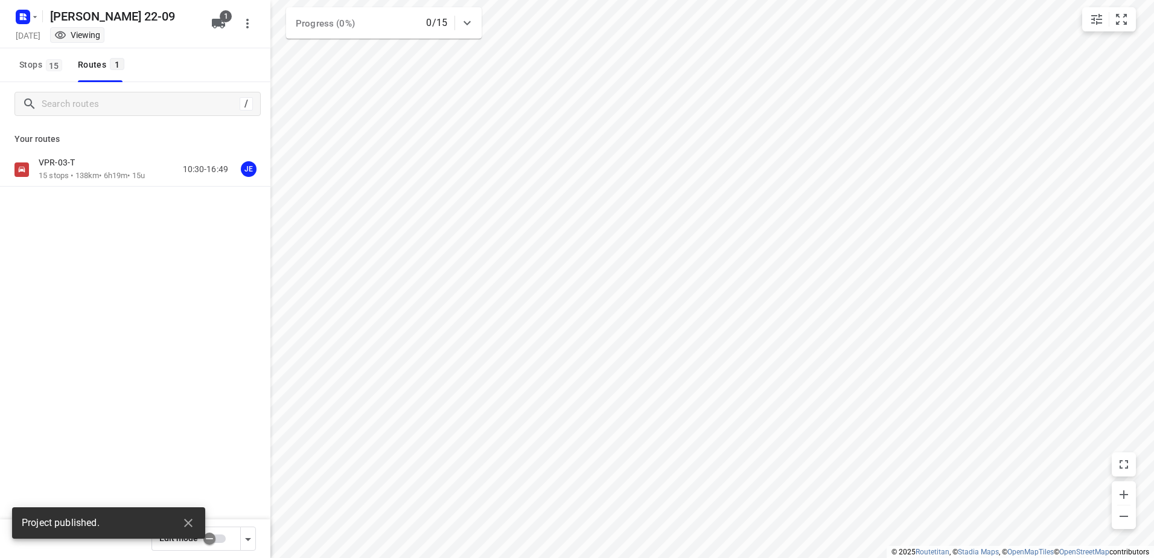
click at [23, 16] on icon "button" at bounding box center [21, 14] width 3 height 3
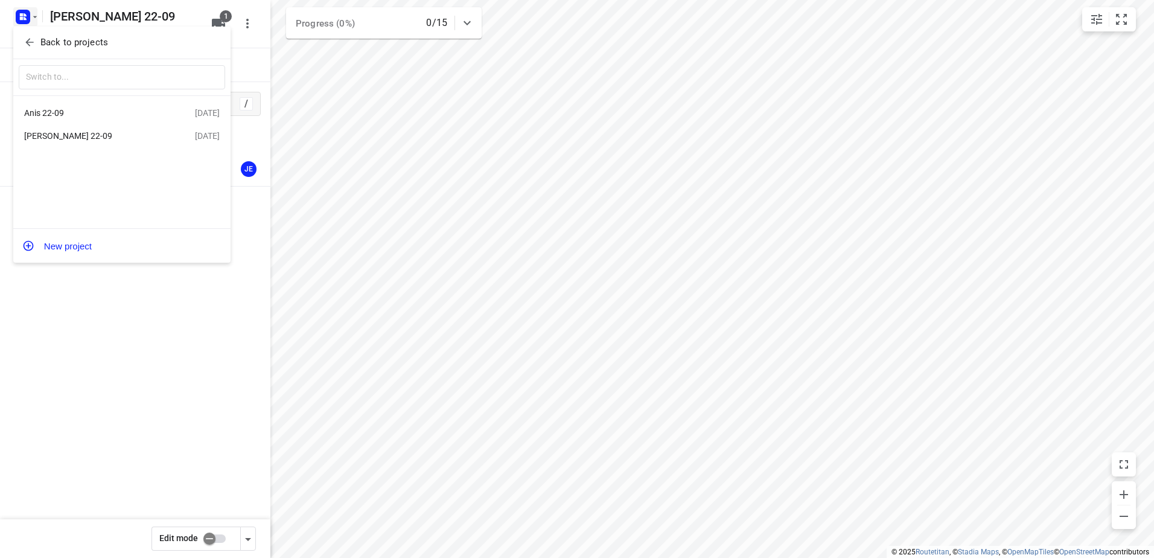
click at [77, 116] on div "Anis 22-09" at bounding box center [93, 113] width 139 height 10
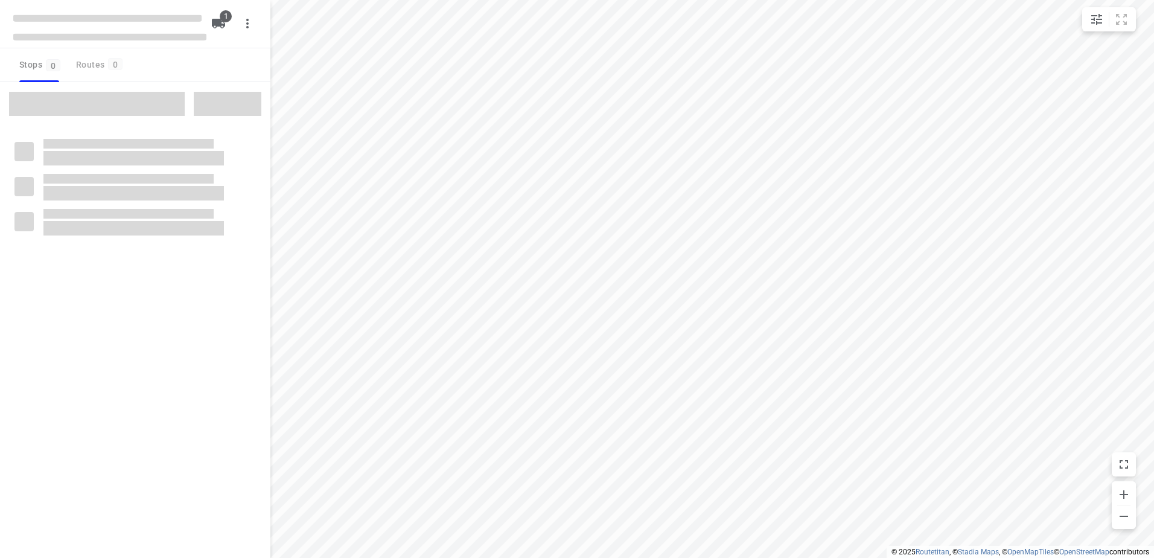
type input "distance"
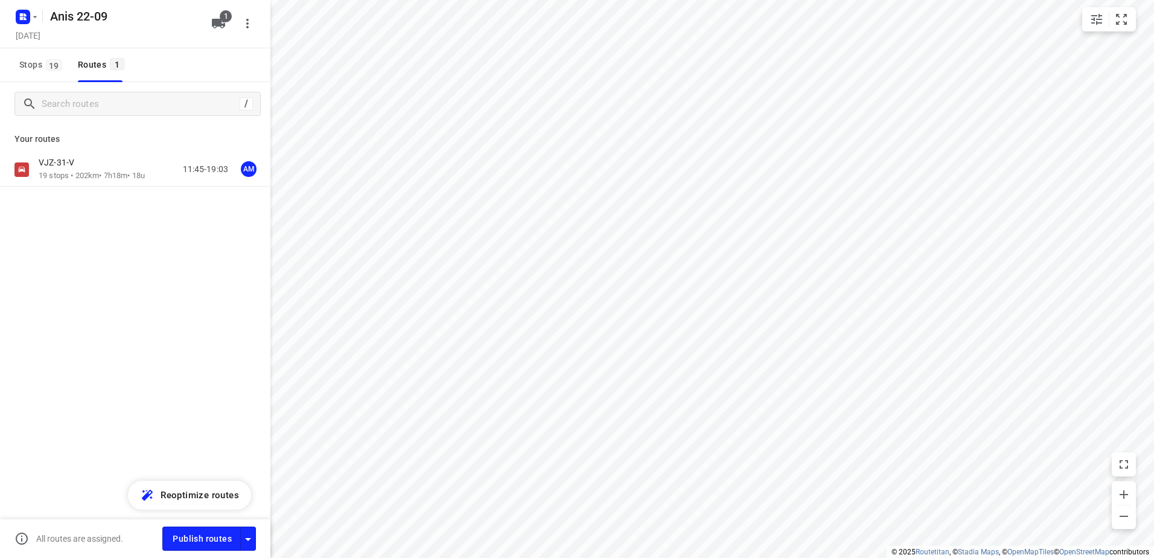
click at [210, 535] on span "Publish routes" at bounding box center [202, 538] width 59 height 15
click at [17, 16] on rect "button" at bounding box center [23, 17] width 14 height 14
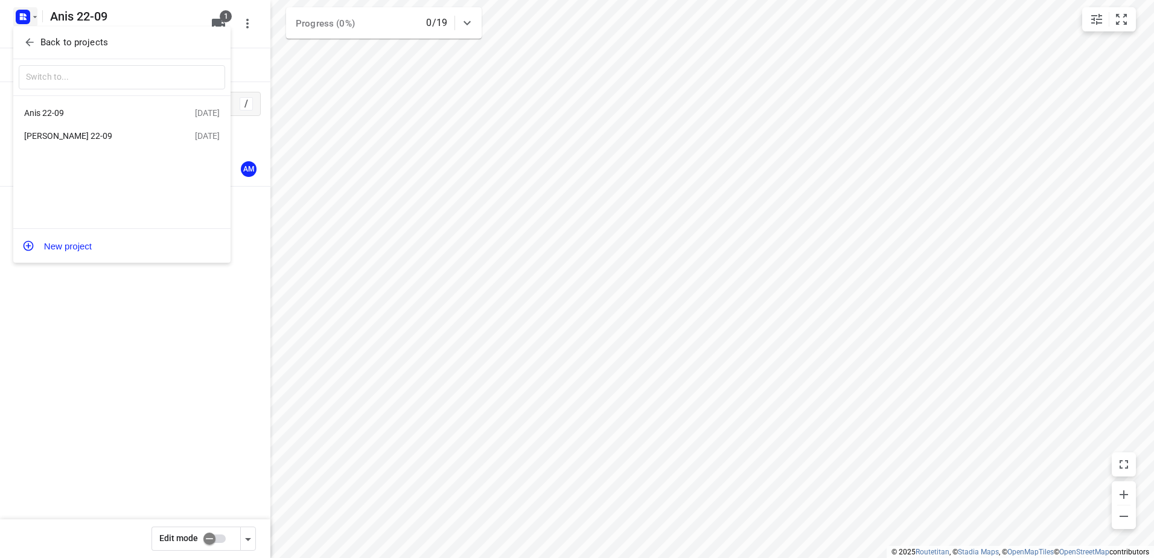
click at [74, 121] on div "Anis 22-09 22 Sep 2025" at bounding box center [121, 113] width 217 height 24
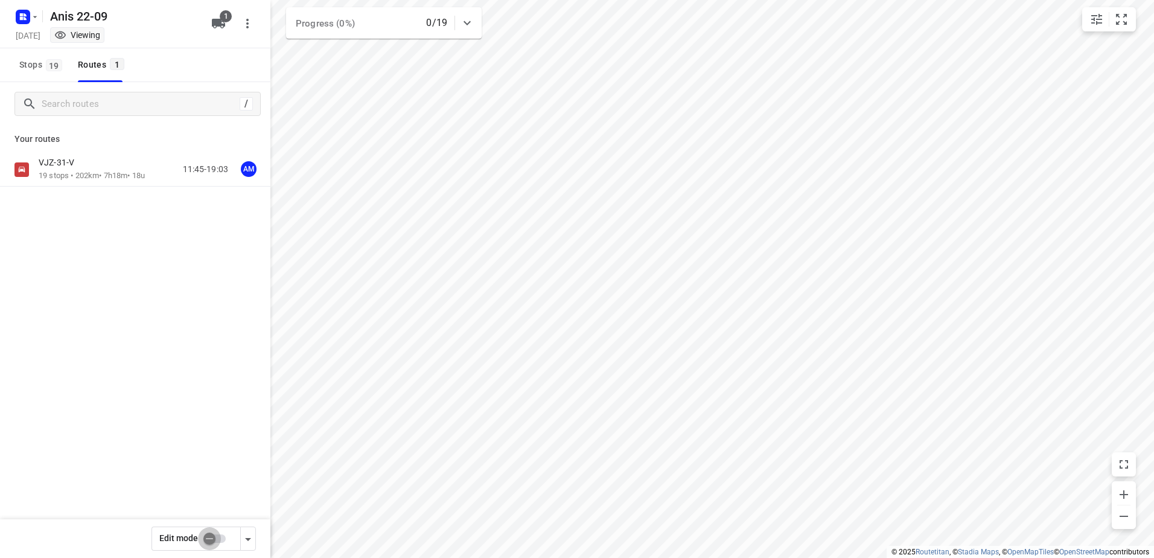
click at [214, 531] on input "checkbox" at bounding box center [209, 538] width 69 height 23
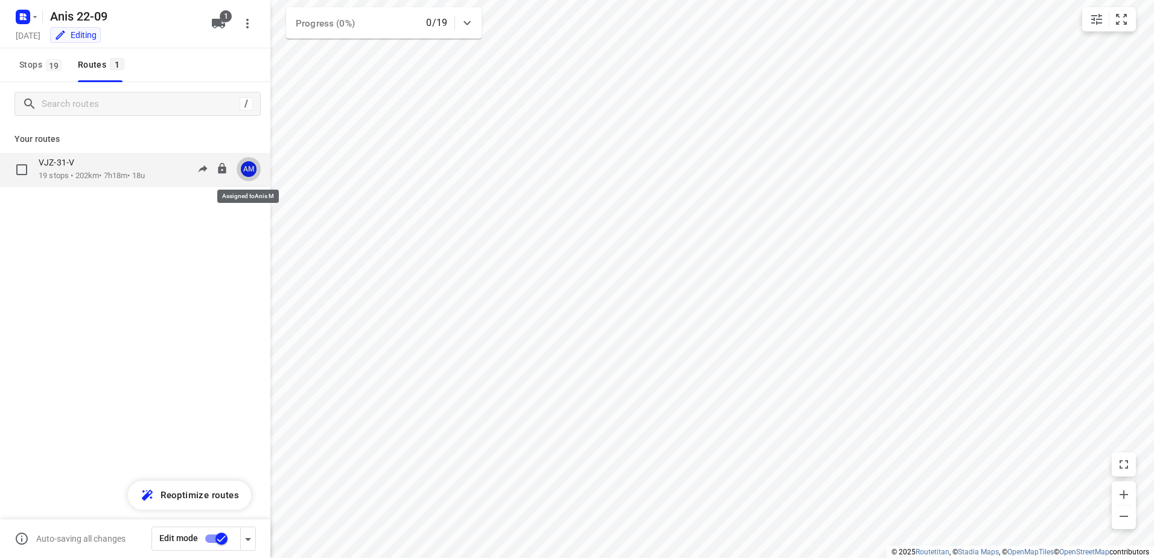
click at [247, 168] on div "AM" at bounding box center [249, 169] width 16 height 16
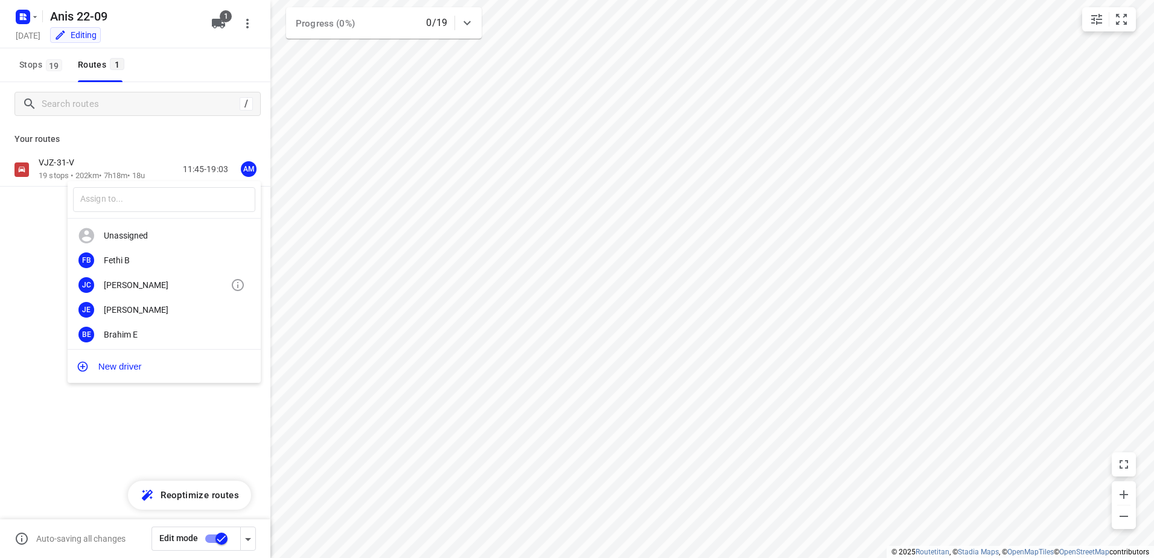
scroll to position [77, 0]
click at [144, 334] on div "Olivier S." at bounding box center [167, 331] width 127 height 10
click at [224, 539] on input "checkbox" at bounding box center [221, 538] width 69 height 23
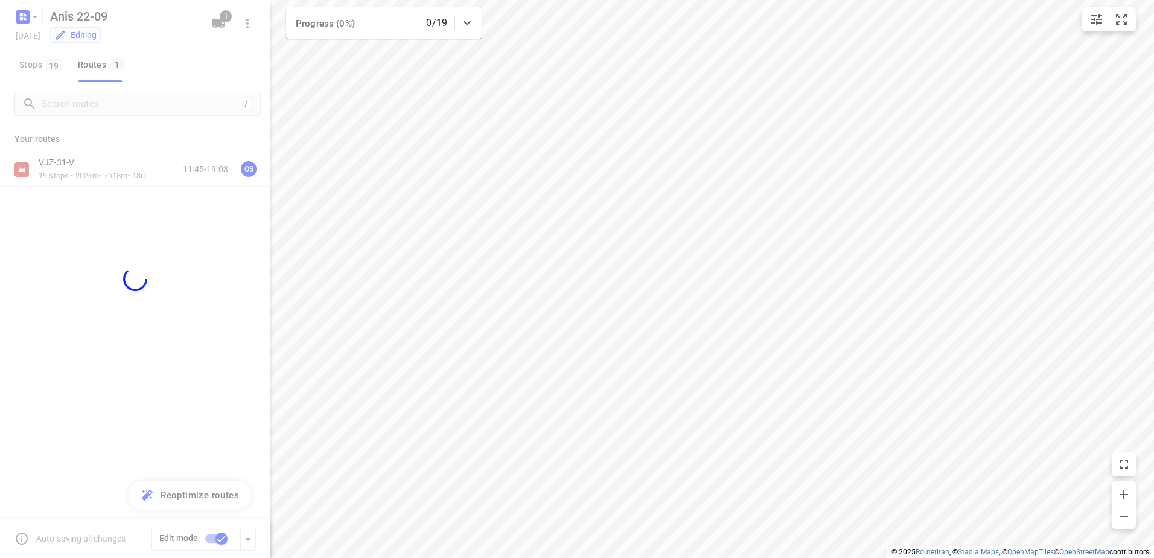
checkbox input "false"
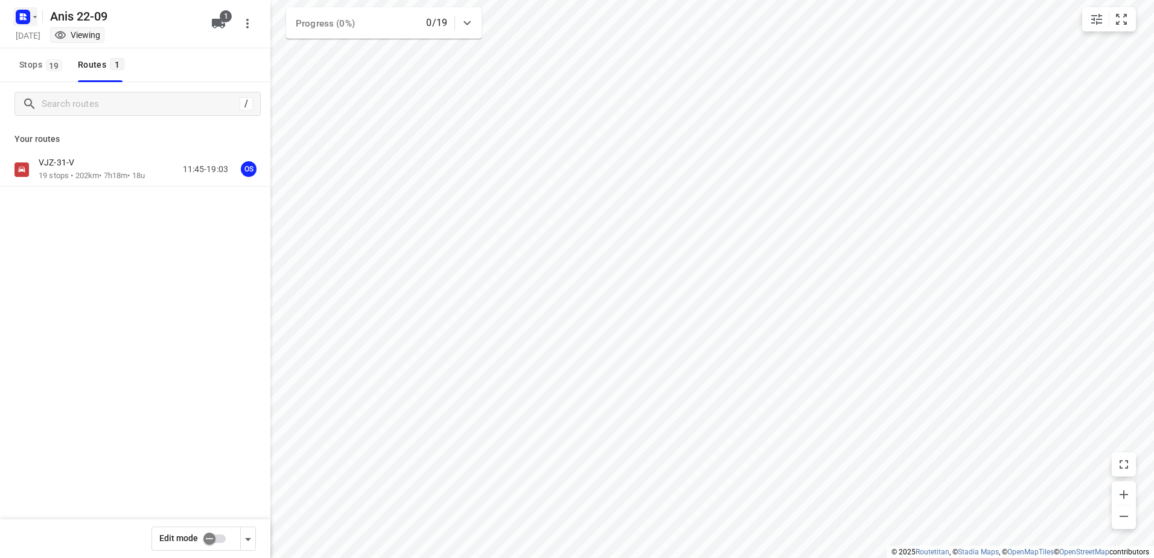
click at [26, 13] on rect "button" at bounding box center [23, 17] width 14 height 14
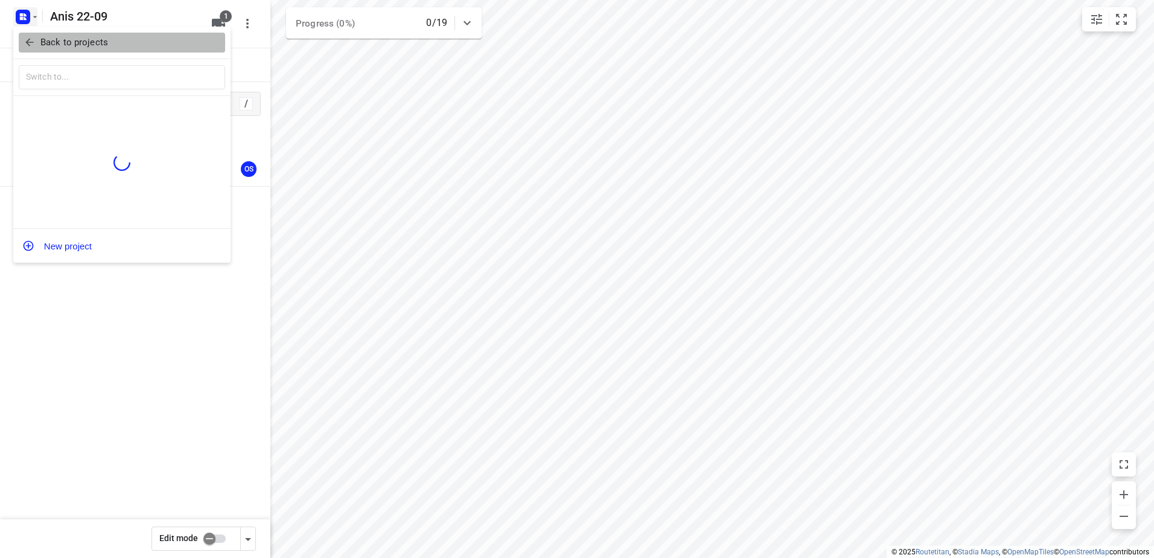
click at [45, 37] on p "Back to projects" at bounding box center [74, 43] width 68 height 14
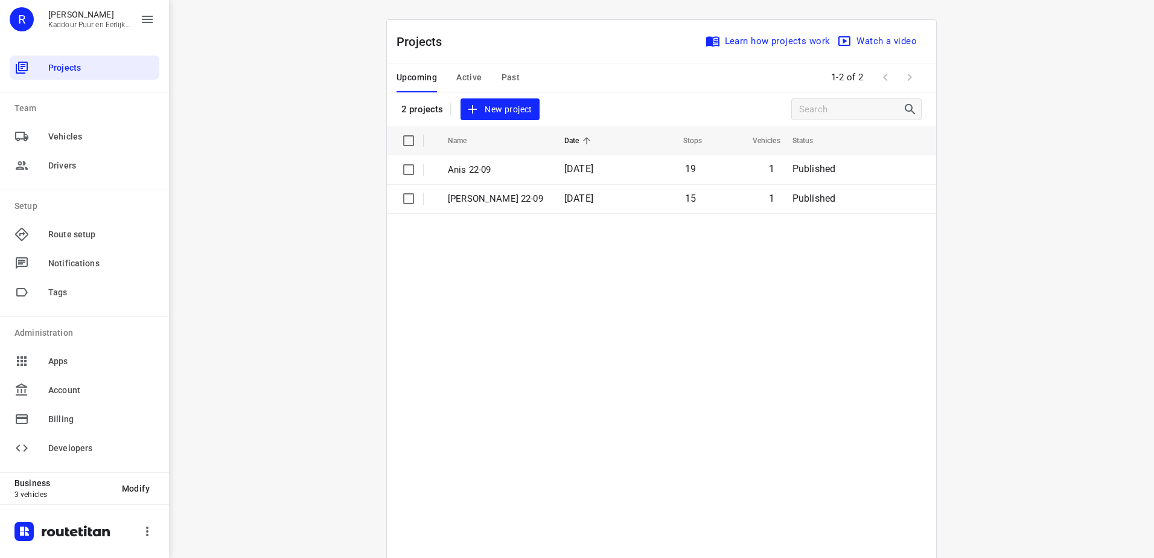
click at [629, 322] on table "Name Date Stops Vehicles Status Anis 22-09 22 Sep 2025 19 1 Published Jeffrey 2…" at bounding box center [661, 372] width 549 height 492
